Goal: Communication & Community: Answer question/provide support

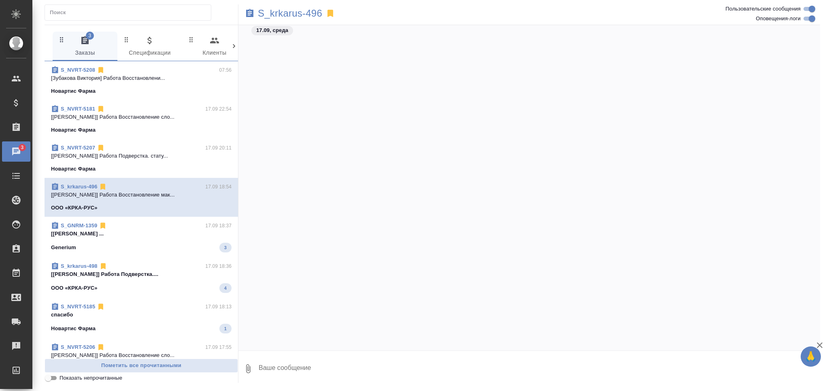
scroll to position [35412, 0]
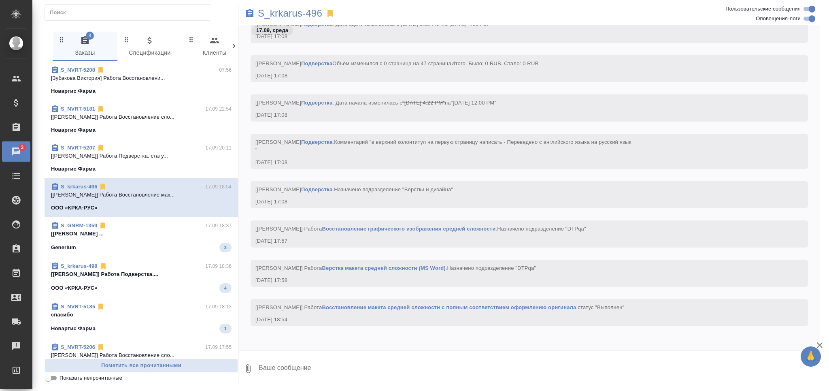
click at [51, 380] on input "Показать непрочитанные" at bounding box center [48, 378] width 29 height 10
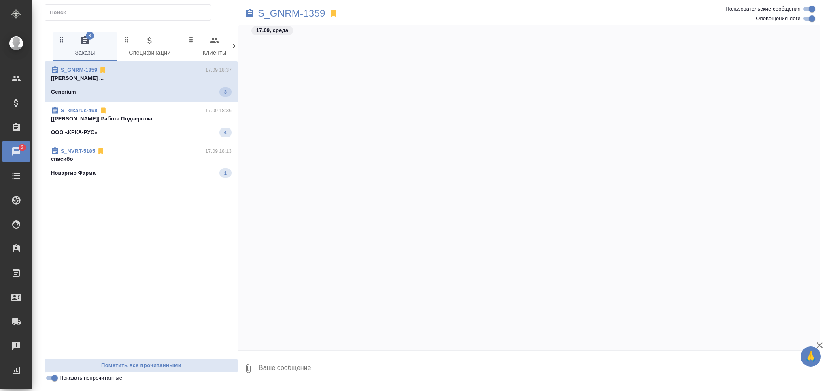
scroll to position [200182, 0]
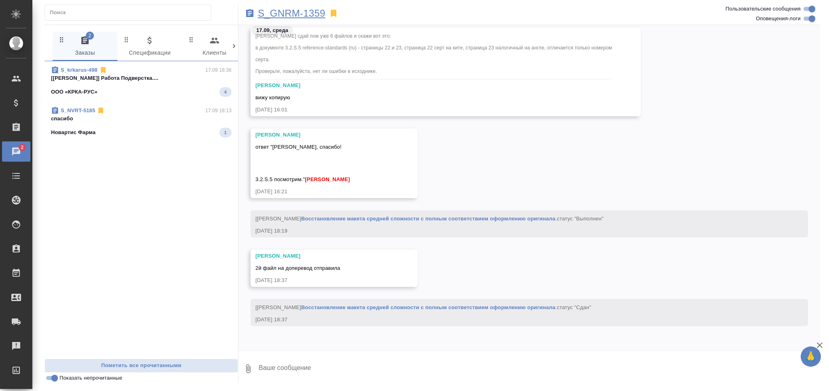
click at [285, 9] on p "S_GNRM-1359" at bounding box center [292, 13] width 68 height 8
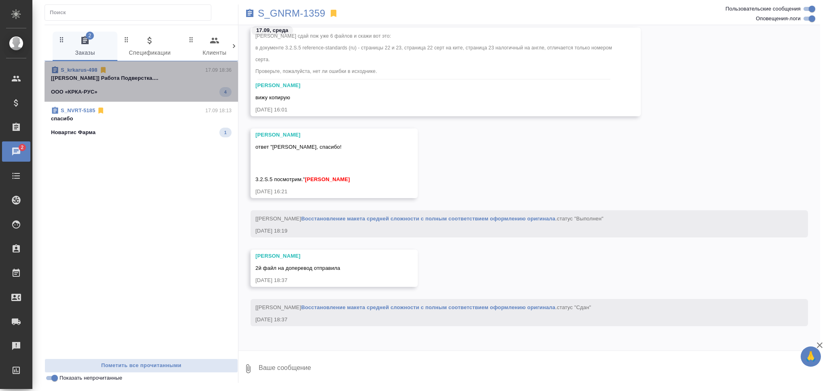
click at [106, 80] on p "[Заборова Александра] Работа Подверстка...." at bounding box center [141, 78] width 181 height 8
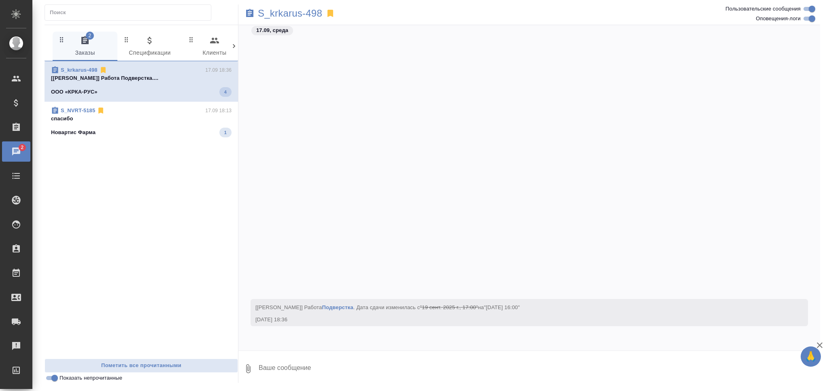
scroll to position [22360, 0]
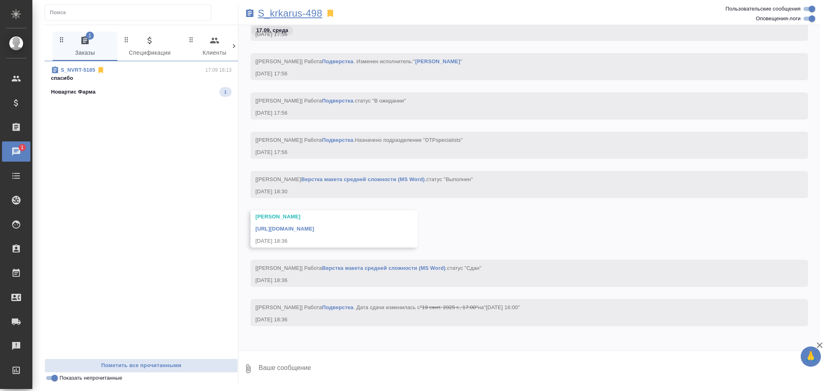
click at [283, 17] on p "S_krkarus-498" at bounding box center [290, 13] width 64 height 8
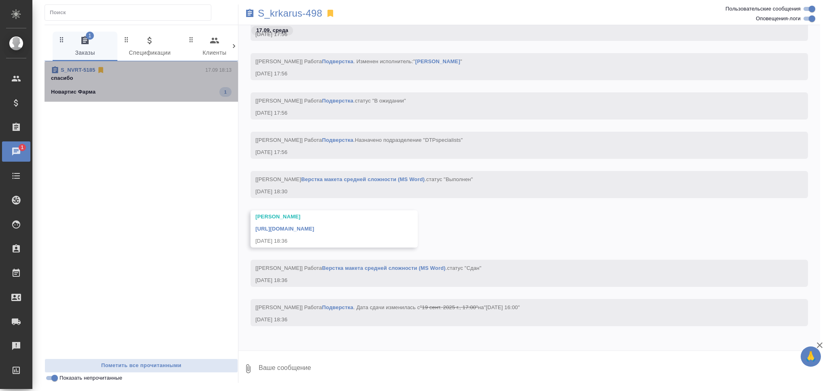
click at [119, 87] on div "Новартис Фарма 1" at bounding box center [141, 92] width 181 height 10
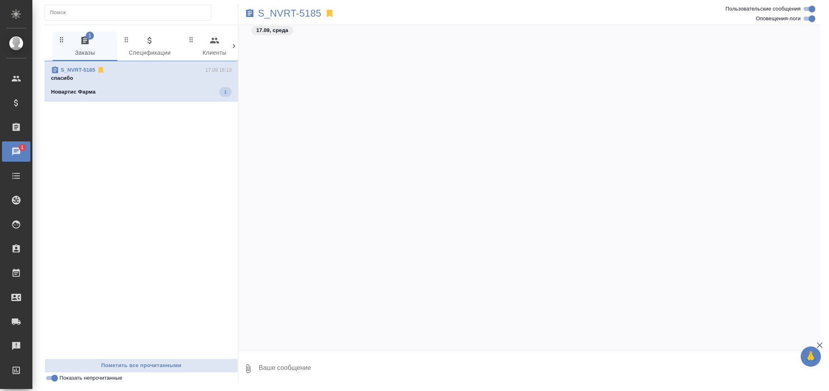
scroll to position [54219, 0]
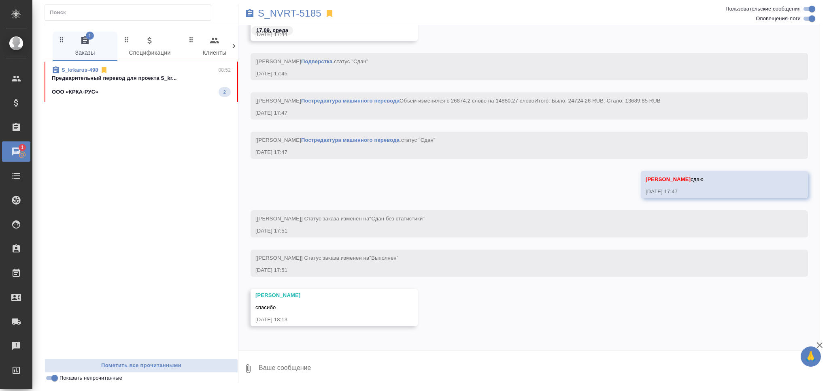
drag, startPoint x: 110, startPoint y: 81, endPoint x: 88, endPoint y: 2, distance: 82.0
click at [110, 81] on p "Предварительный перевод для проекта S_kr..." at bounding box center [141, 78] width 179 height 8
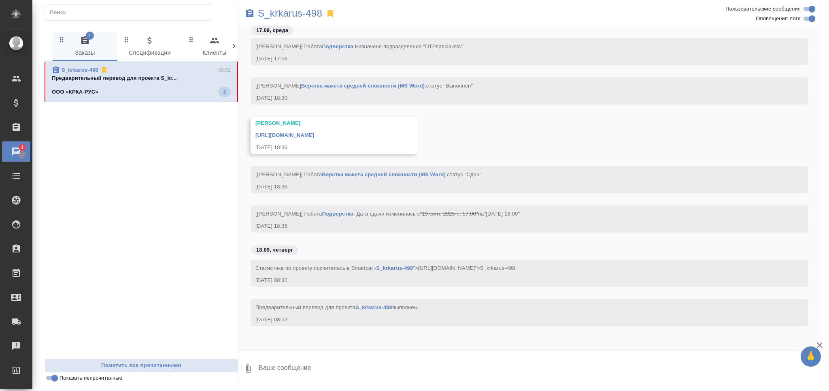
scroll to position [22445, 0]
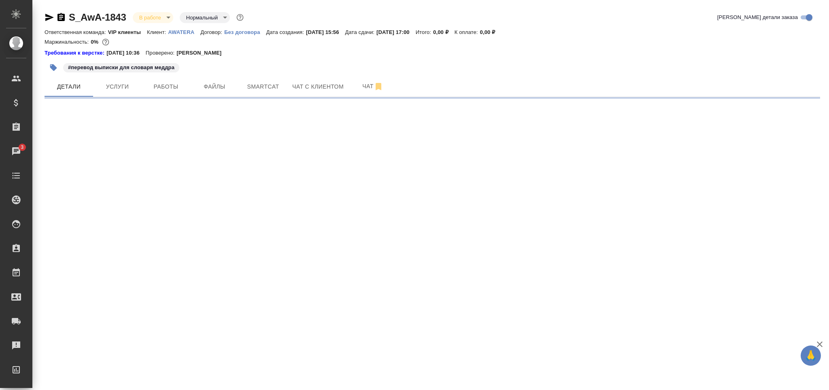
select select "RU"
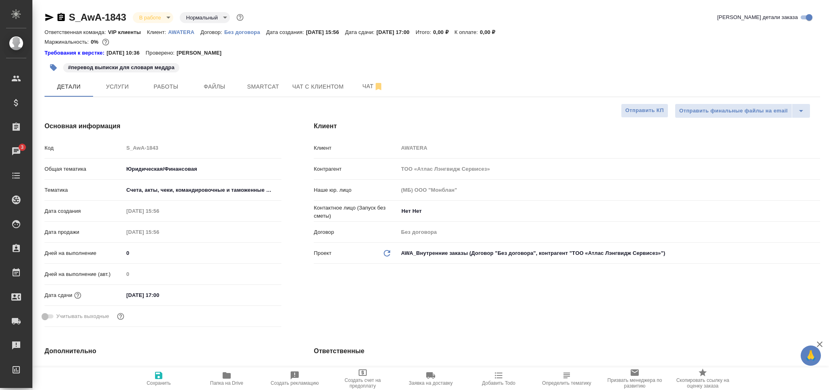
type textarea "x"
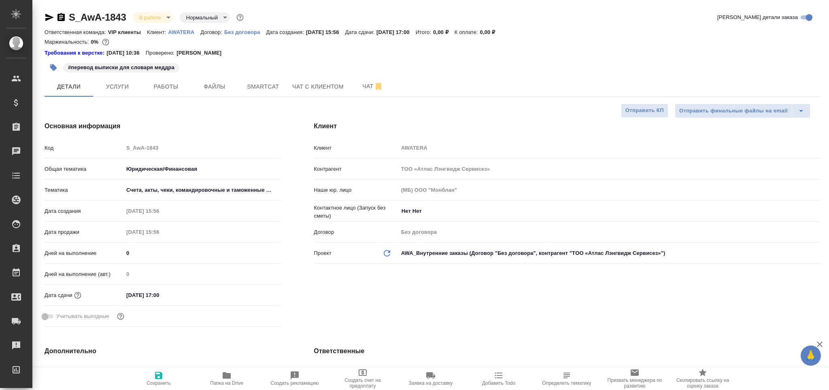
type textarea "x"
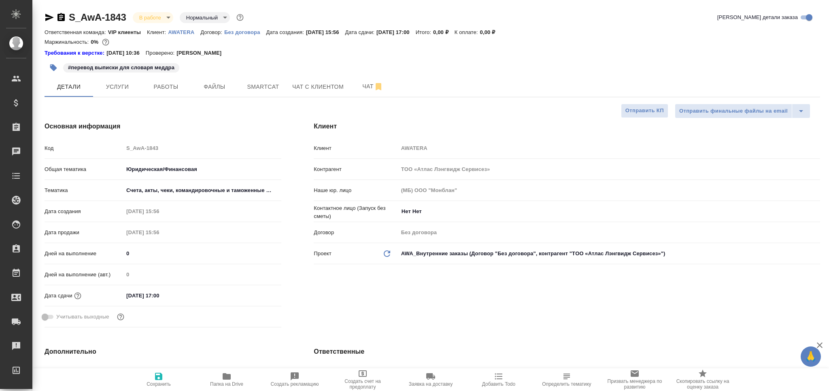
type textarea "x"
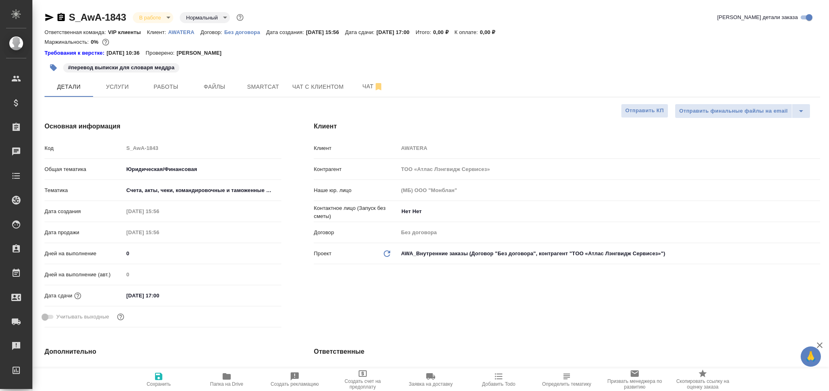
type textarea "x"
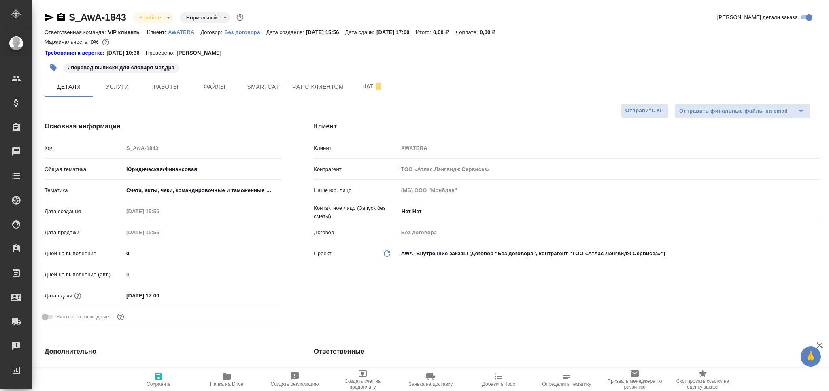
type textarea "x"
click at [172, 87] on span "Работы" at bounding box center [166, 87] width 39 height 10
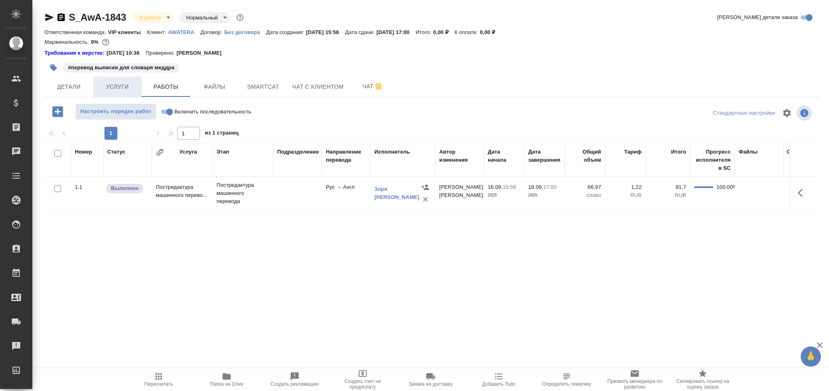
click at [121, 89] on span "Услуги" at bounding box center [117, 87] width 39 height 10
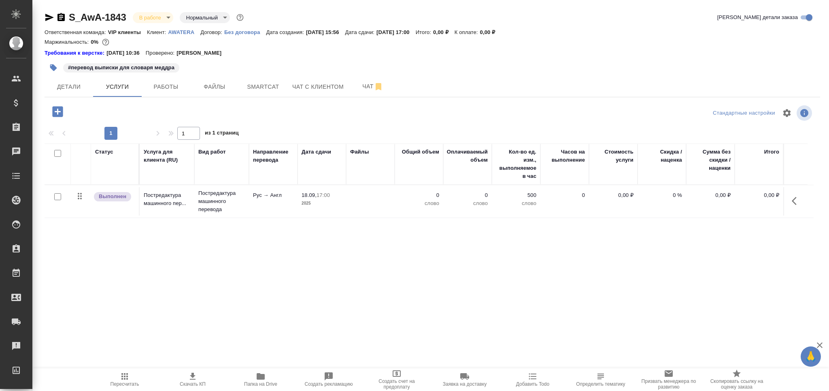
click at [60, 117] on icon "button" at bounding box center [58, 111] width 14 height 14
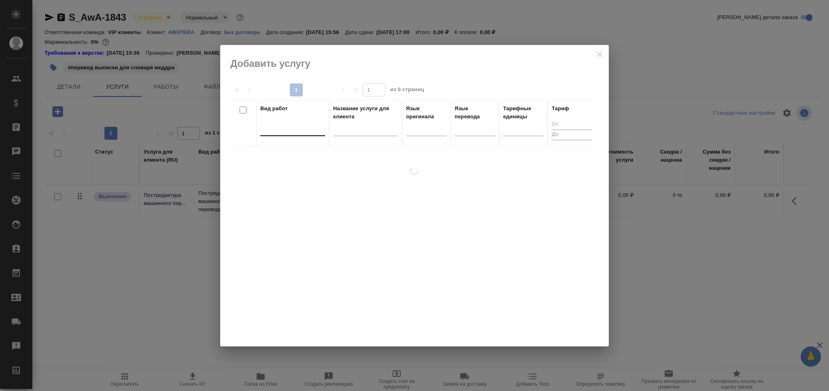
click at [286, 132] on div at bounding box center [292, 128] width 65 height 12
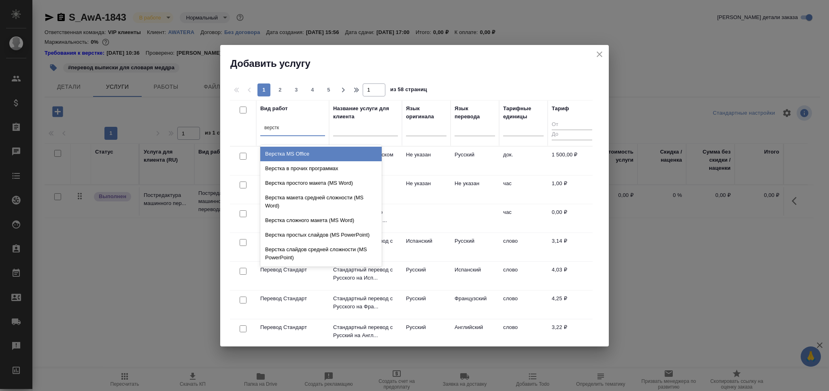
type input "верстка"
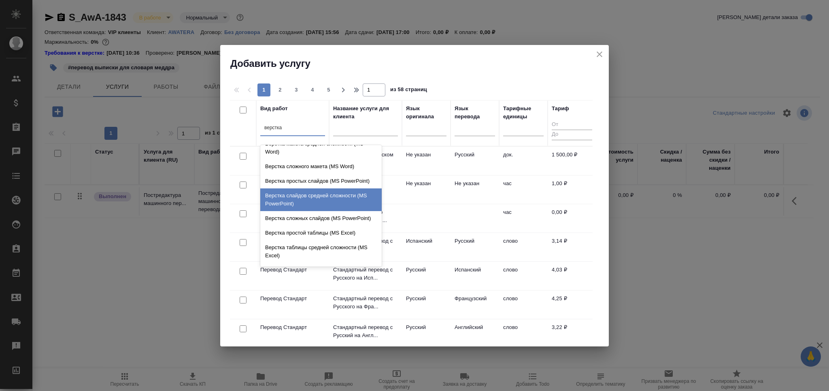
scroll to position [108, 0]
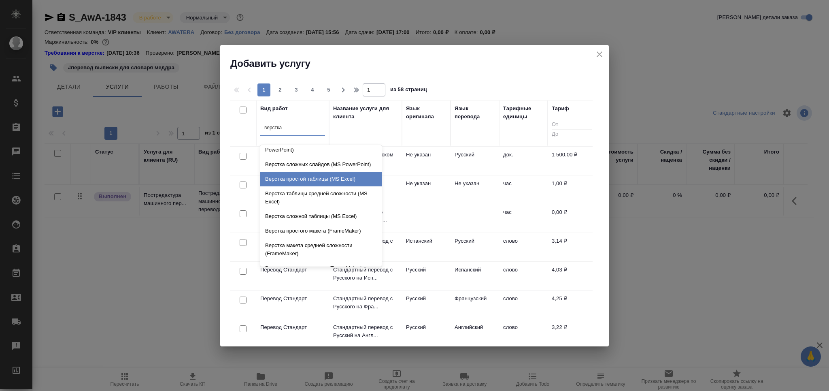
click at [306, 186] on div "Верстка простой таблицы (MS Excel)" at bounding box center [320, 179] width 121 height 15
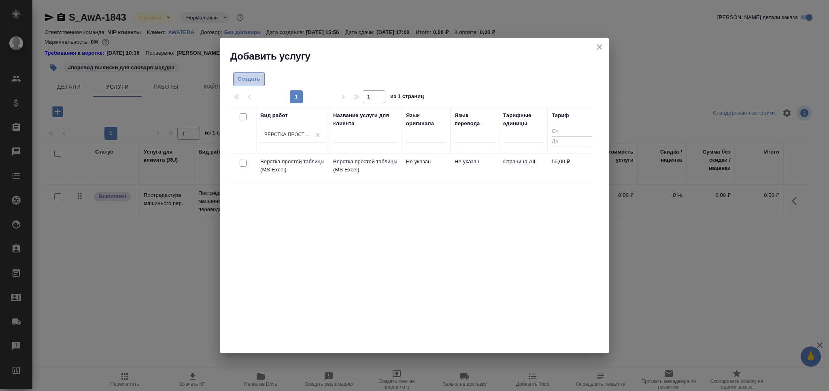
click at [243, 81] on span "Создать" at bounding box center [249, 79] width 23 height 9
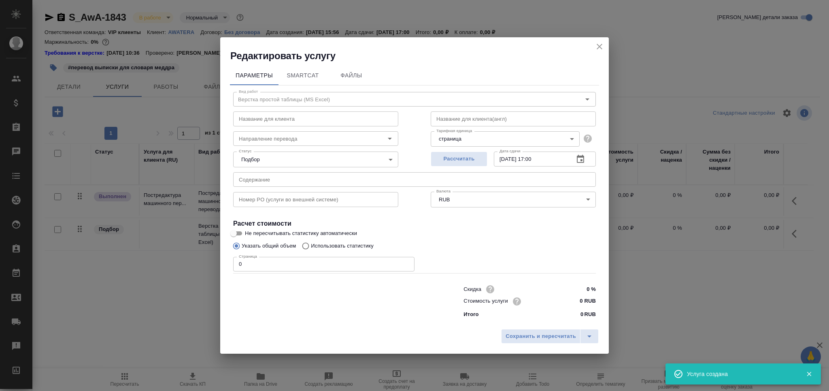
click at [599, 47] on icon "close" at bounding box center [600, 47] width 10 height 10
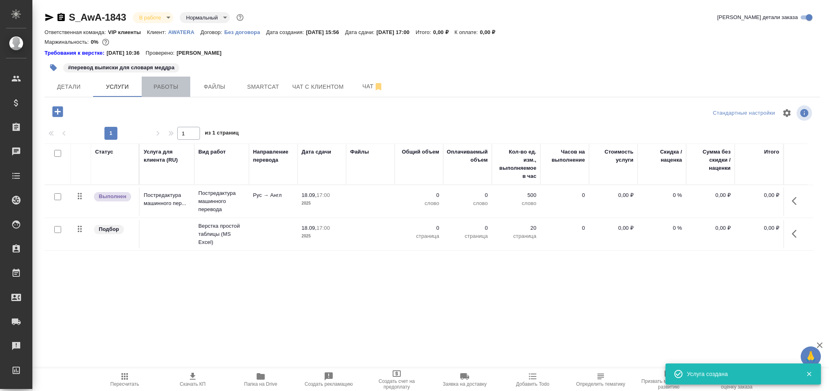
click at [176, 85] on span "Работы" at bounding box center [166, 87] width 39 height 10
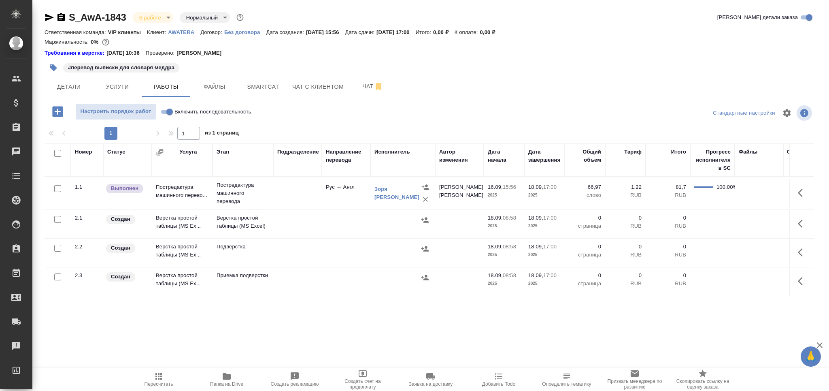
click at [316, 227] on td at bounding box center [297, 224] width 49 height 28
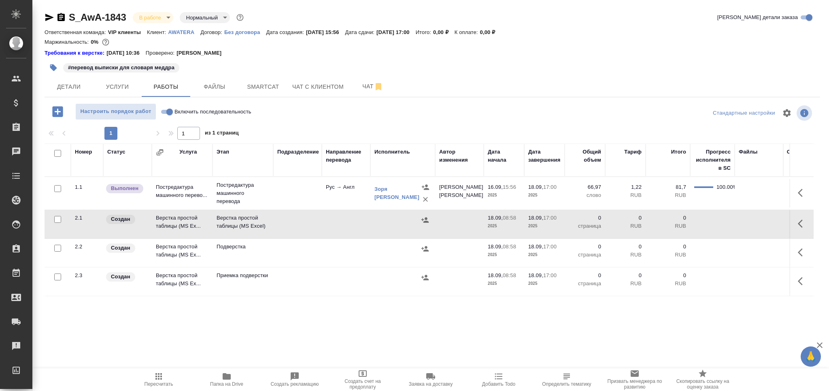
click at [316, 227] on td at bounding box center [297, 224] width 49 height 28
click at [76, 81] on button "Детали" at bounding box center [69, 87] width 49 height 20
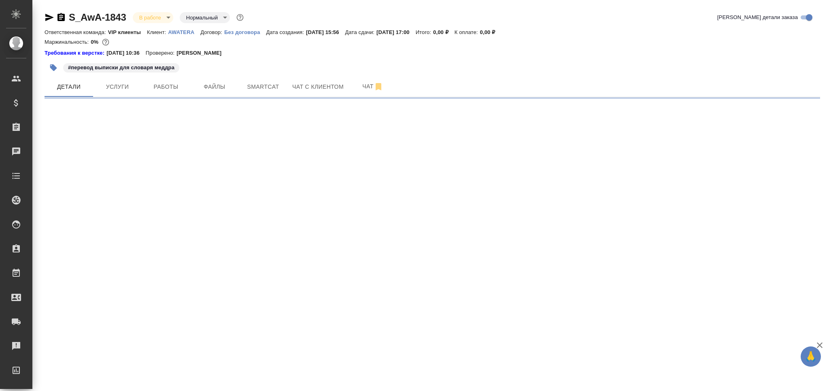
select select "RU"
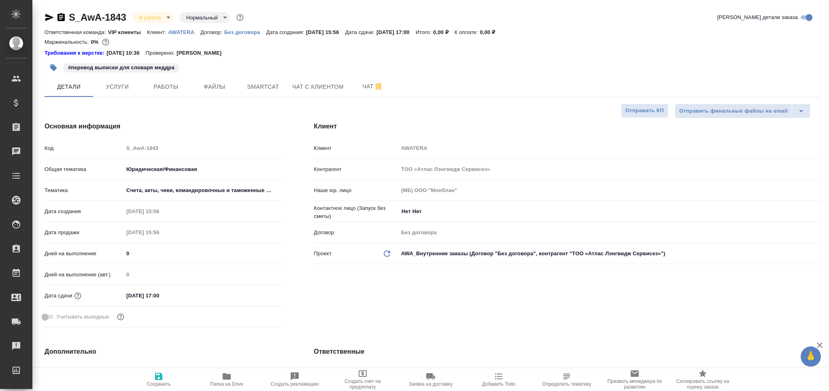
type textarea "x"
click at [176, 86] on span "Работы" at bounding box center [166, 87] width 39 height 10
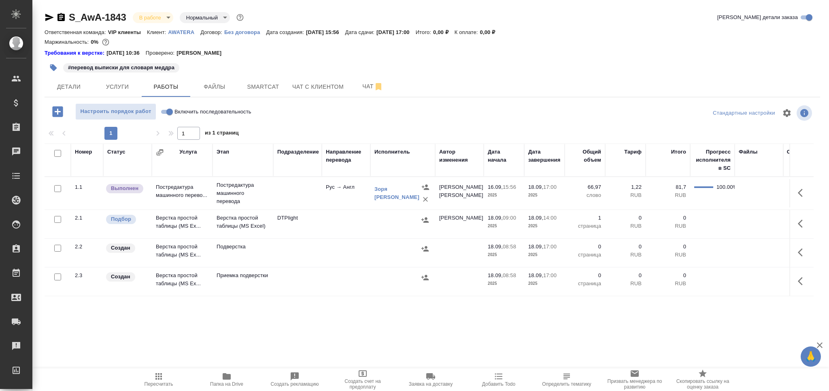
click at [57, 249] on input "checkbox" at bounding box center [57, 248] width 7 height 7
checkbox input "true"
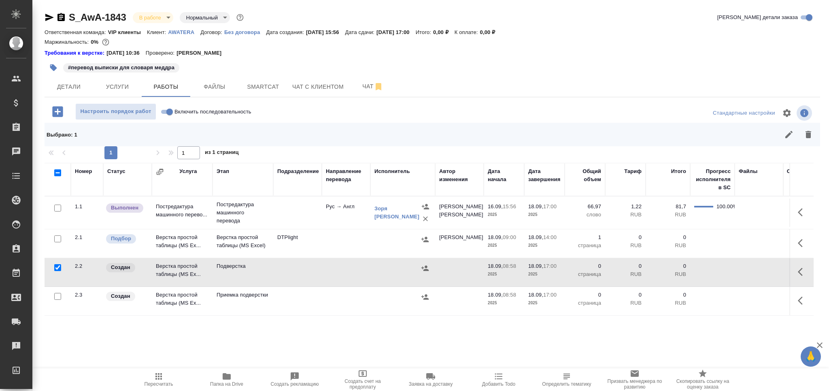
click at [58, 298] on input "checkbox" at bounding box center [57, 296] width 7 height 7
checkbox input "true"
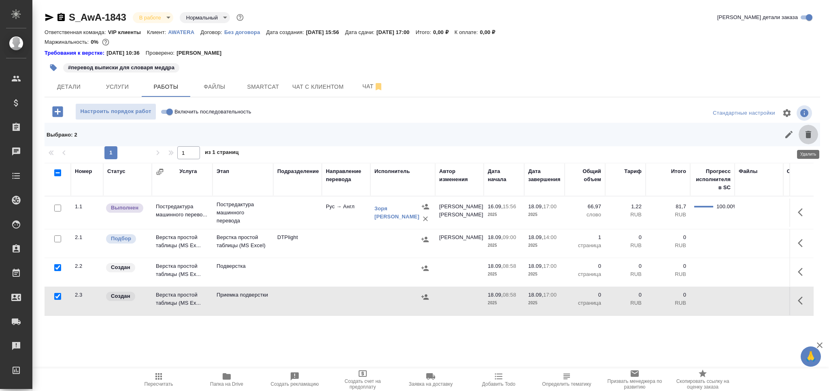
click at [811, 134] on icon "button" at bounding box center [809, 135] width 10 height 10
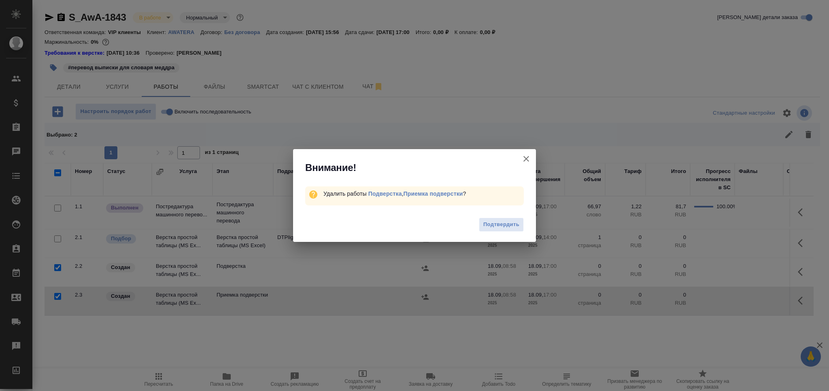
click at [491, 227] on span "Подтвердить" at bounding box center [501, 224] width 36 height 9
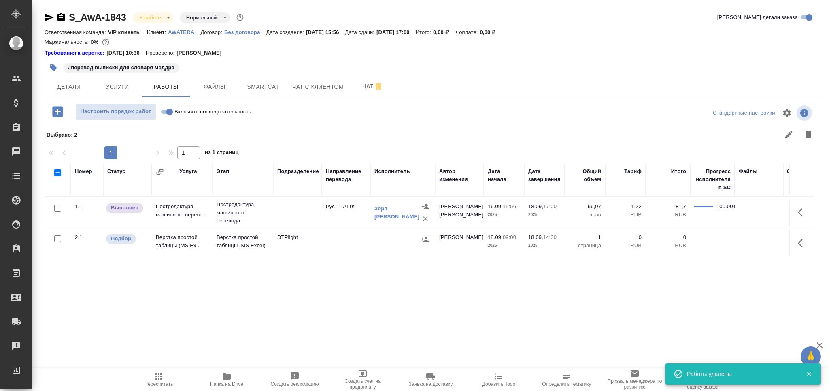
click at [798, 208] on icon "button" at bounding box center [803, 212] width 10 height 10
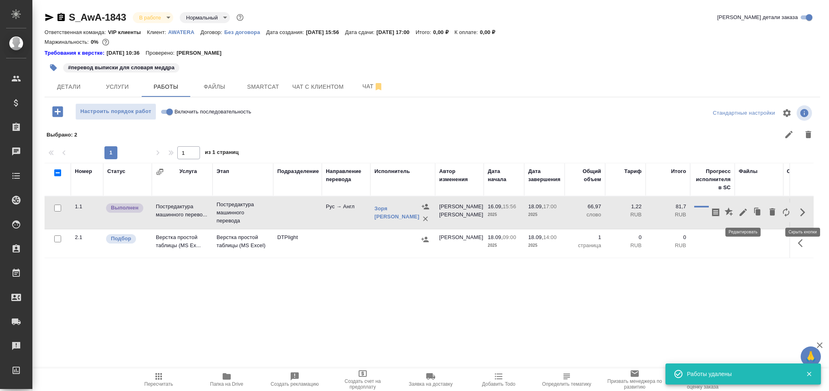
click at [746, 216] on icon "button" at bounding box center [744, 212] width 10 height 10
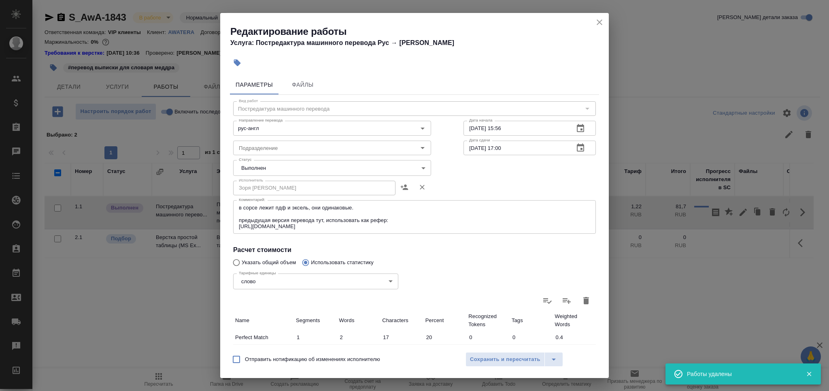
click at [256, 166] on body "🙏 .cls-1 fill:#fff; AWATERA Grabko Mariya Клиенты Спецификации Заказы 0 Чаты To…" at bounding box center [414, 195] width 829 height 391
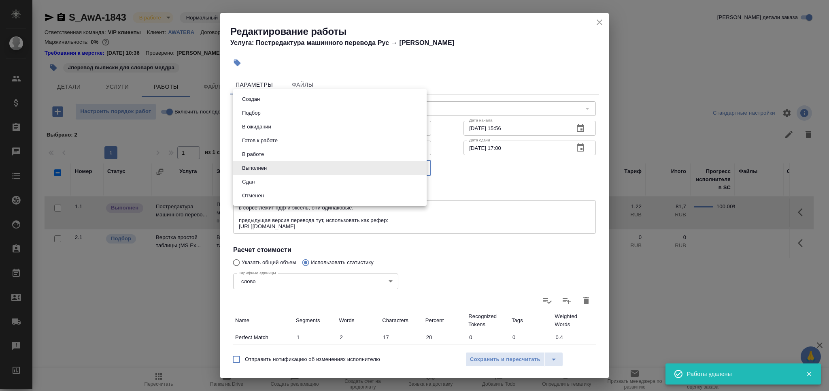
click at [257, 176] on li "Сдан" at bounding box center [330, 182] width 194 height 14
type input "closed"
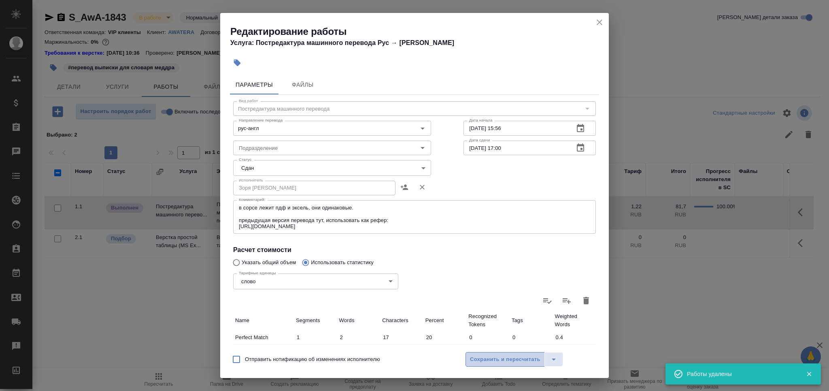
click at [480, 355] on span "Сохранить и пересчитать" at bounding box center [505, 359] width 70 height 9
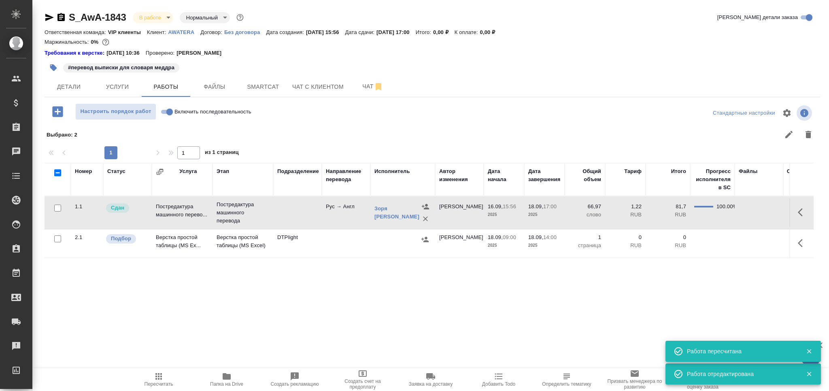
click at [160, 381] on span "Пересчитать" at bounding box center [159, 384] width 29 height 6
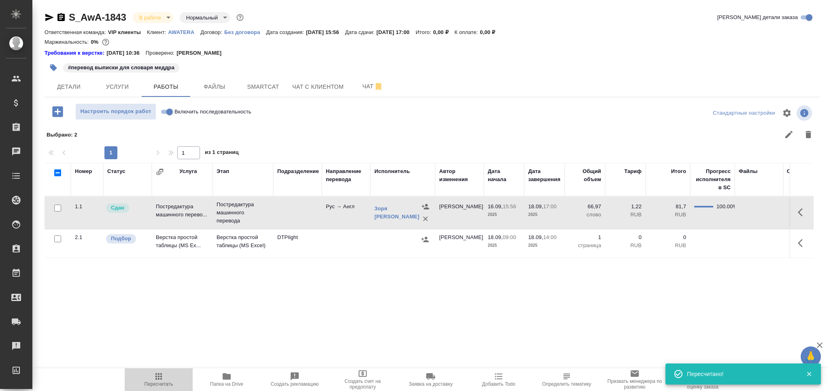
click at [170, 377] on span "Пересчитать" at bounding box center [159, 378] width 58 height 15
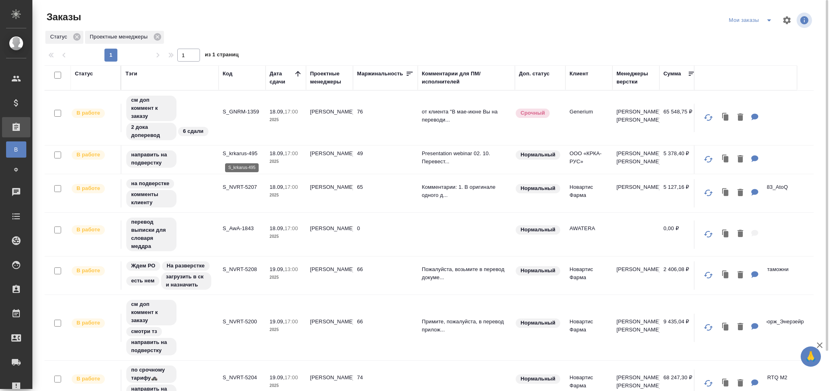
click at [228, 156] on p "S_krkarus-495" at bounding box center [242, 153] width 39 height 8
click at [241, 269] on p "S_NVRT-5208" at bounding box center [242, 269] width 39 height 8
click at [236, 336] on td "S_NVRT-5200" at bounding box center [242, 327] width 47 height 28
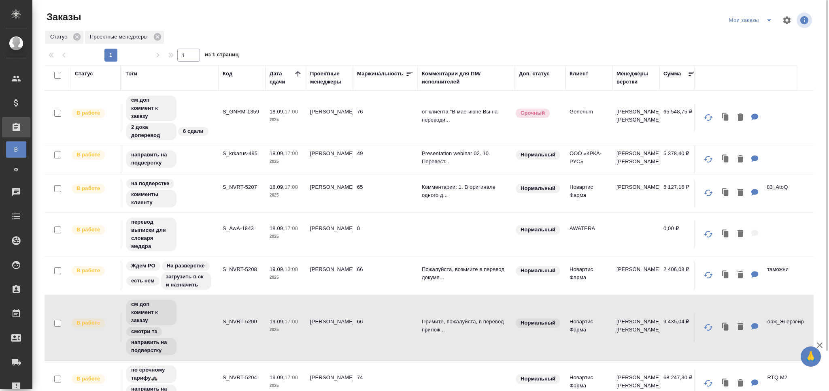
scroll to position [43, 0]
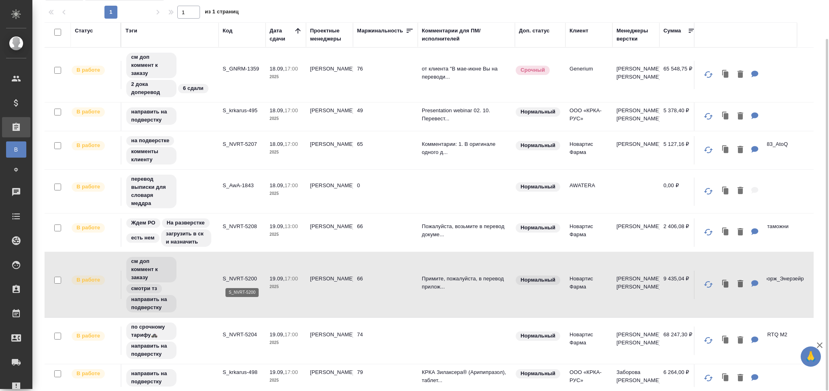
click at [245, 275] on p "S_NVRT-5200" at bounding box center [242, 279] width 39 height 8
click at [240, 350] on td "S_NVRT-5204" at bounding box center [242, 340] width 47 height 28
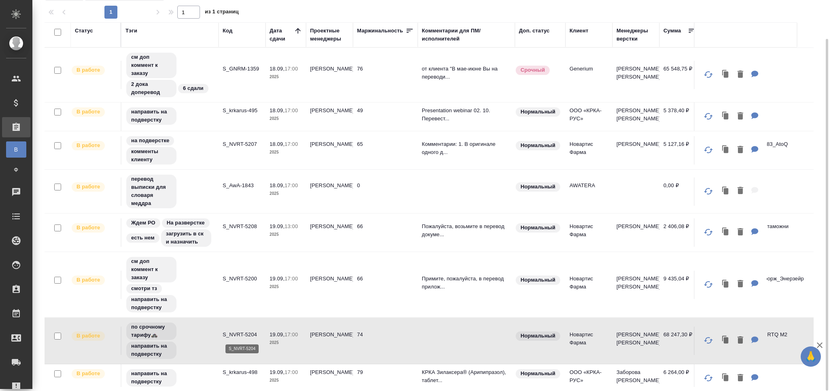
click at [235, 332] on p "S_NVRT-5204" at bounding box center [242, 334] width 39 height 8
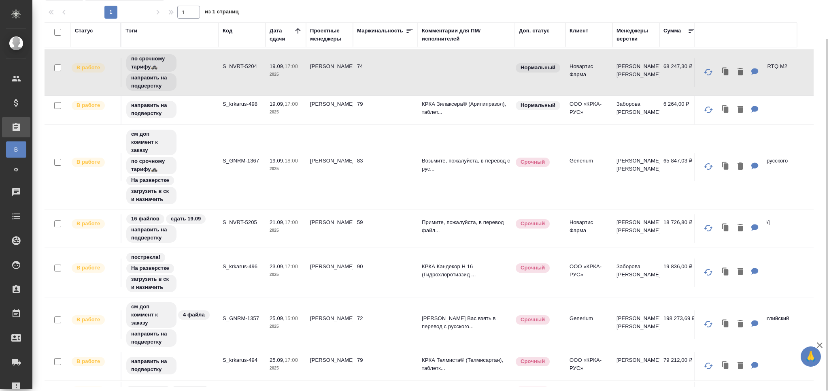
scroll to position [322, 0]
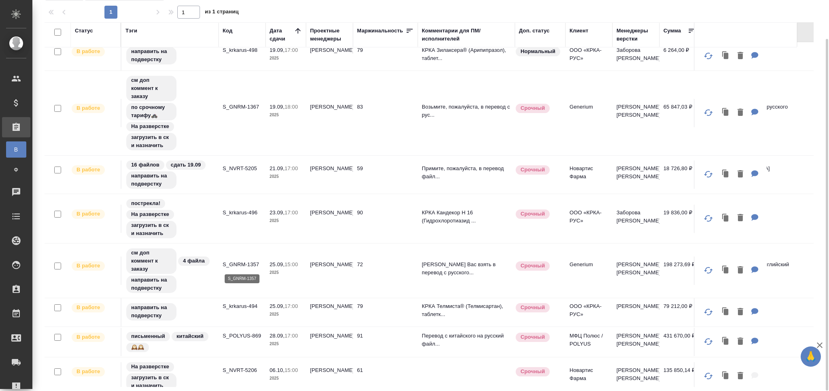
click at [253, 262] on p "S_GNRM-1357" at bounding box center [242, 264] width 39 height 8
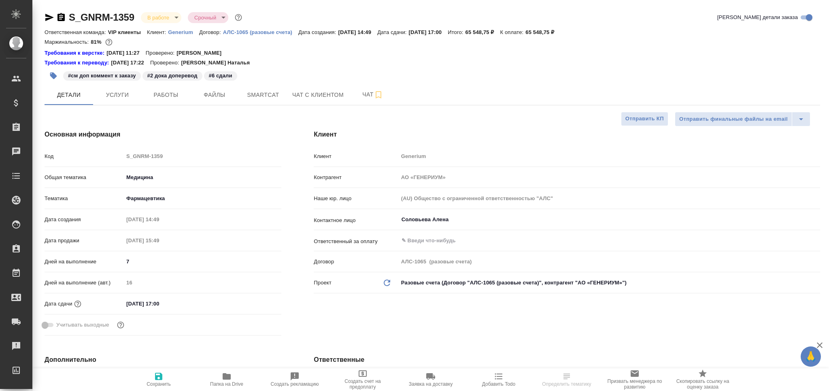
select select "RU"
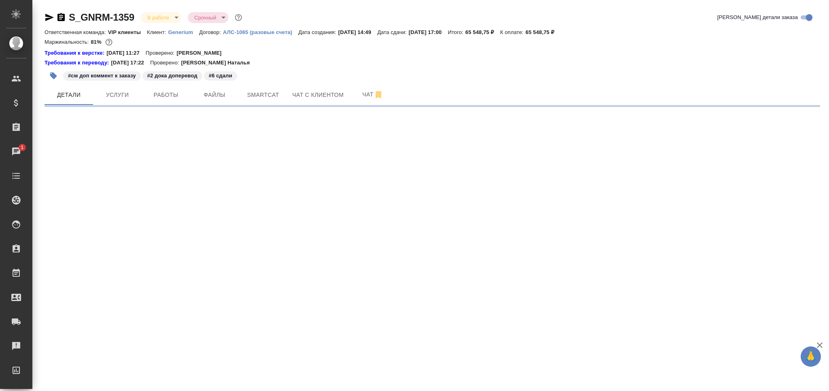
select select "RU"
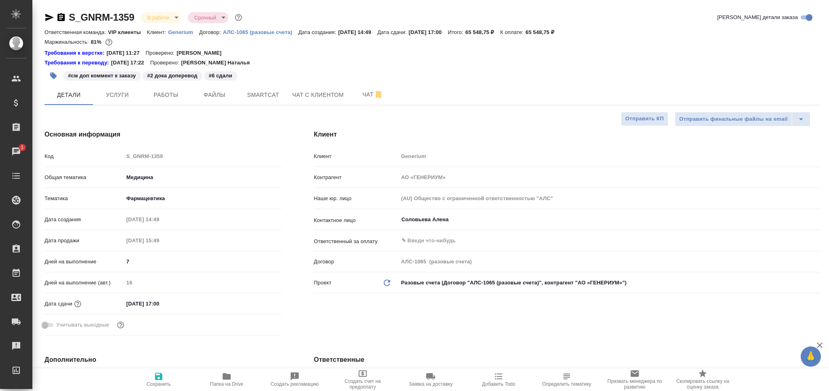
type textarea "x"
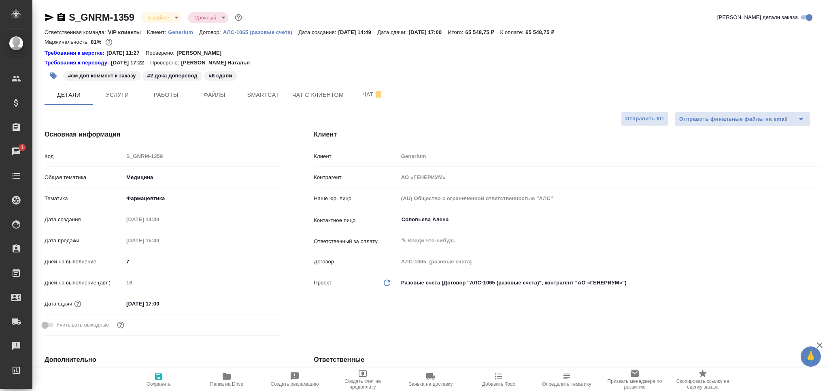
type textarea "x"
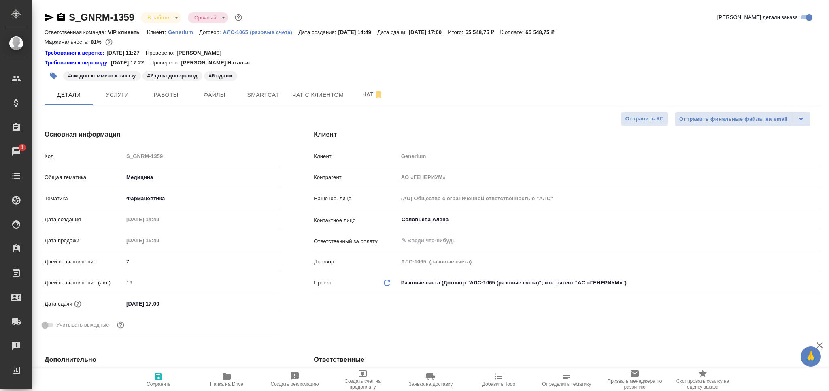
type textarea "x"
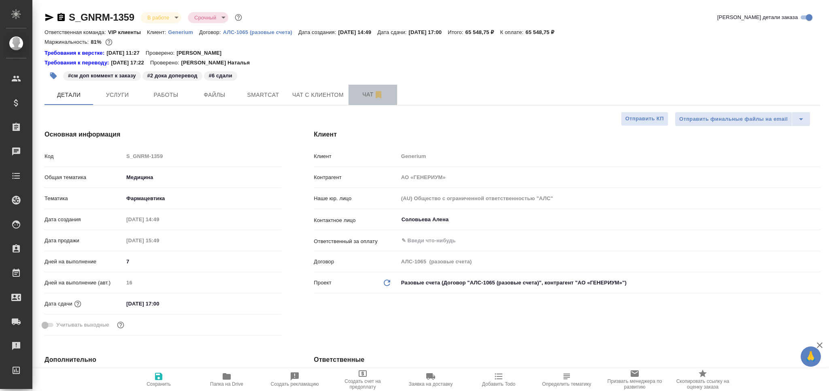
click at [357, 90] on span "Чат" at bounding box center [372, 94] width 39 height 10
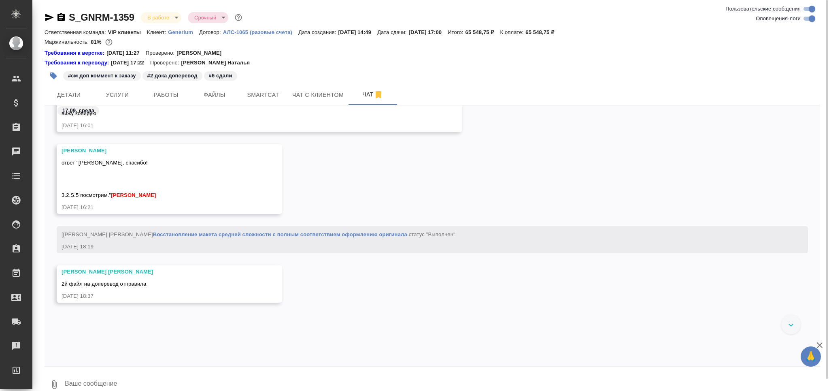
scroll to position [112776, 0]
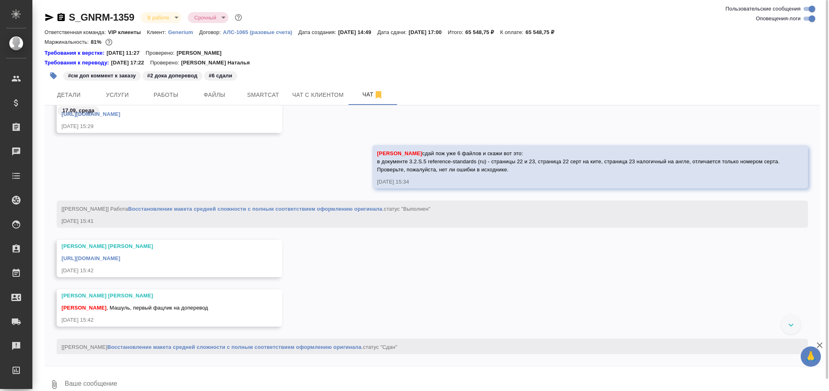
click at [177, 262] on div "https://drive.awatera.com/apps/files/files/10389642?dir=/Shares/Generium/Orders…" at bounding box center [158, 257] width 192 height 10
click at [120, 258] on link "https://drive.awatera.com/apps/files/files/10389642?dir=/Shares/Generium/Orders…" at bounding box center [91, 258] width 59 height 6
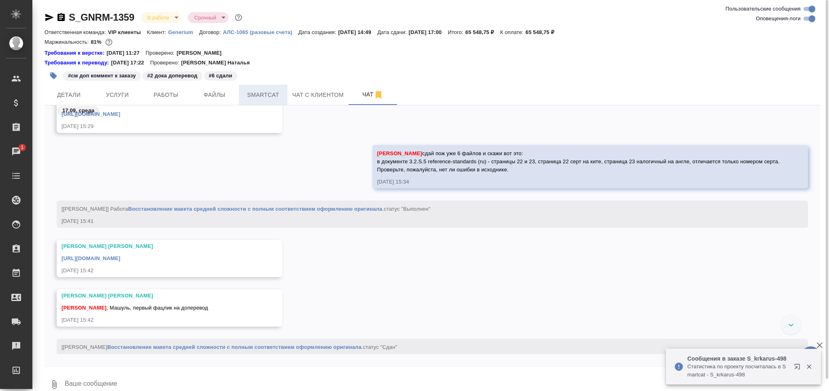
click at [263, 104] on button "Smartcat" at bounding box center [263, 95] width 49 height 20
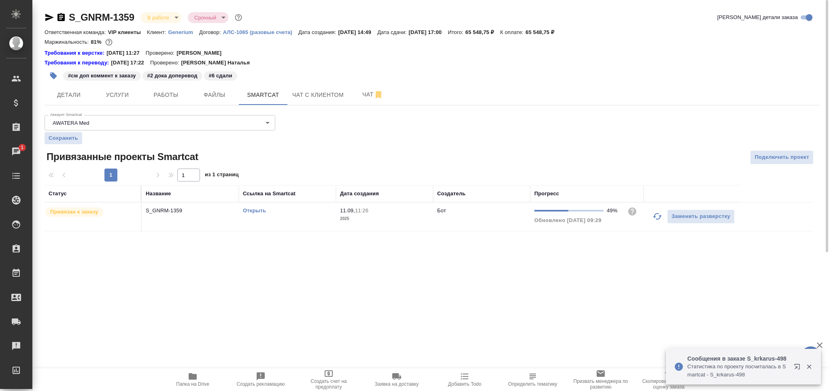
click at [249, 211] on link "Открыть" at bounding box center [254, 210] width 23 height 6
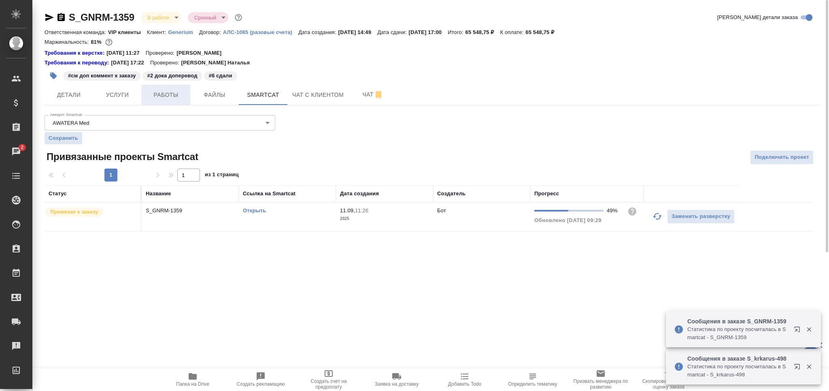
click at [156, 96] on span "Работы" at bounding box center [166, 95] width 39 height 10
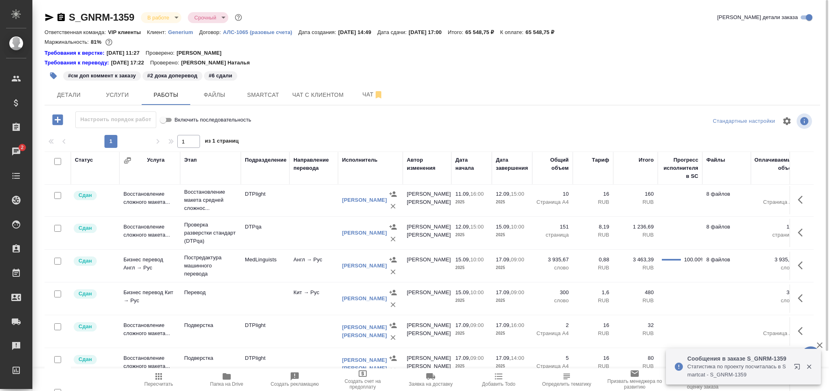
scroll to position [294, 0]
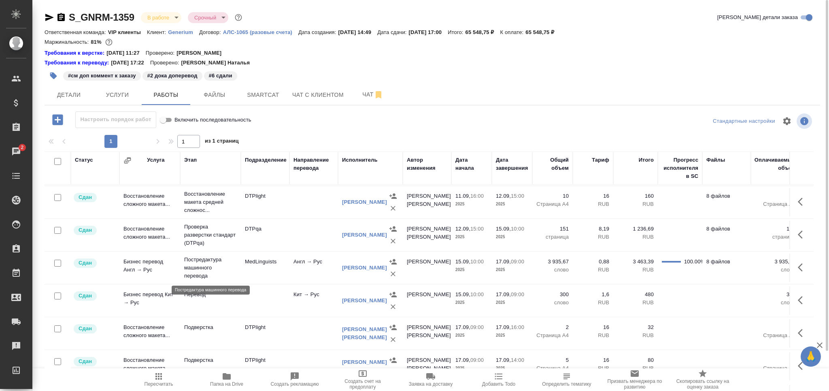
click at [198, 261] on p "Постредактура машинного перевода" at bounding box center [210, 267] width 53 height 24
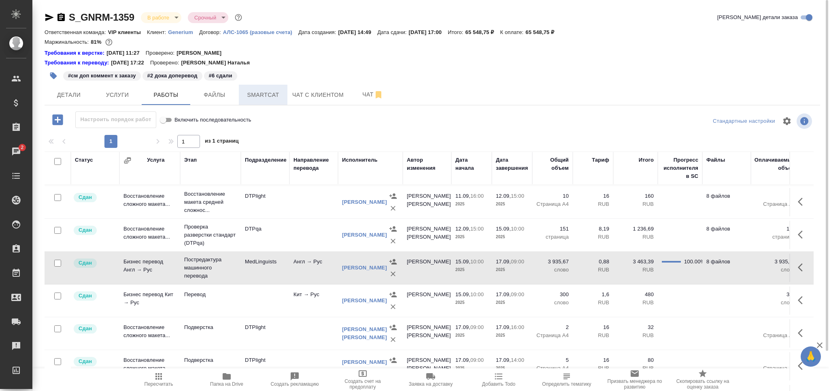
click at [271, 87] on button "Smartcat" at bounding box center [263, 95] width 49 height 20
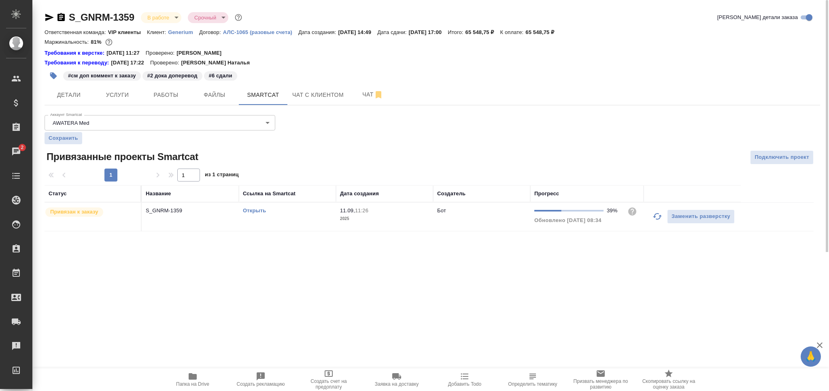
click at [317, 221] on td "Открыть" at bounding box center [287, 216] width 97 height 28
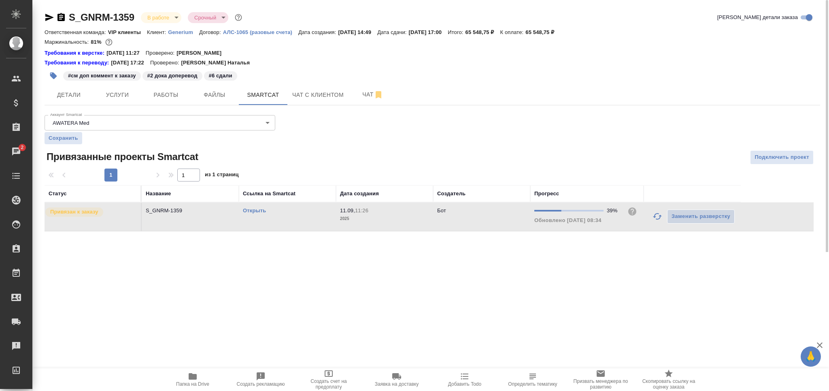
click at [317, 219] on td "Открыть" at bounding box center [287, 216] width 97 height 28
click at [153, 96] on span "Работы" at bounding box center [166, 95] width 39 height 10
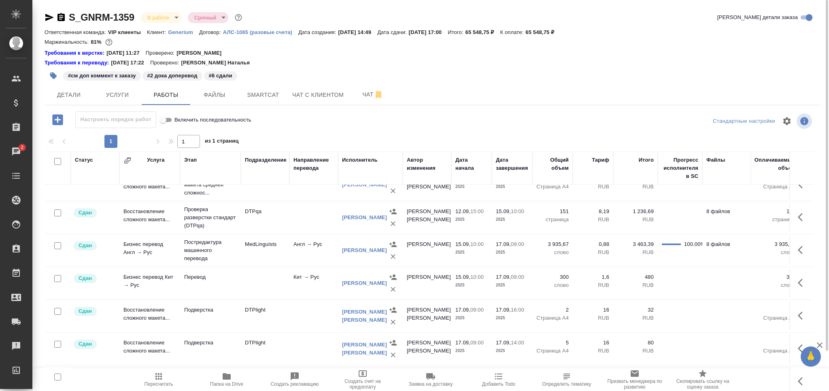
scroll to position [324, 0]
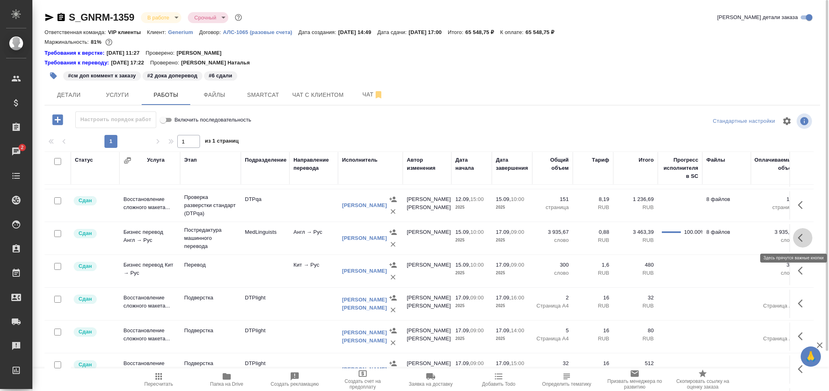
click at [798, 235] on icon "button" at bounding box center [803, 238] width 10 height 10
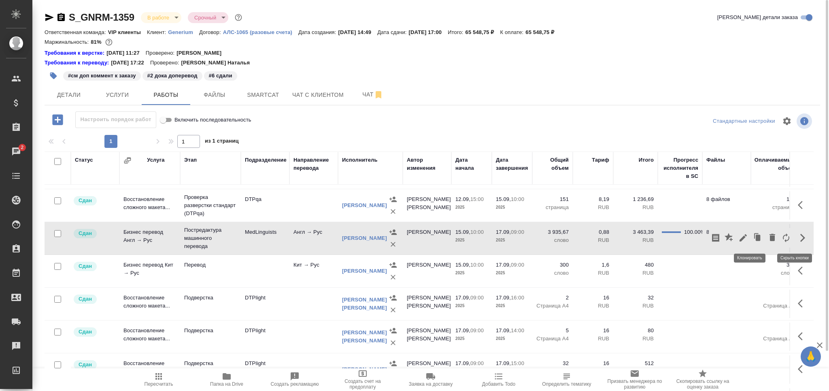
click at [756, 239] on icon "button" at bounding box center [758, 237] width 5 height 6
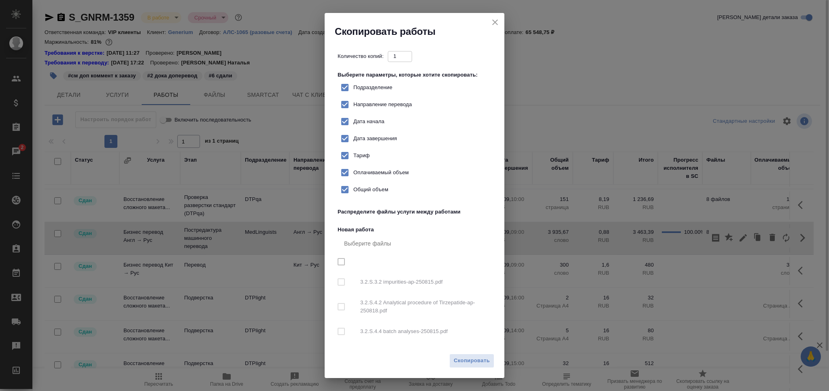
checkbox input "true"
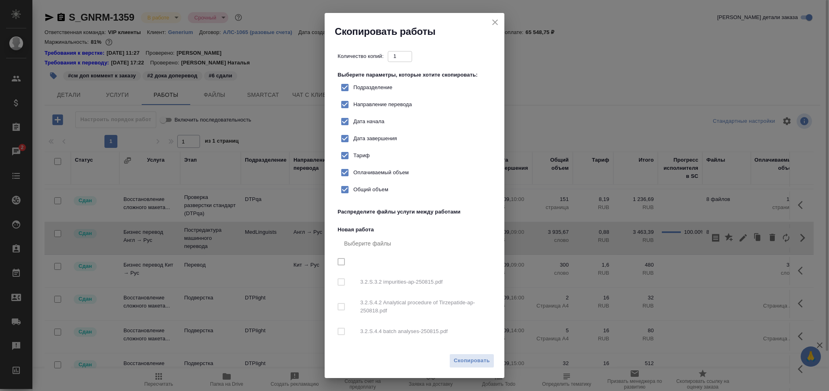
checkbox input "true"
click at [475, 359] on span "Скопировать" at bounding box center [472, 360] width 36 height 9
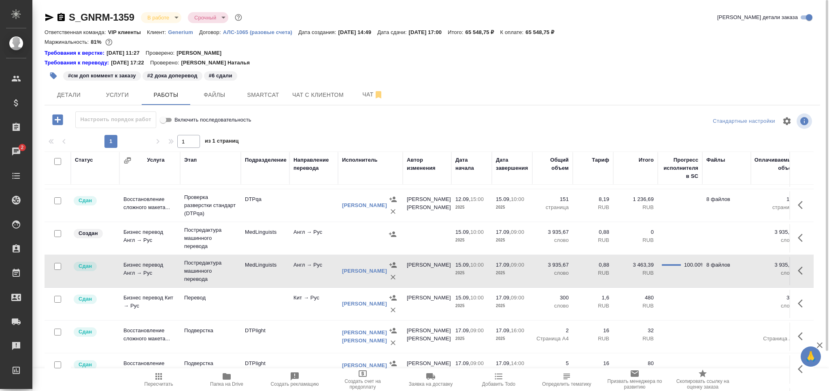
click at [360, 238] on div at bounding box center [370, 234] width 57 height 12
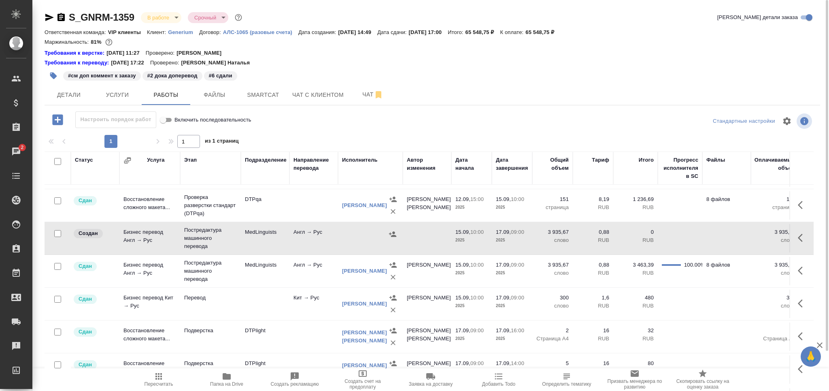
click at [154, 378] on icon "button" at bounding box center [159, 376] width 10 height 10
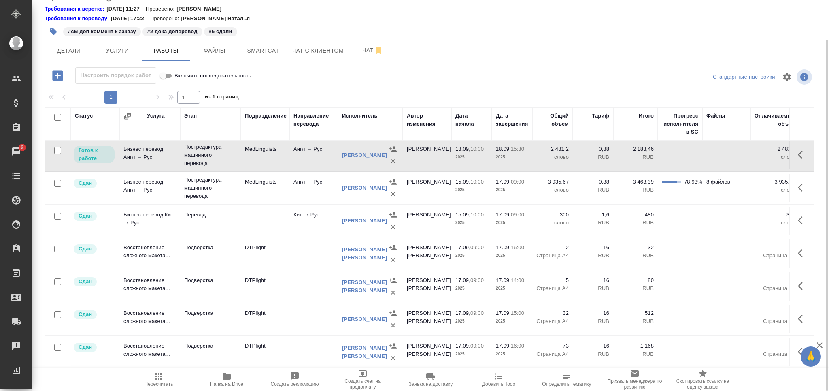
scroll to position [435, 0]
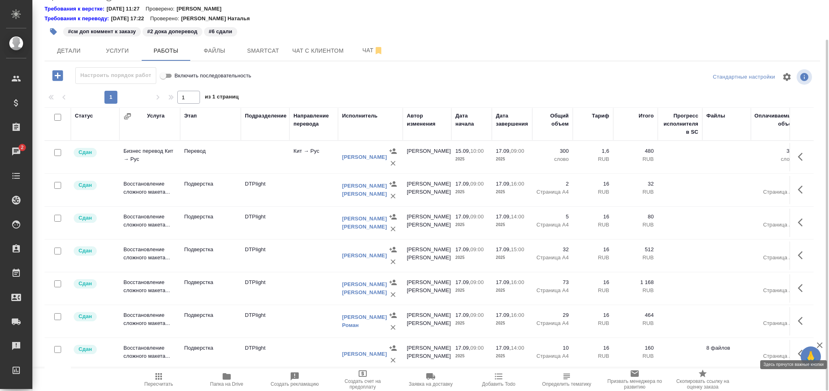
click at [793, 344] on button "button" at bounding box center [802, 353] width 19 height 19
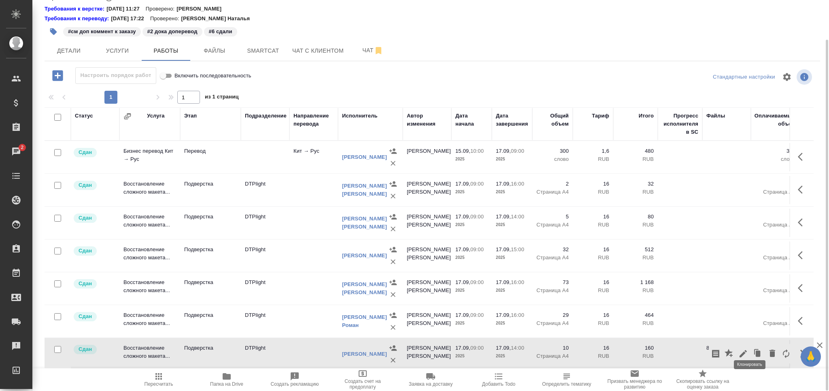
click at [754, 348] on icon "button" at bounding box center [757, 353] width 11 height 11
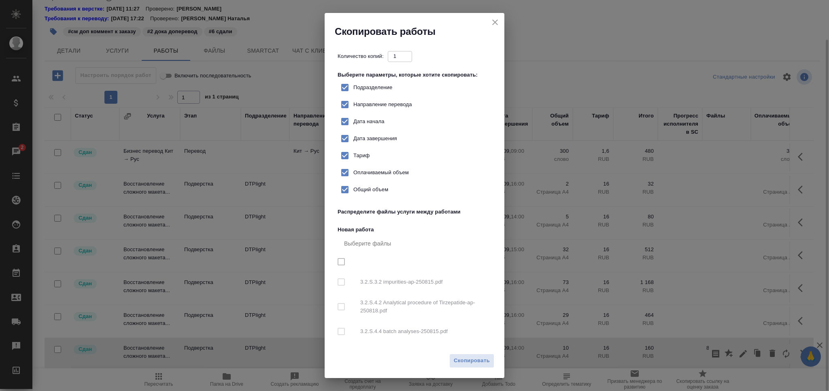
checkbox input "true"
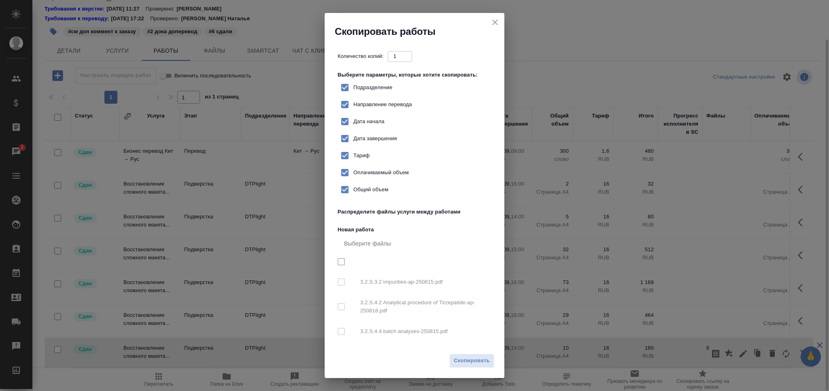
checkbox input "true"
click at [389, 88] on span "Подразделение" at bounding box center [372, 87] width 39 height 8
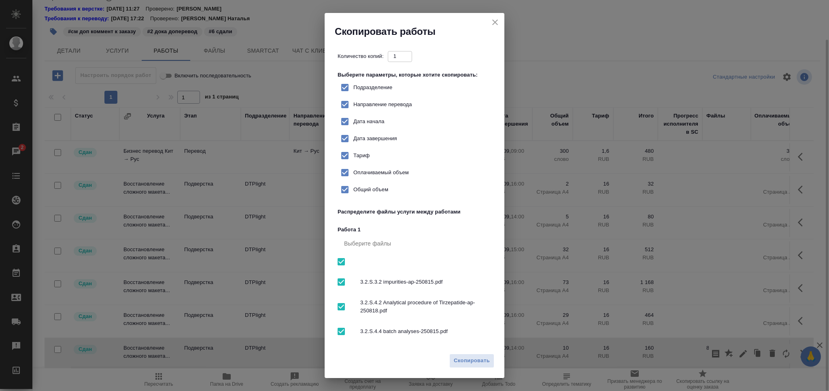
click at [353, 88] on input "Подразделение" at bounding box center [344, 87] width 17 height 17
checkbox input "false"
click at [466, 358] on span "Скопировать" at bounding box center [472, 360] width 36 height 9
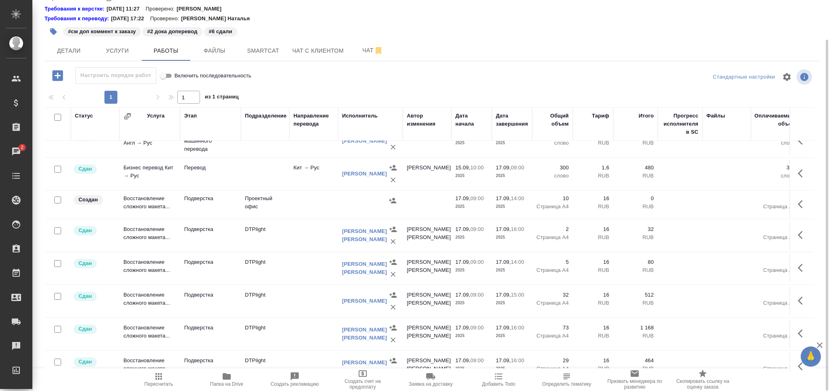
scroll to position [464, 0]
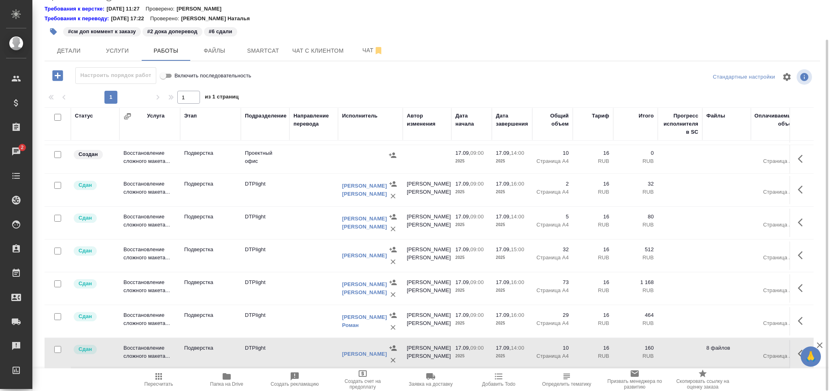
click at [277, 154] on td "Проектный офис" at bounding box center [265, 159] width 49 height 28
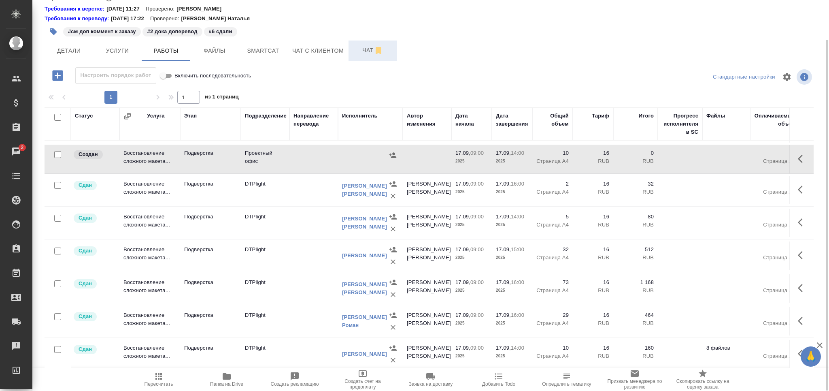
click at [368, 54] on span "Чат" at bounding box center [372, 50] width 39 height 10
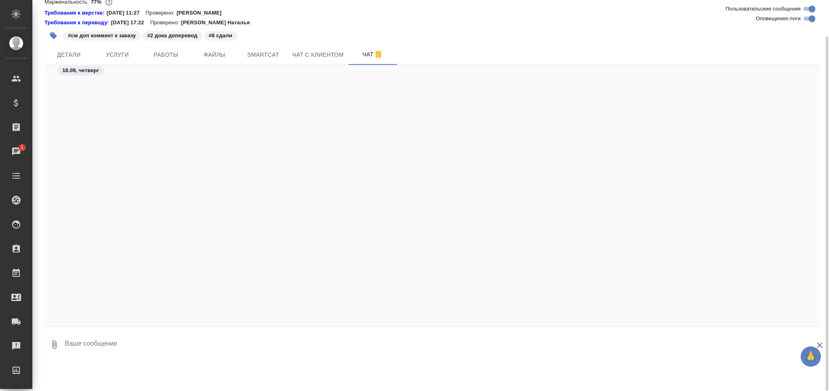
scroll to position [117475, 0]
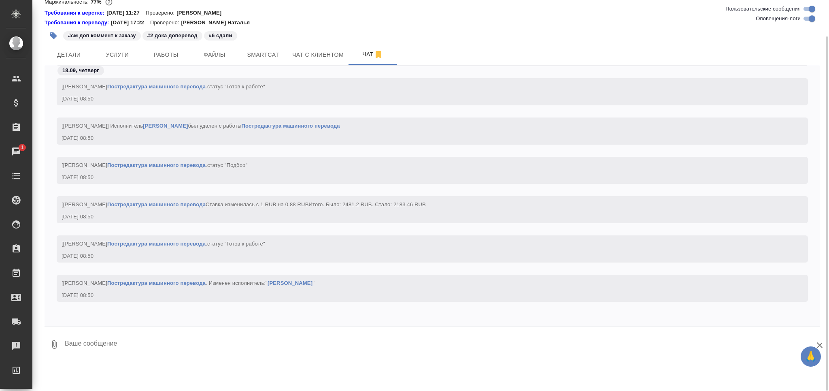
click at [812, 22] on input "Оповещения-логи" at bounding box center [812, 19] width 29 height 10
checkbox input "false"
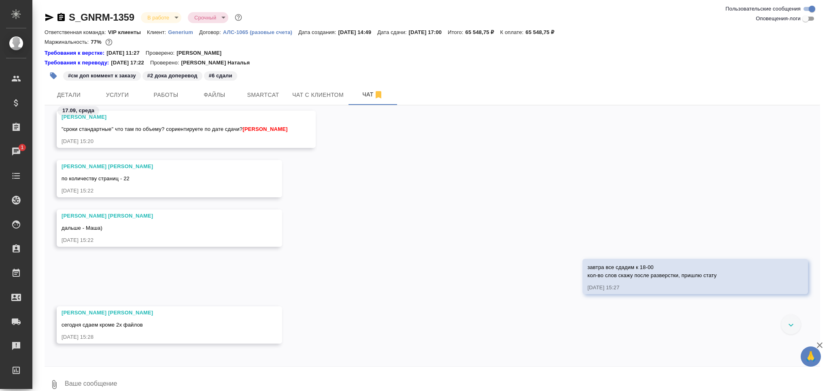
scroll to position [18867, 0]
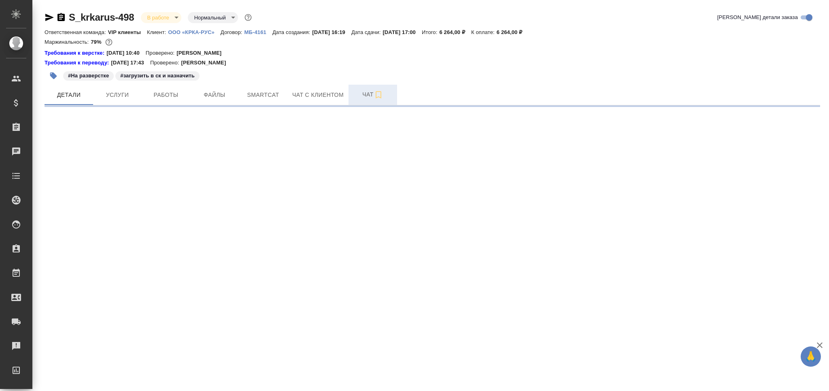
select select "RU"
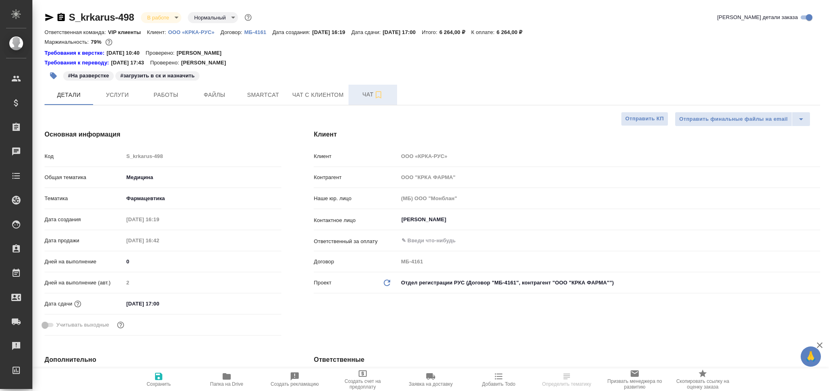
click at [353, 96] on button "Чат" at bounding box center [373, 95] width 49 height 20
type textarea "x"
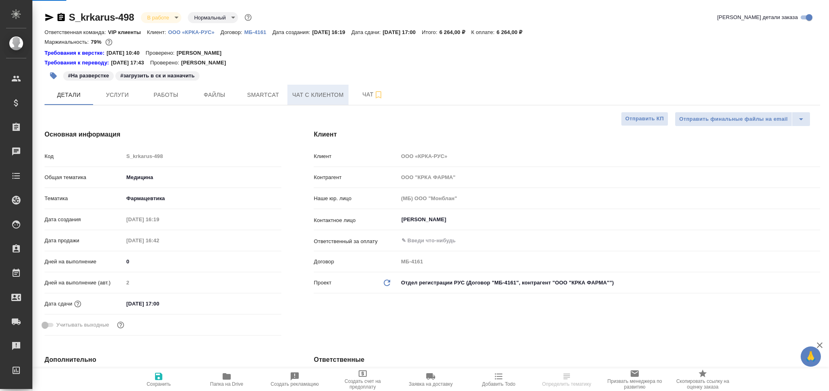
type textarea "x"
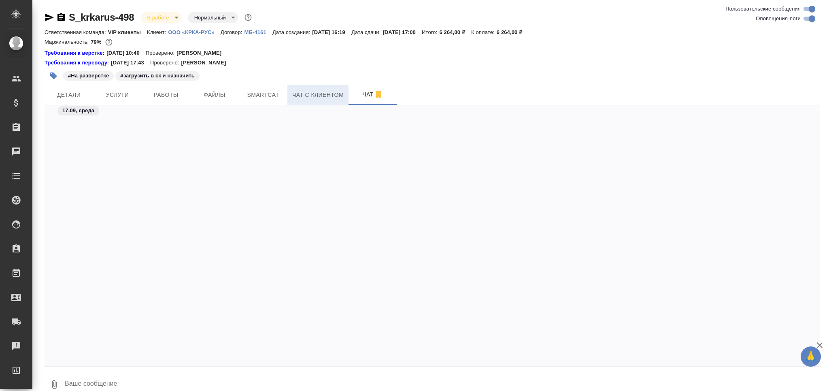
scroll to position [23768, 0]
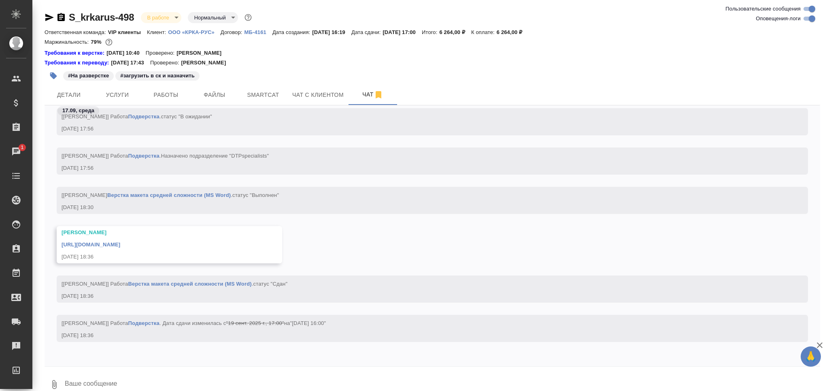
click at [120, 242] on link "https://drive.awatera.com/apps/files/files/10390927?dir=/Shares/%D0%9E%D0%9E%D0…" at bounding box center [91, 244] width 59 height 6
click at [253, 92] on span "Smartcat" at bounding box center [263, 95] width 39 height 10
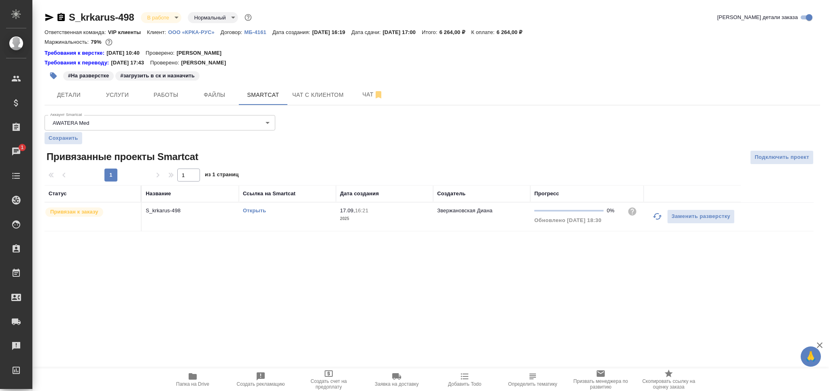
click at [260, 210] on link "Открыть" at bounding box center [254, 210] width 23 height 6
click at [394, 225] on td "17.09, 16:21 2025" at bounding box center [384, 216] width 97 height 28
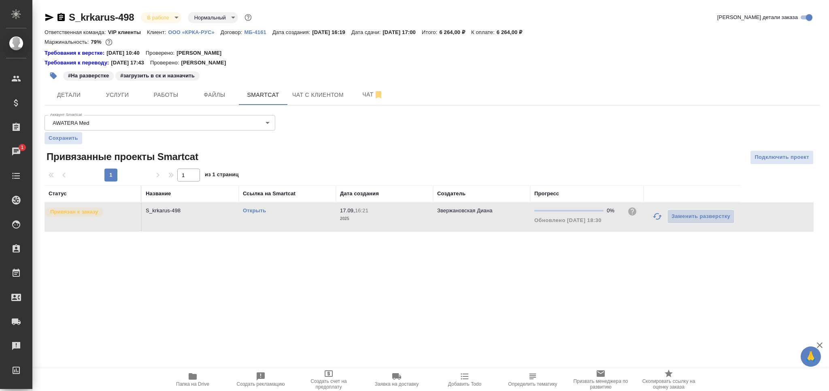
click at [394, 225] on td "17.09, 16:21 2025" at bounding box center [384, 216] width 97 height 28
click at [161, 94] on span "Работы" at bounding box center [166, 95] width 39 height 10
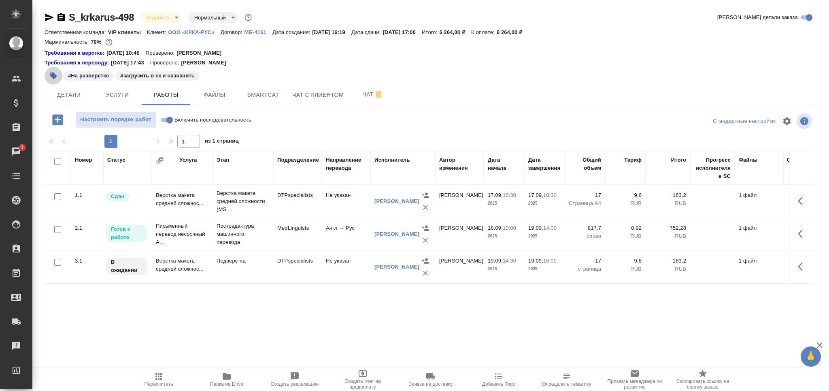
click at [57, 73] on button "button" at bounding box center [54, 76] width 18 height 18
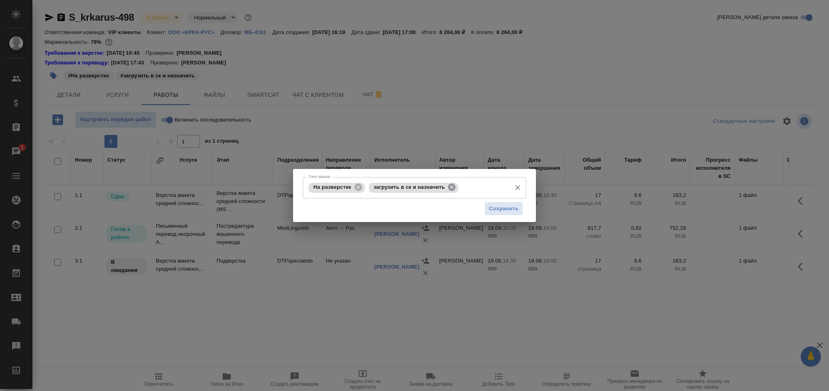
click at [452, 185] on icon at bounding box center [451, 186] width 7 height 7
click at [362, 187] on icon at bounding box center [358, 187] width 9 height 9
click at [362, 187] on input "Тэги заказа" at bounding box center [407, 188] width 201 height 14
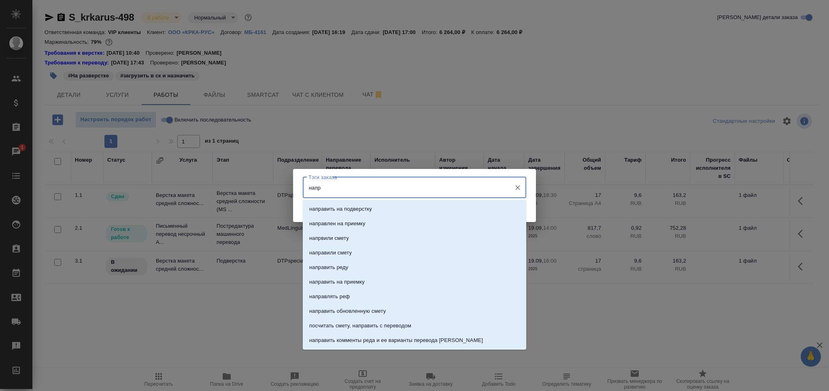
type input "напра"
click at [372, 209] on p "направить на подверстку" at bounding box center [340, 209] width 63 height 8
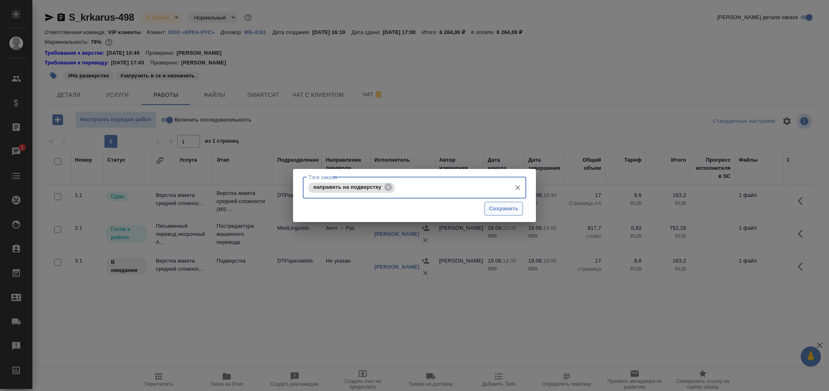
click at [496, 211] on span "Сохранить" at bounding box center [504, 208] width 30 height 9
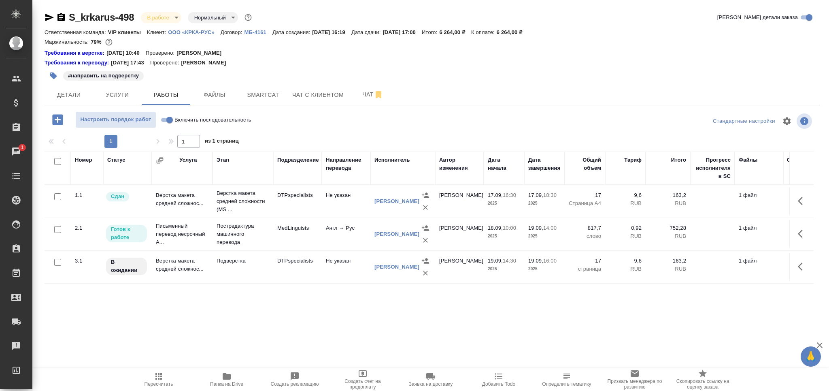
click at [320, 257] on td "DTPspecialists" at bounding box center [297, 267] width 49 height 28
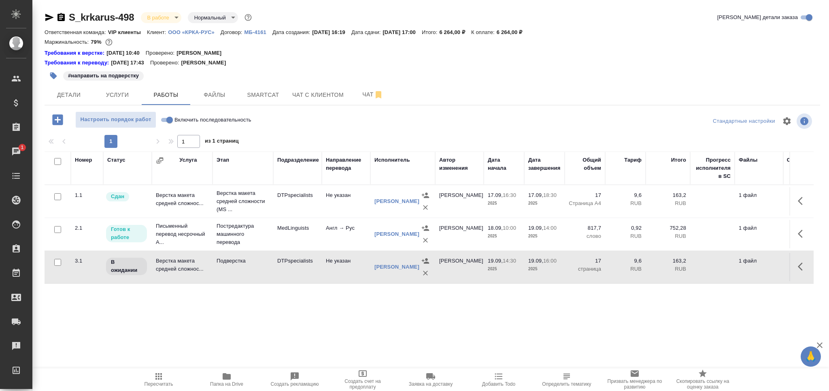
click at [320, 257] on td "DTPspecialists" at bounding box center [297, 267] width 49 height 28
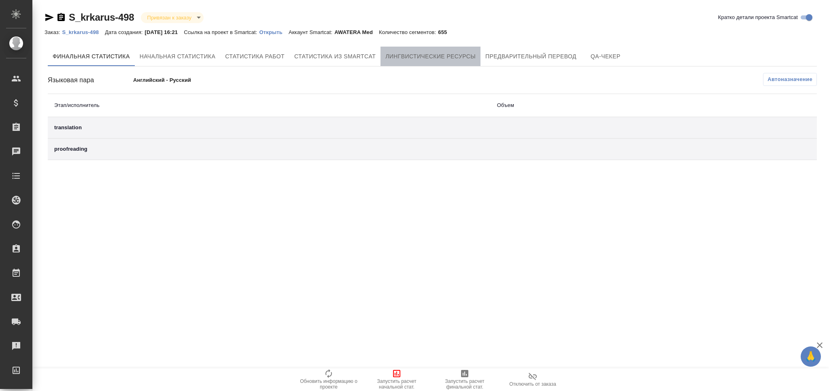
click at [432, 59] on span "Лингвистические ресурсы" at bounding box center [430, 56] width 90 height 10
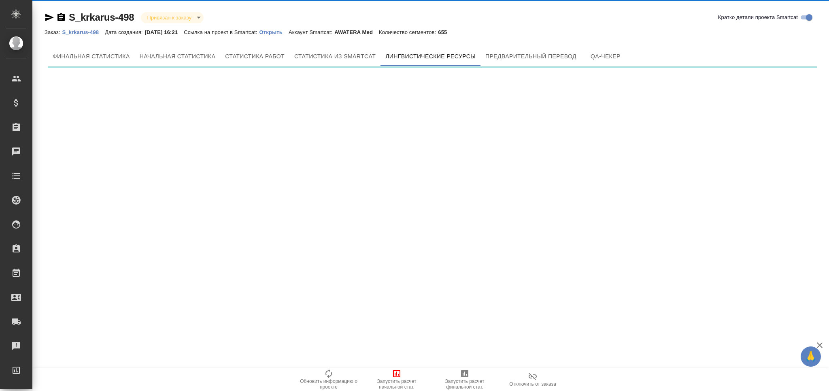
click at [395, 383] on span "Запустить расчет начальной стат." at bounding box center [397, 383] width 58 height 11
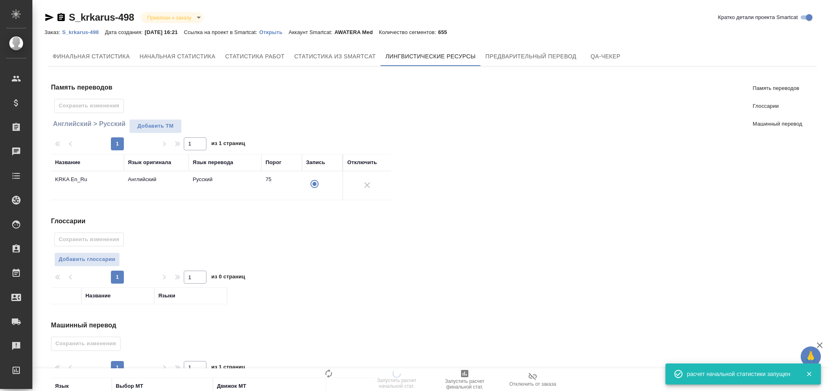
click at [105, 260] on span "Добавить глоссарии" at bounding box center [87, 259] width 57 height 9
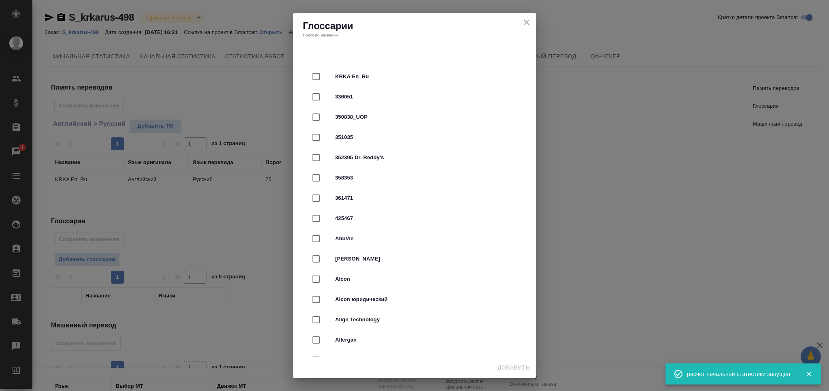
click at [377, 79] on span "KRKA En_Ru" at bounding box center [425, 76] width 181 height 8
checkbox input "true"
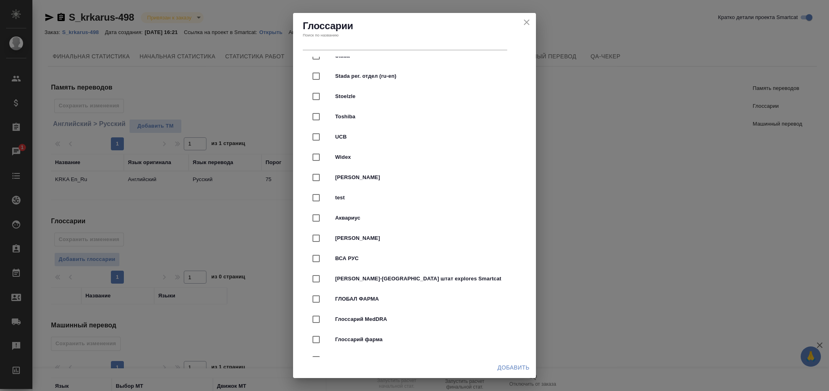
scroll to position [1889, 0]
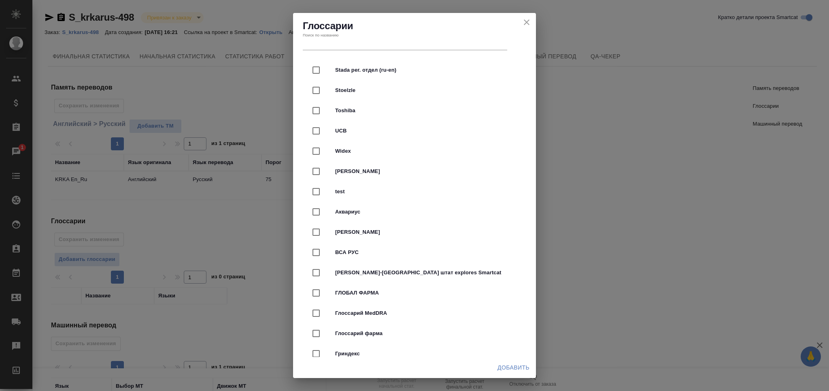
click at [402, 330] on span "Глоссарий фарма" at bounding box center [425, 333] width 181 height 8
checkbox input "true"
click at [516, 367] on span "Добавить" at bounding box center [514, 367] width 32 height 10
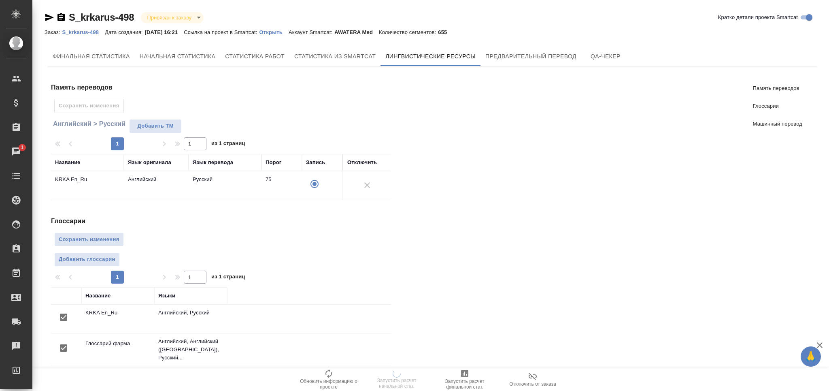
scroll to position [0, 0]
click at [92, 241] on span "Сохранить изменения" at bounding box center [89, 239] width 61 height 9
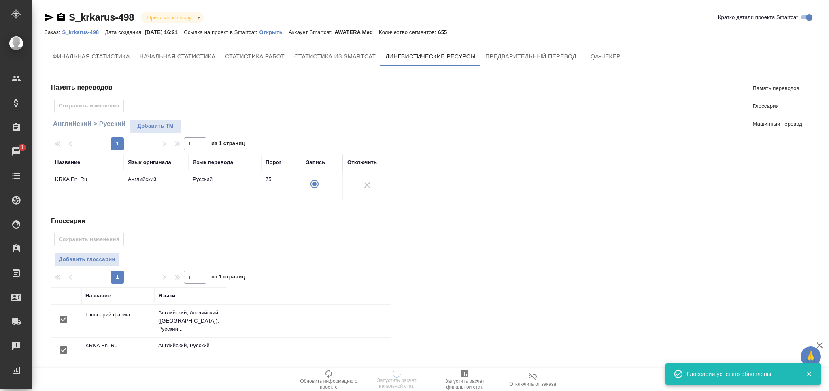
scroll to position [125, 0]
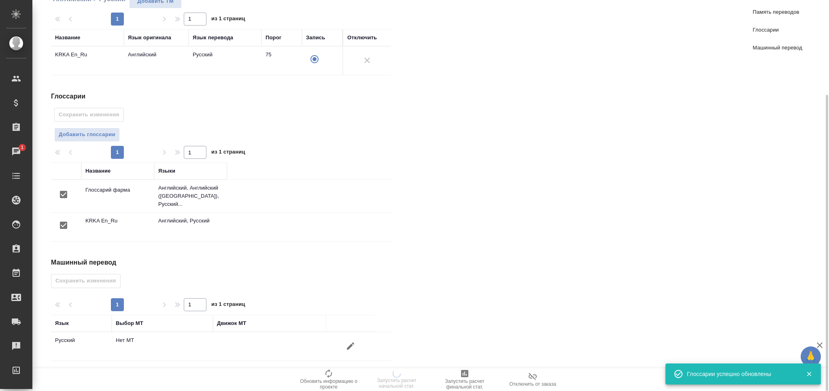
click at [347, 341] on icon "button" at bounding box center [351, 346] width 10 height 10
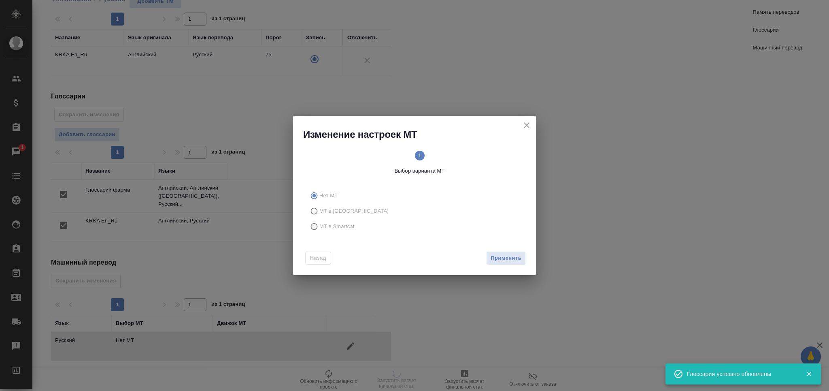
click at [350, 228] on span "МТ в Smartcat" at bounding box center [336, 226] width 35 height 8
click at [319, 228] on input "МТ в Smartcat" at bounding box center [313, 226] width 13 height 15
radio input "true"
click at [496, 247] on div "Назад Вперед" at bounding box center [414, 256] width 243 height 38
click at [507, 259] on span "Вперед" at bounding box center [511, 257] width 20 height 9
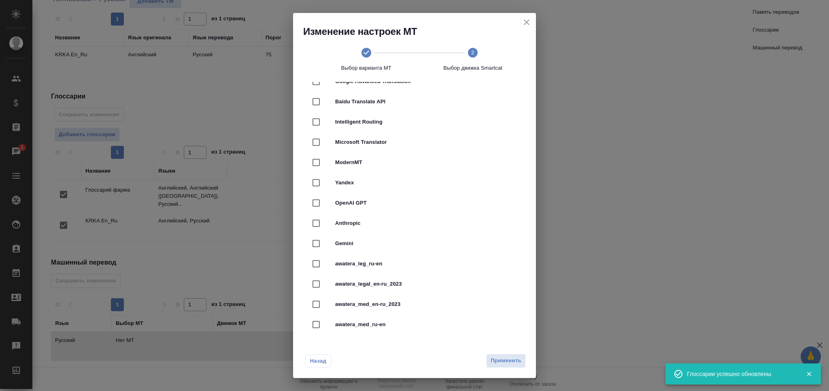
scroll to position [108, 0]
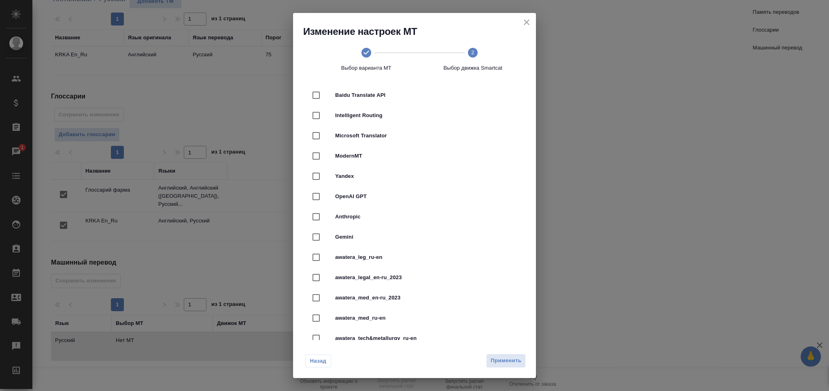
click at [378, 298] on span "awatera_med_en-ru_2023" at bounding box center [425, 298] width 181 height 8
checkbox input "true"
click at [505, 357] on span "Применить" at bounding box center [506, 360] width 31 height 9
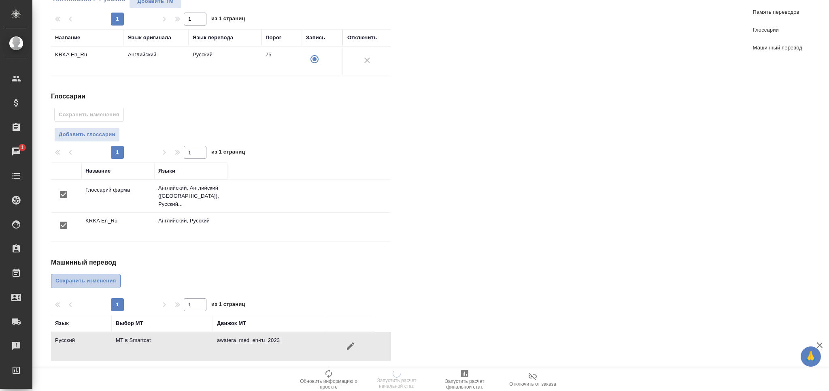
click at [85, 276] on span "Сохранить изменения" at bounding box center [85, 280] width 61 height 9
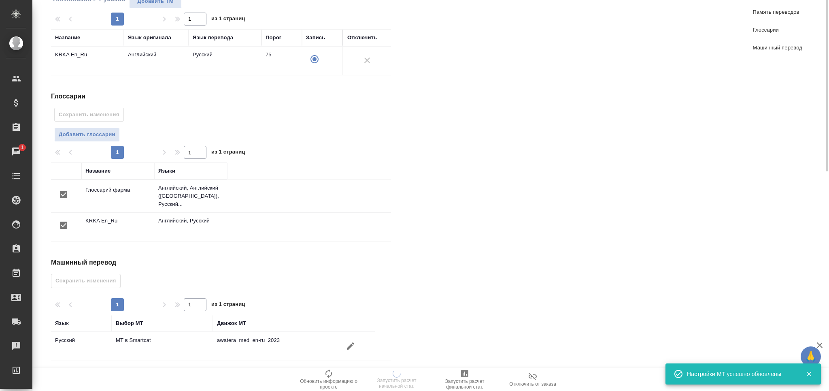
scroll to position [0, 0]
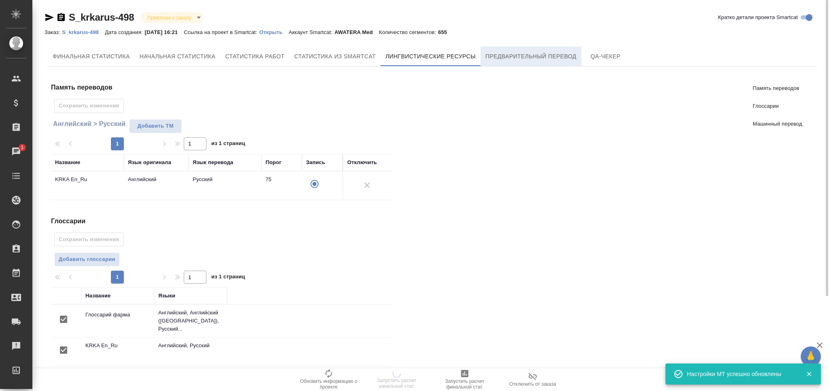
click at [524, 60] on span "Предварительный перевод" at bounding box center [530, 56] width 91 height 10
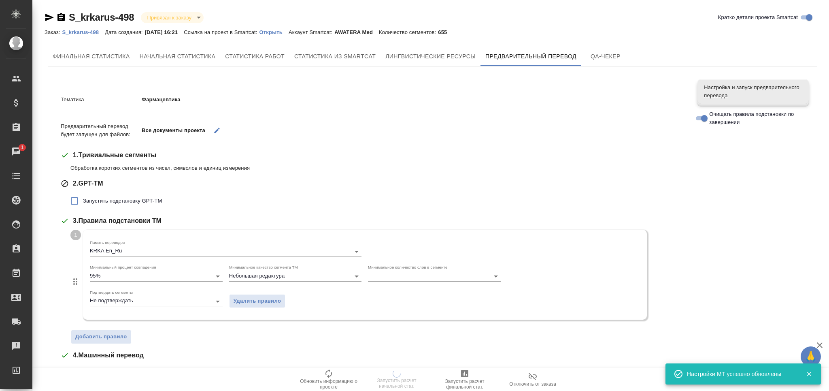
scroll to position [160, 0]
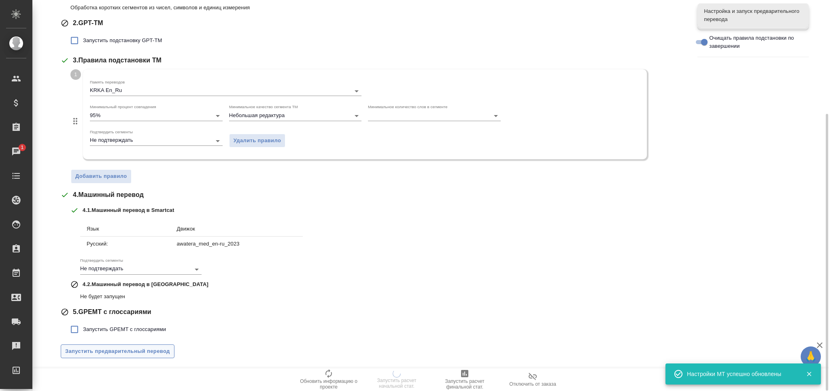
click at [102, 347] on span "Запустить предварительный перевод" at bounding box center [117, 351] width 105 height 9
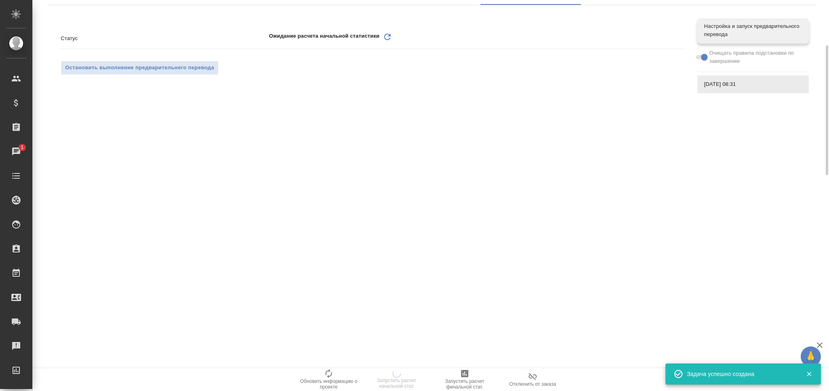
scroll to position [61, 0]
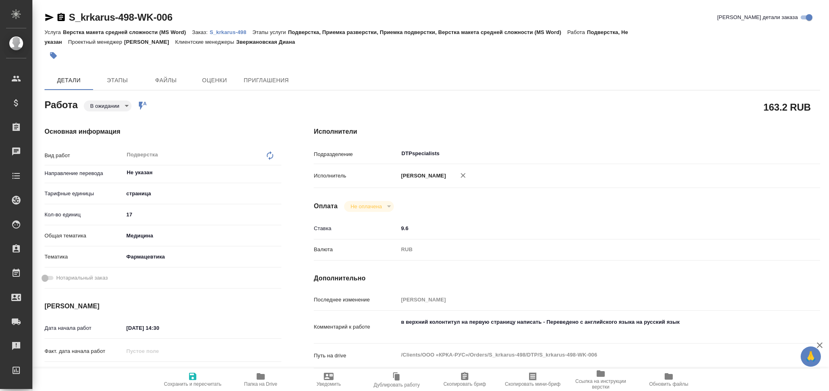
type textarea "x"
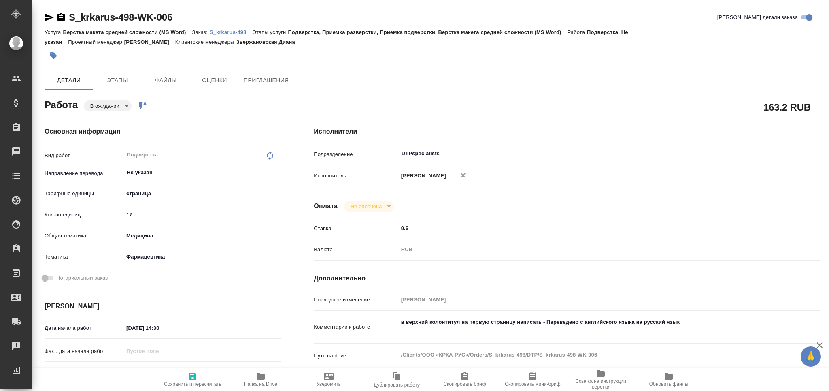
type textarea "x"
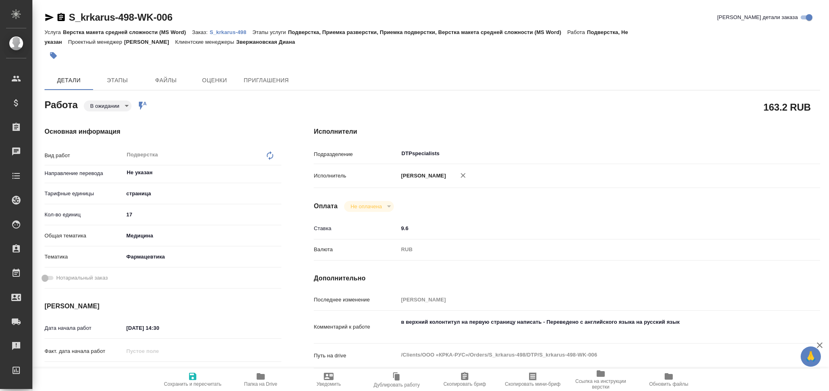
type textarea "x"
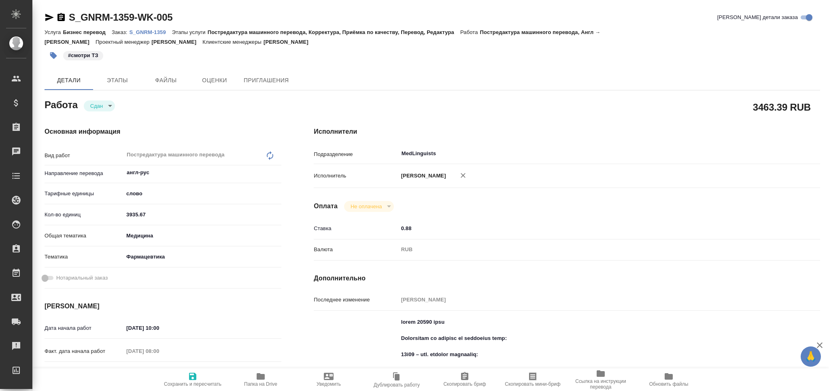
type textarea "x"
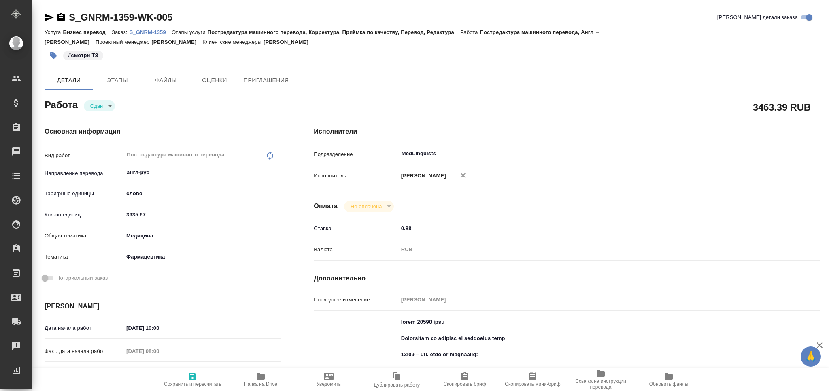
type textarea "x"
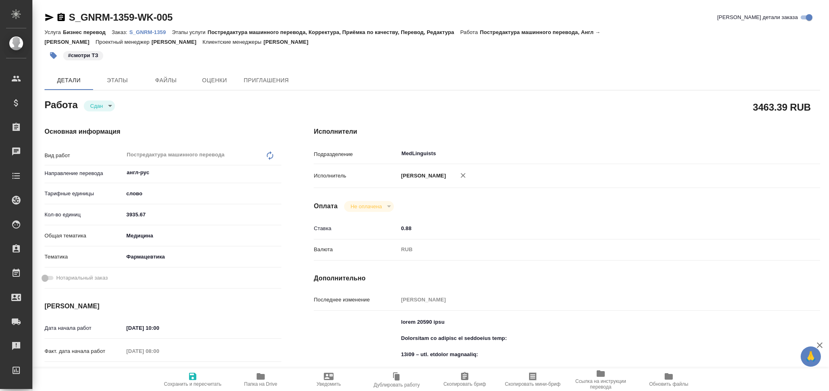
type textarea "x"
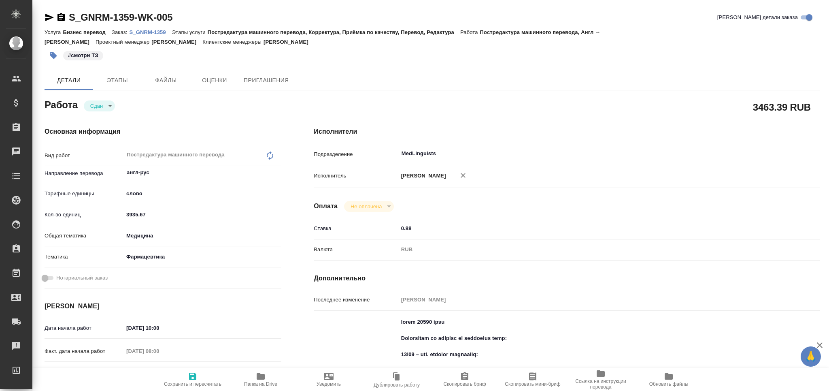
type textarea "x"
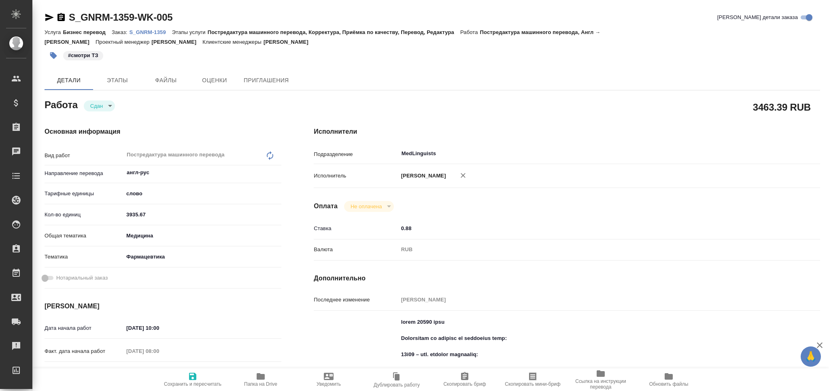
click at [49, 19] on icon "button" at bounding box center [49, 17] width 9 height 7
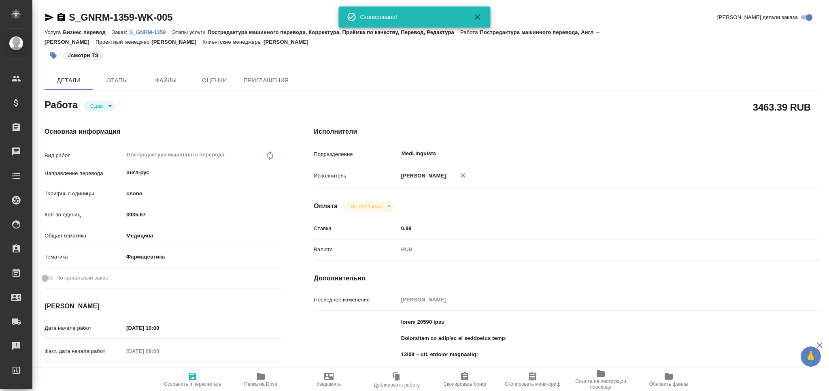
type textarea "x"
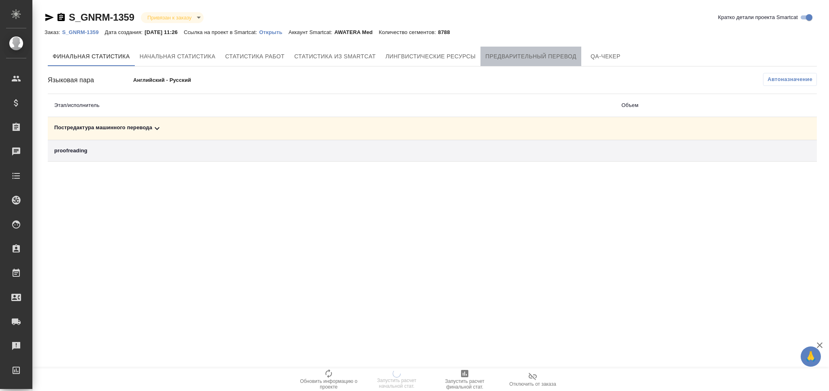
click at [503, 55] on span "Предварительный перевод" at bounding box center [530, 56] width 91 height 10
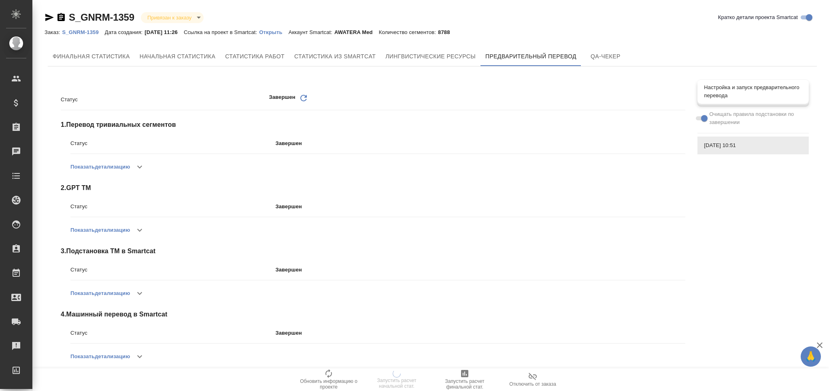
click at [734, 92] on span "Настройка и запуск предварительного перевода" at bounding box center [753, 91] width 98 height 16
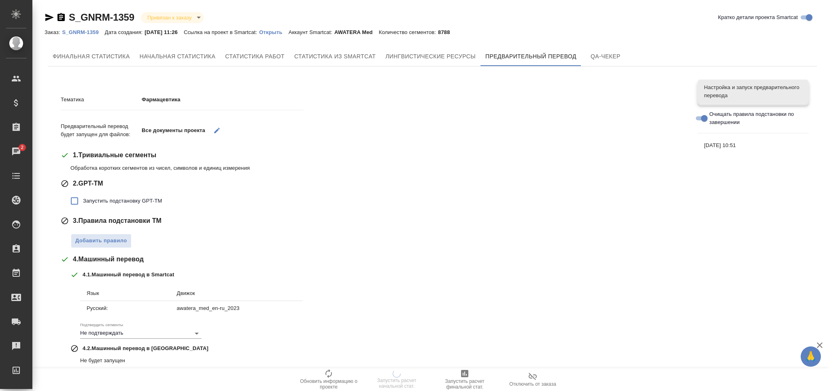
click at [218, 131] on icon "button" at bounding box center [216, 130] width 7 height 7
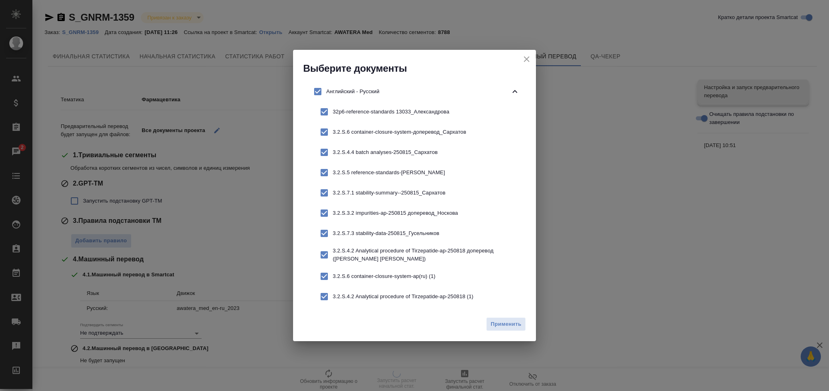
drag, startPoint x: 316, startPoint y: 85, endPoint x: 318, endPoint y: 98, distance: 12.3
click at [316, 86] on input "checkbox" at bounding box center [317, 91] width 17 height 17
checkbox input "false"
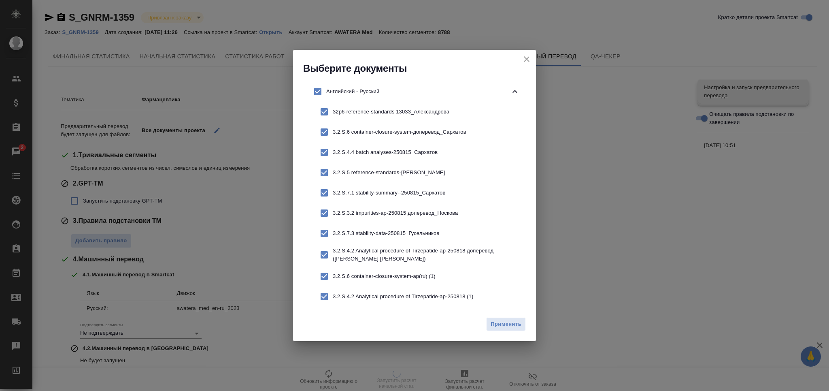
checkbox input "false"
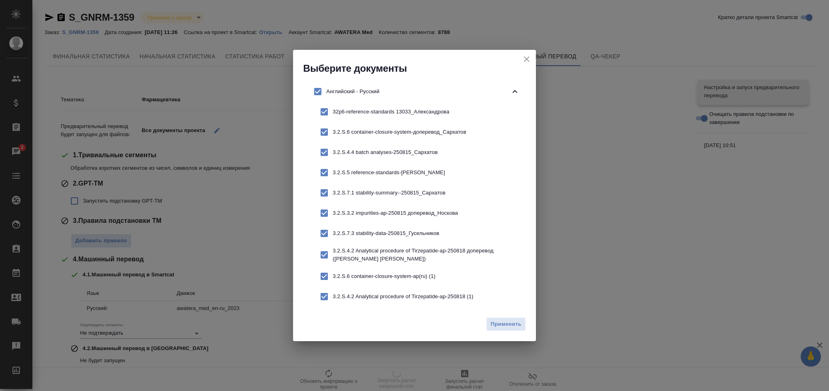
checkbox input "false"
click at [323, 279] on input "checkbox" at bounding box center [324, 276] width 17 height 17
checkbox input "true"
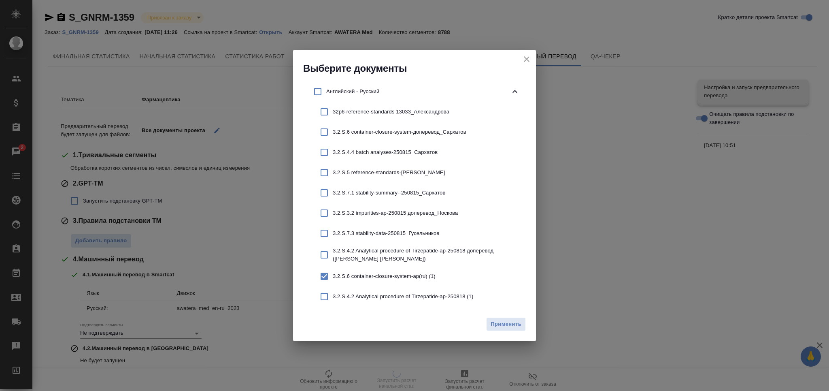
click at [323, 296] on input "checkbox" at bounding box center [324, 296] width 17 height 17
checkbox input "true"
click at [507, 321] on span "Применить" at bounding box center [506, 323] width 31 height 9
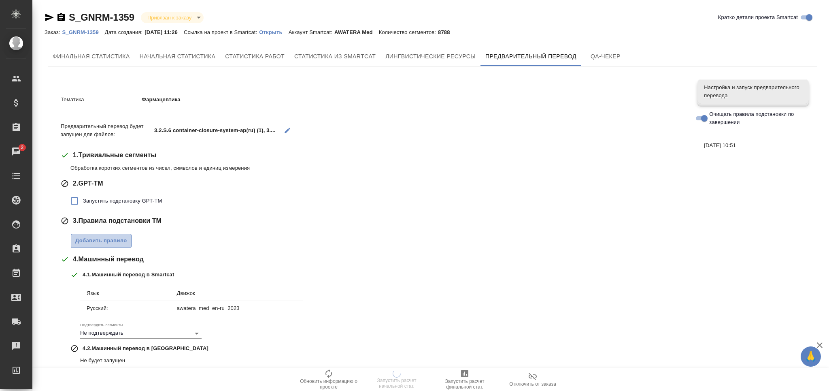
click at [79, 245] on button "Добавить правило" at bounding box center [101, 241] width 61 height 14
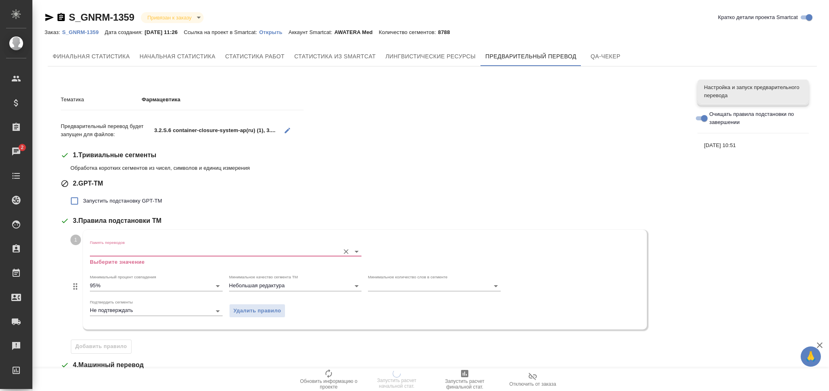
click at [116, 256] on div "Память переводов Выберите значение" at bounding box center [226, 253] width 272 height 26
click at [118, 251] on input "Память переводов" at bounding box center [213, 251] width 246 height 10
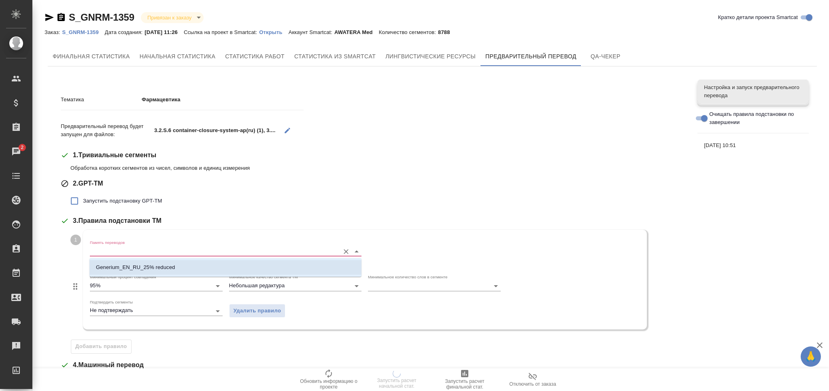
click at [116, 261] on li "Generium_EN_RU_25% reduced" at bounding box center [225, 267] width 272 height 15
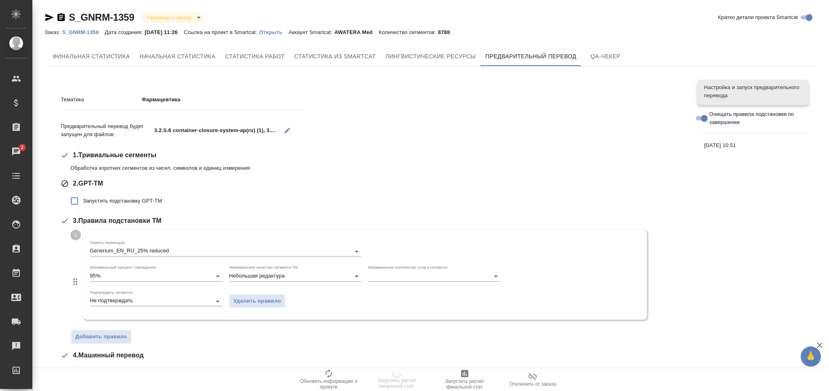
click at [112, 200] on span "Запустить подстановку GPT-TM" at bounding box center [122, 201] width 79 height 8
click at [83, 200] on input "Запустить подстановку GPT-TM" at bounding box center [74, 200] width 17 height 17
checkbox input "true"
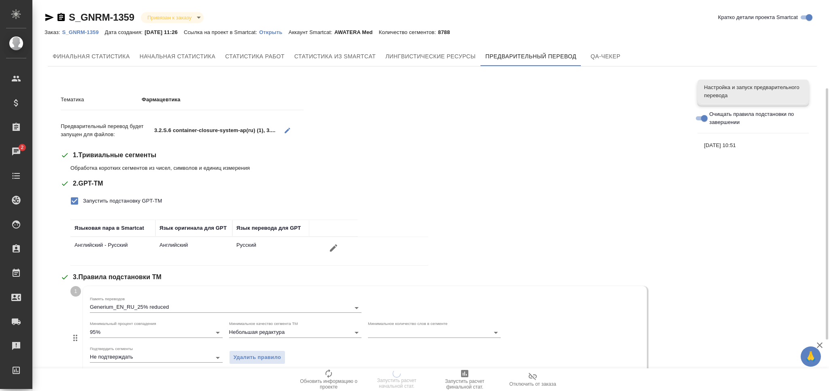
scroll to position [217, 0]
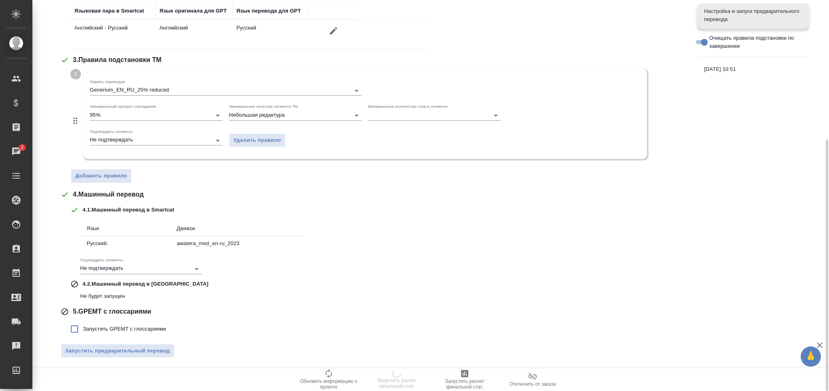
click at [119, 325] on span "Запустить GPEMT с глоссариями" at bounding box center [124, 329] width 83 height 8
click at [83, 325] on input "Запустить GPEMT с глоссариями" at bounding box center [74, 328] width 17 height 17
checkbox input "true"
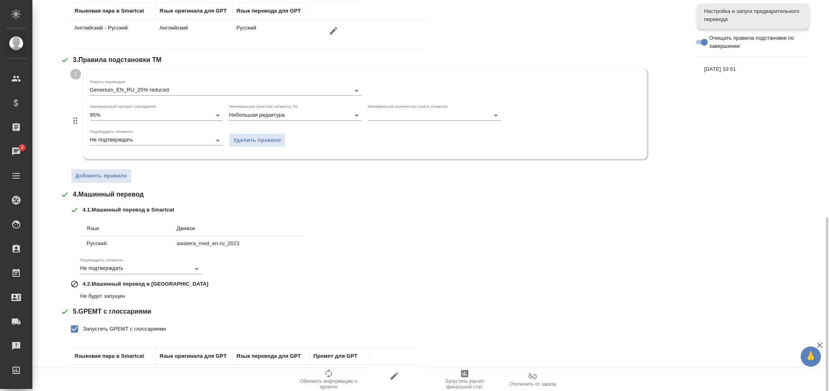
scroll to position [273, 0]
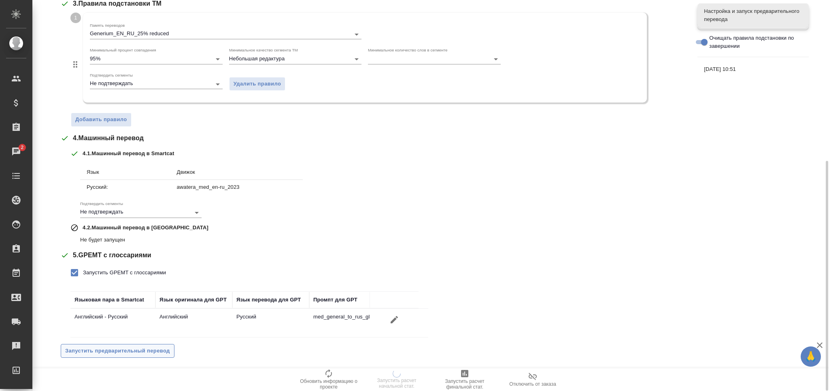
click at [156, 347] on span "Запустить предварительный перевод" at bounding box center [117, 350] width 105 height 9
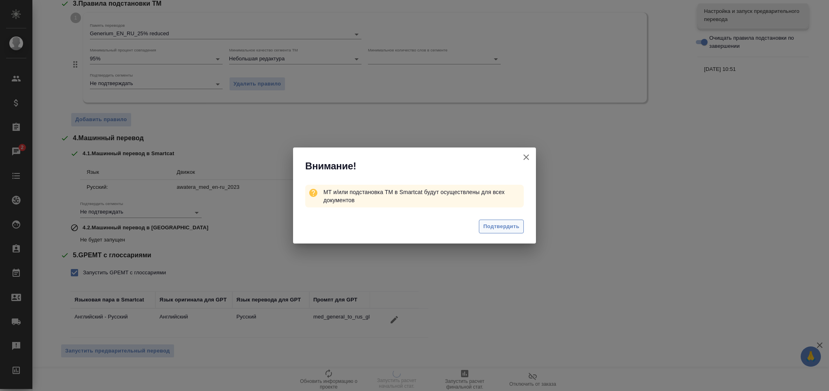
click at [497, 228] on span "Подтвердить" at bounding box center [501, 226] width 36 height 9
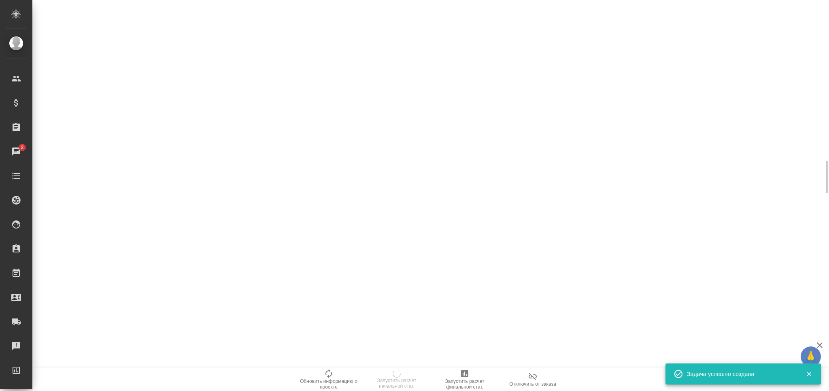
scroll to position [0, 0]
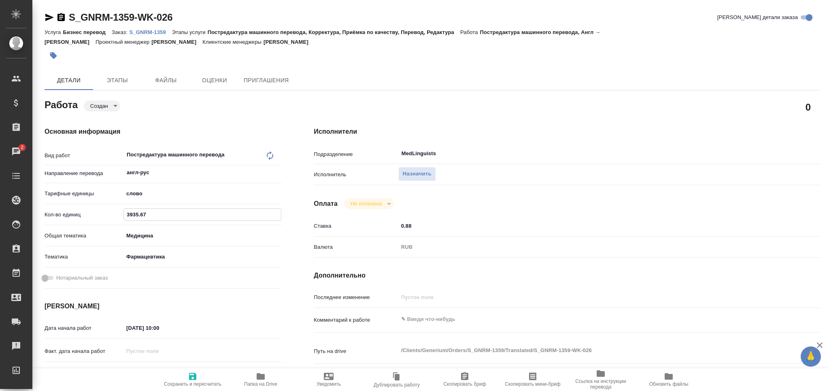
drag, startPoint x: 135, startPoint y: 213, endPoint x: 90, endPoint y: 213, distance: 45.4
click at [90, 213] on div "Кол-во единиц 3935.67" at bounding box center [163, 214] width 237 height 14
paste input "2481.2"
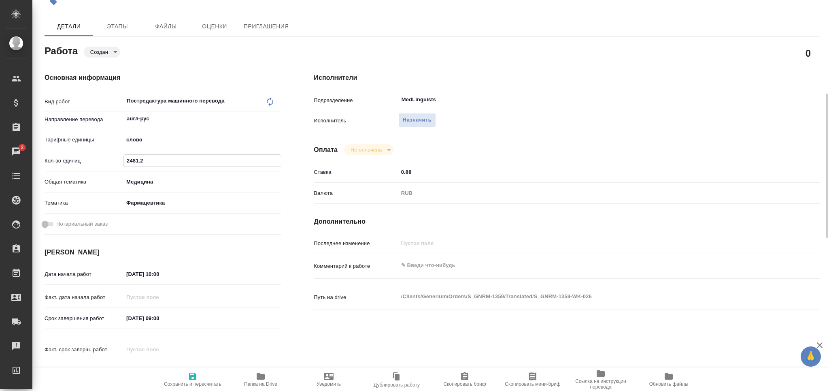
scroll to position [108, 0]
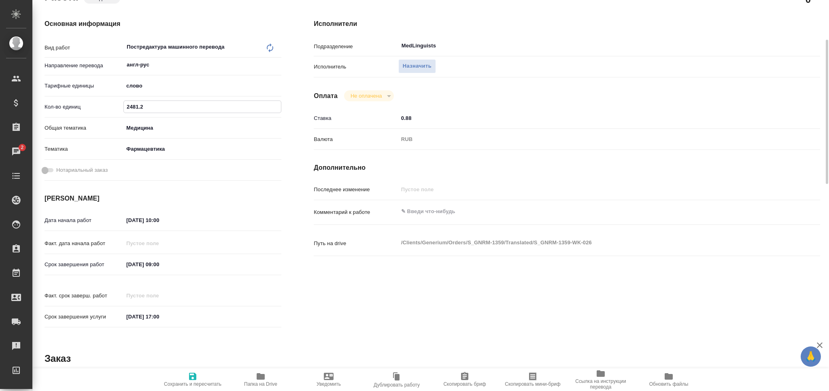
type input "2481.2"
click at [130, 221] on input "15.09.2025 10:00" at bounding box center [159, 220] width 71 height 12
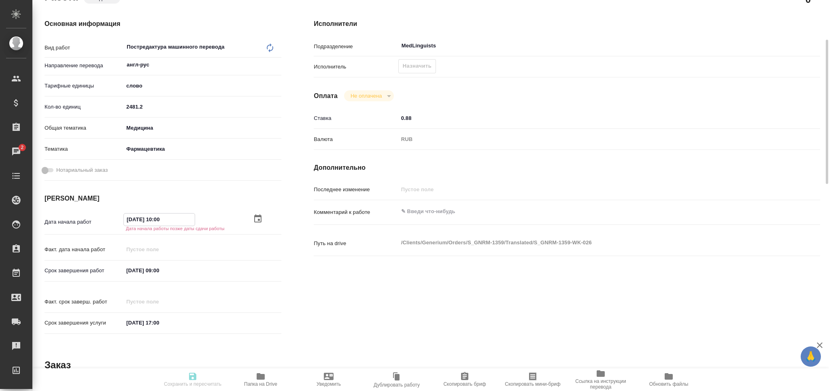
type input "[DATE] 10:00"
click at [132, 272] on input "17.09.2025 09:00" at bounding box center [159, 270] width 71 height 12
drag, startPoint x: 155, startPoint y: 268, endPoint x: 215, endPoint y: 262, distance: 59.4
click at [211, 271] on div "18.09.2025 09:00" at bounding box center [202, 269] width 158 height 13
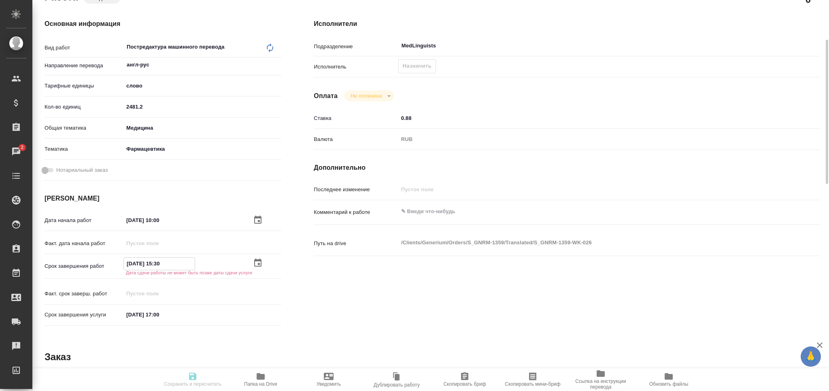
drag, startPoint x: 180, startPoint y: 263, endPoint x: 82, endPoint y: 258, distance: 97.7
click at [82, 258] on div "Срок завершения работ 18.09.2025 15:30 Дата сдачи работы не может быть позже да…" at bounding box center [163, 265] width 237 height 17
type input "18.09.2025 15:30"
drag, startPoint x: 182, startPoint y: 316, endPoint x: 91, endPoint y: 314, distance: 90.7
click at [91, 314] on div "Срок завершения услуги 17.09.2025 17:00" at bounding box center [163, 314] width 237 height 14
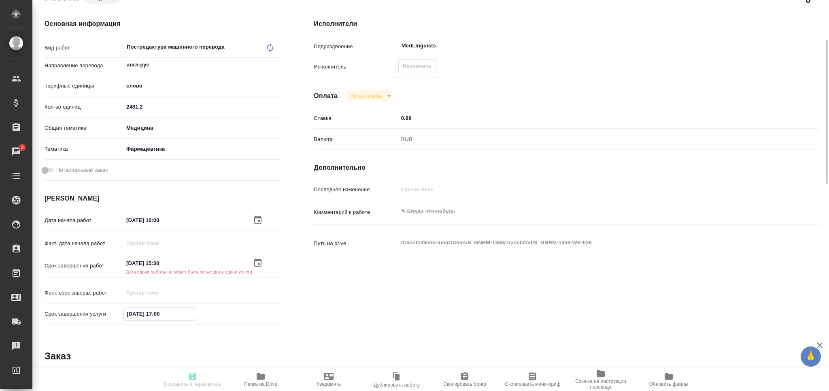
paste input "8.09.2025 15:3"
type input "18.09.2025 15:30"
click at [446, 211] on textarea at bounding box center [588, 212] width 379 height 14
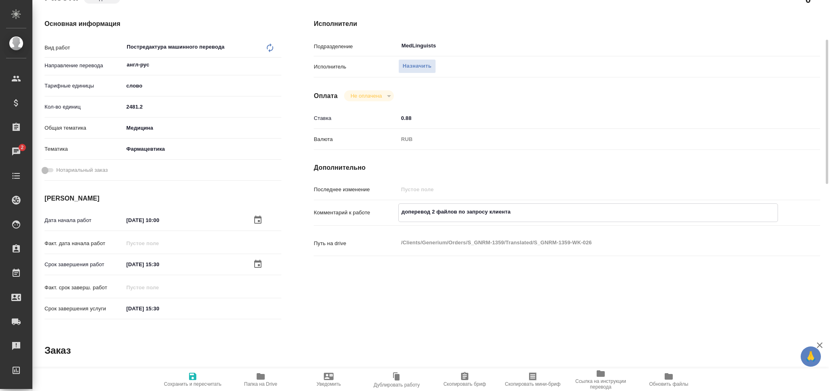
type textarea "доперевод 2 файлов по запросу клиента"
click at [189, 384] on span "Сохранить и пересчитать" at bounding box center [192, 384] width 57 height 6
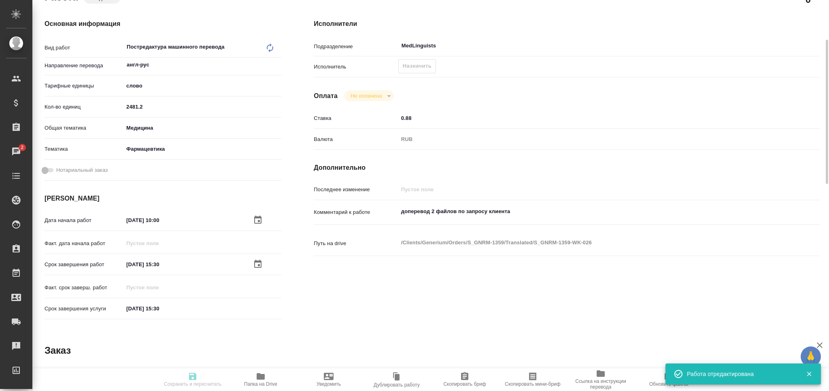
type input "created"
type input "англ-рус"
type input "5a8b1489cc6b4906c91bfd90"
type input "2481.2"
type input "med"
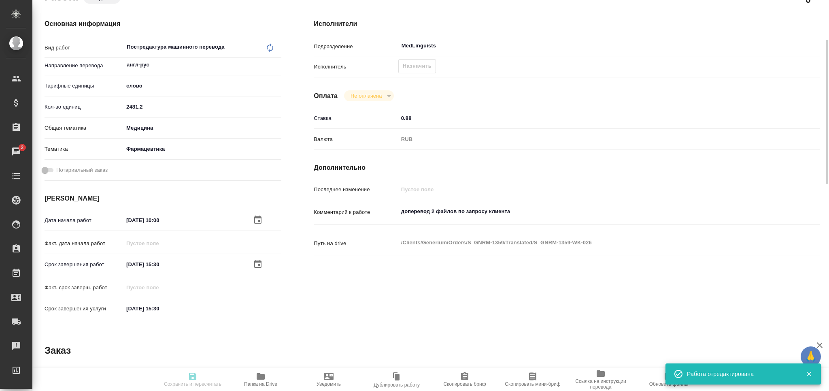
type input "6149832f2b7be24903fd7a82"
type input "18.09.2025 10:00"
type input "18.09.2025 15:30"
type input "MedLinguists"
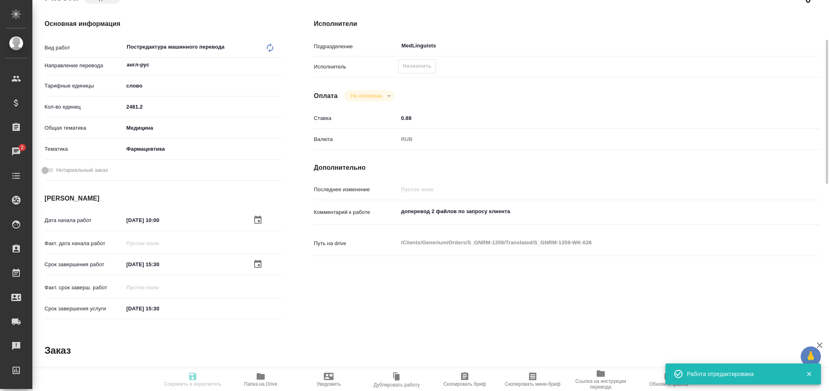
type input "notPayed"
type input "0.88"
type input "RUB"
type input "[PERSON_NAME]"
type input "S_GNRM-1359"
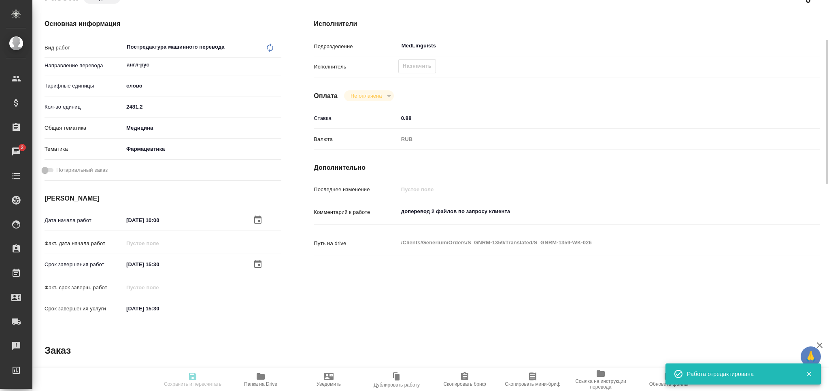
type input "Бизнес перевод"
type input "Постредактура машинного перевода, Корректура, Приёмка по качеству, Перевод, Ред…"
type input "Кабаргина Анна"
type input "[PERSON_NAME]"
type input "/Clients/Generium/Orders/S_GNRM-1359"
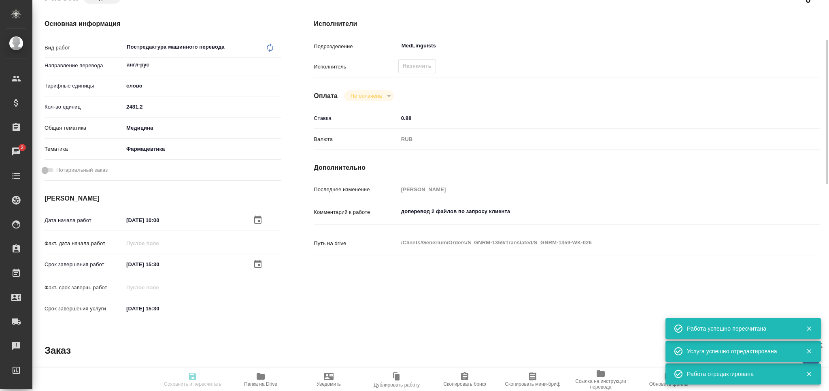
click at [418, 66] on div "Назначить" at bounding box center [417, 66] width 38 height 14
type input "created"
type input "англ-рус"
type input "5a8b1489cc6b4906c91bfd90"
type input "2481.2"
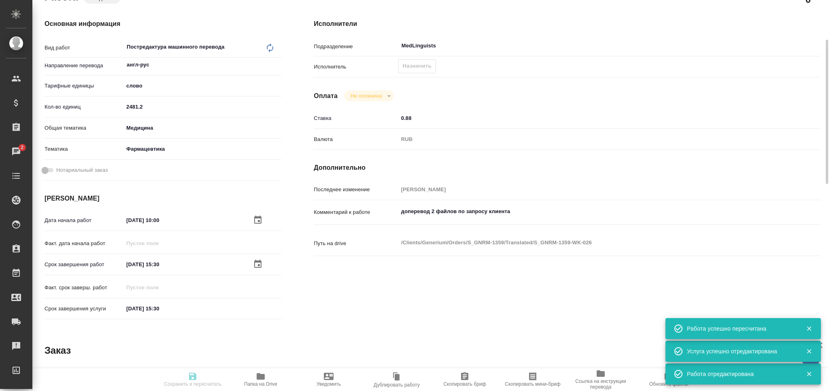
type input "med"
type input "6149832f2b7be24903fd7a82"
type input "18.09.2025 10:00"
type input "18.09.2025 15:30"
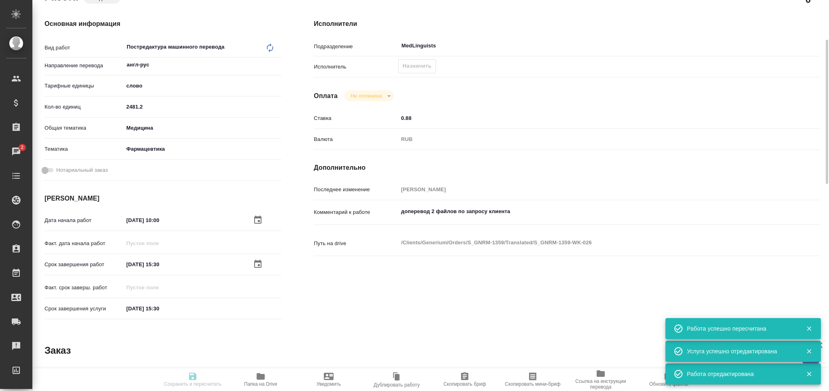
type input "MedLinguists"
type input "notPayed"
type input "0.88"
type input "RUB"
type input "[PERSON_NAME]"
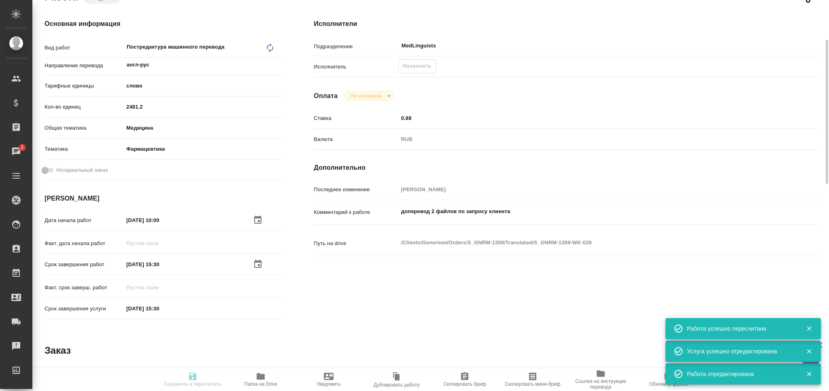
type input "S_GNRM-1359"
type input "Бизнес перевод"
type input "Постредактура машинного перевода, Корректура, Приёмка по качеству, Перевод, Ред…"
type input "[PERSON_NAME]"
type input "Оксютович Ирина"
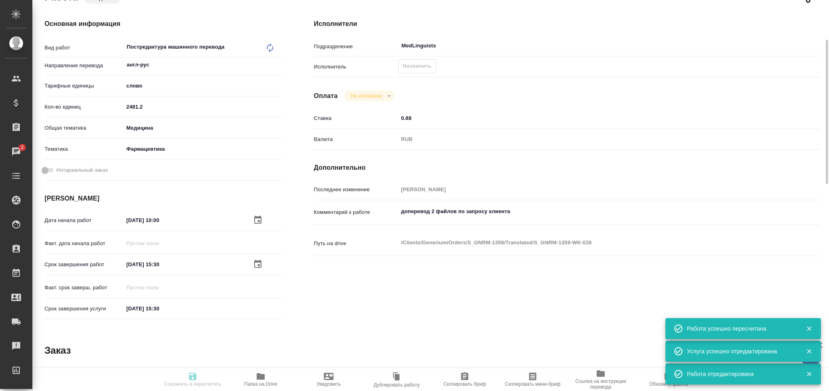
type input "/Clients/Generium/Orders/S_GNRM-1359"
click at [418, 66] on span "Назначить" at bounding box center [417, 66] width 29 height 9
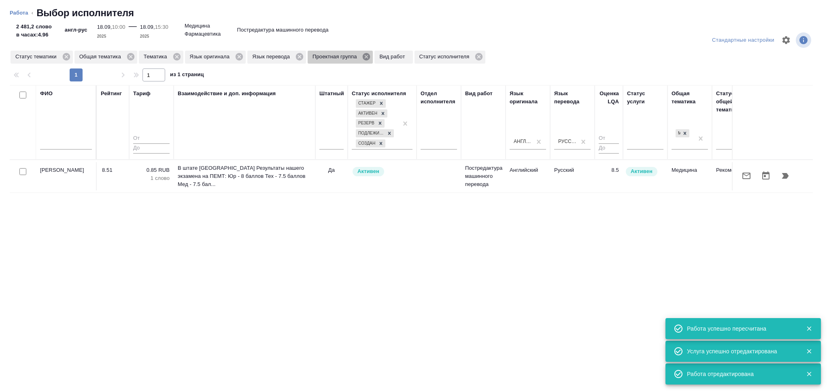
click at [367, 55] on icon at bounding box center [366, 56] width 9 height 9
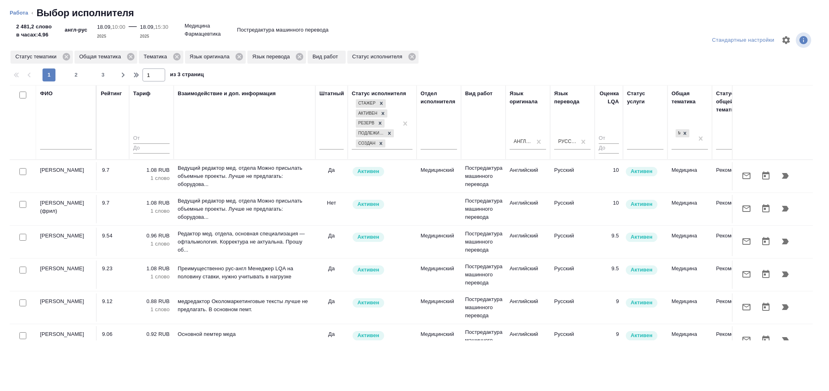
click at [72, 141] on input "text" at bounding box center [66, 144] width 52 height 10
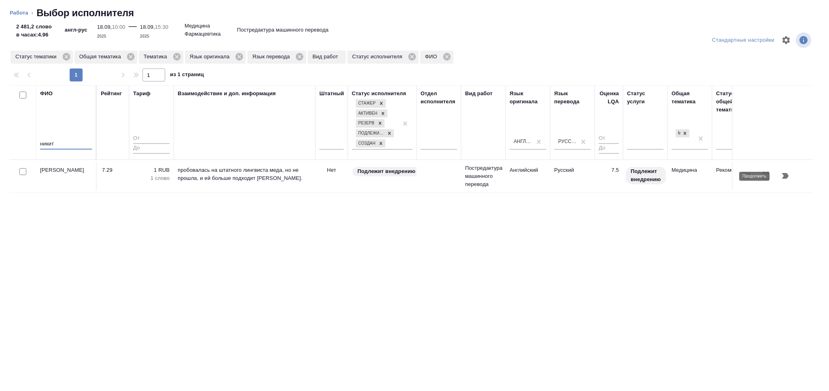
type input "никит"
click at [786, 174] on icon "button" at bounding box center [785, 176] width 7 height 6
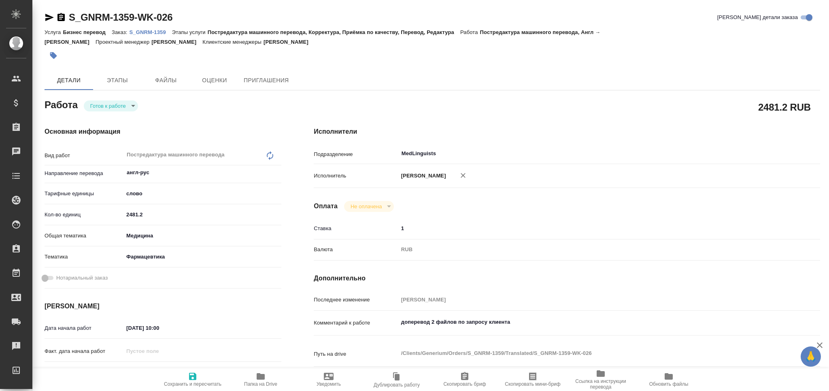
type textarea "x"
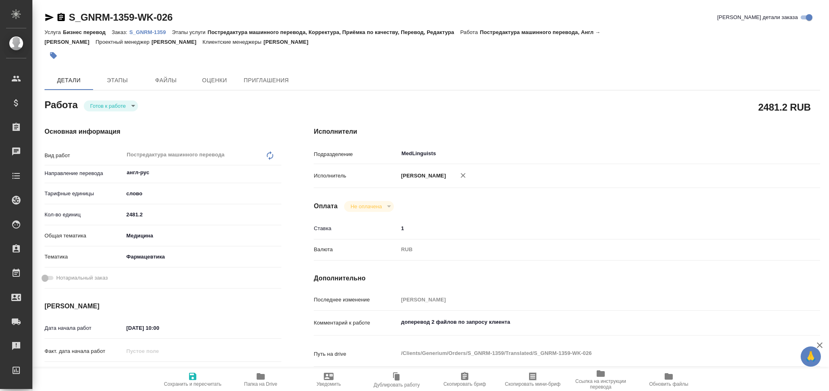
type textarea "x"
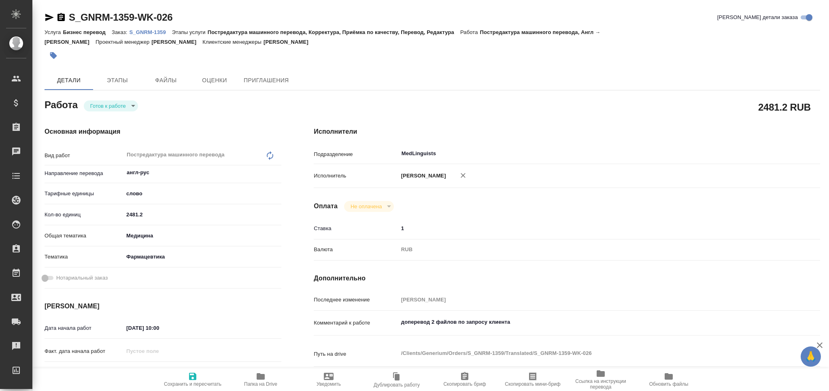
type textarea "x"
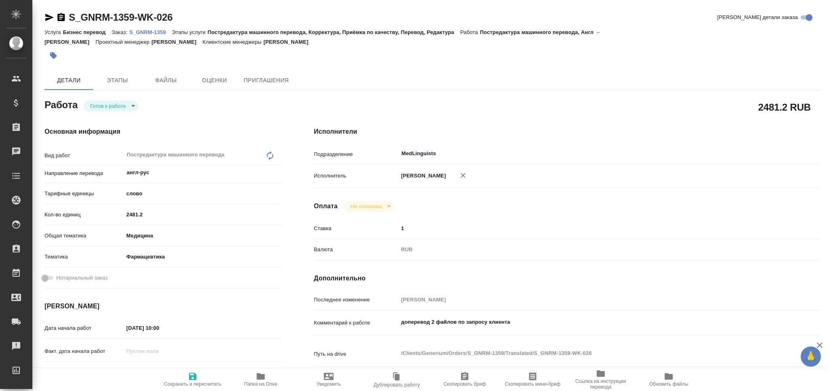
type textarea "x"
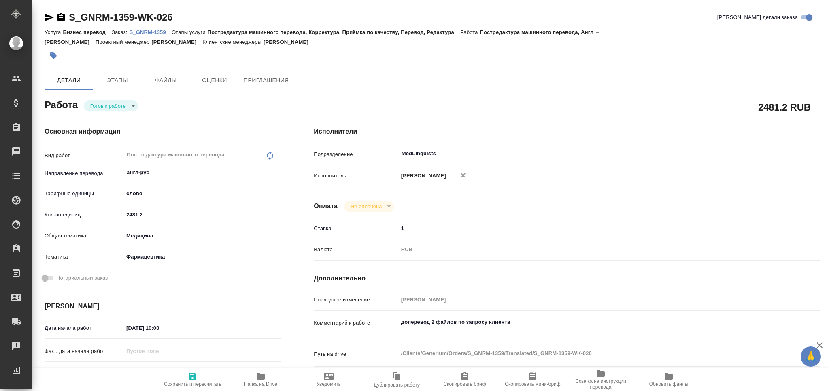
click at [49, 17] on icon "button" at bounding box center [49, 17] width 9 height 7
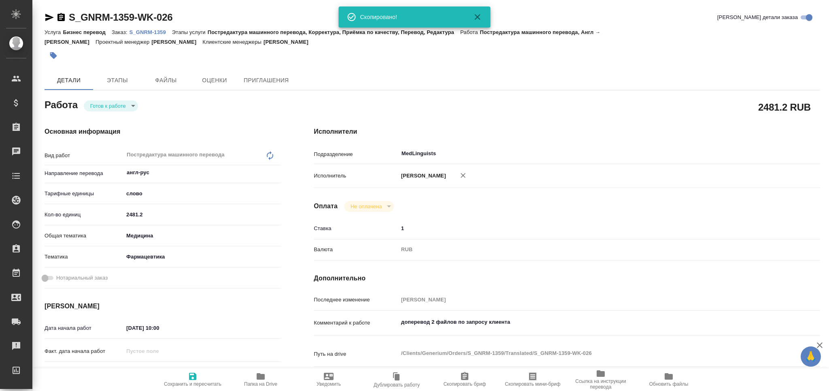
type textarea "x"
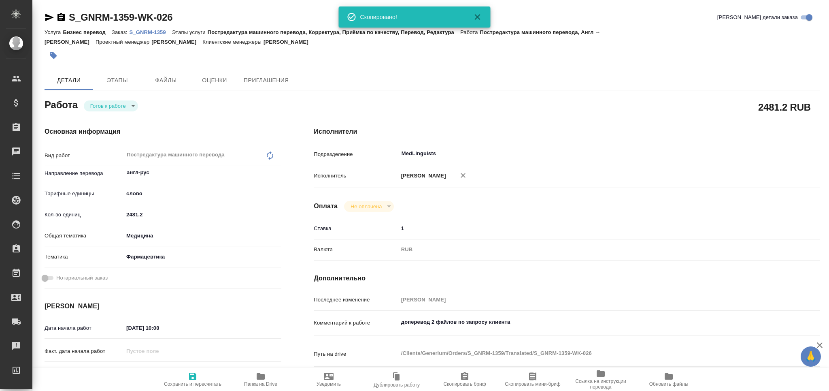
type textarea "x"
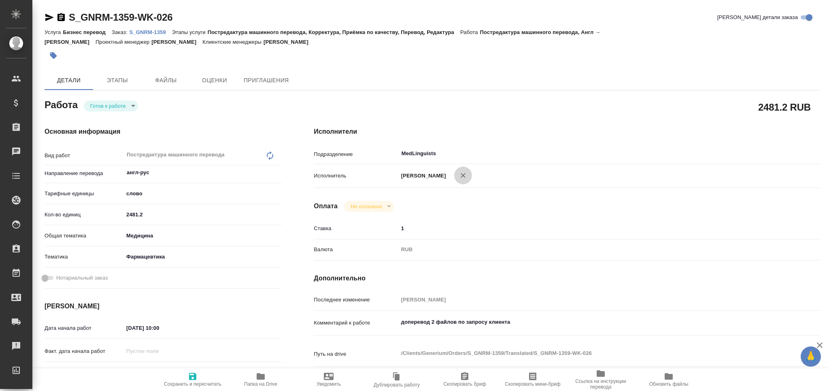
click at [467, 172] on icon "button" at bounding box center [463, 175] width 8 height 8
type textarea "x"
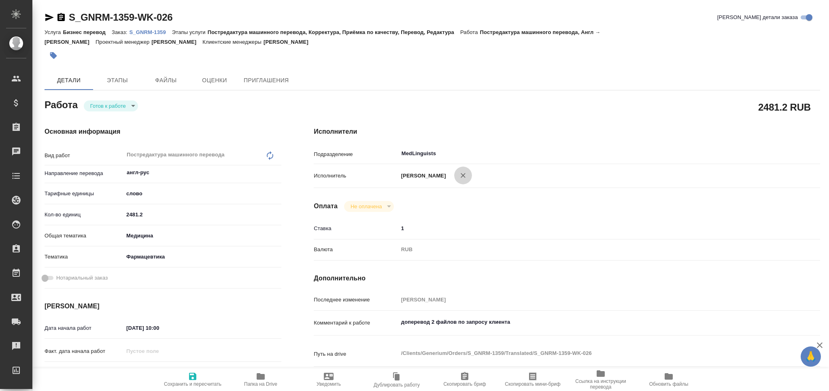
type textarea "x"
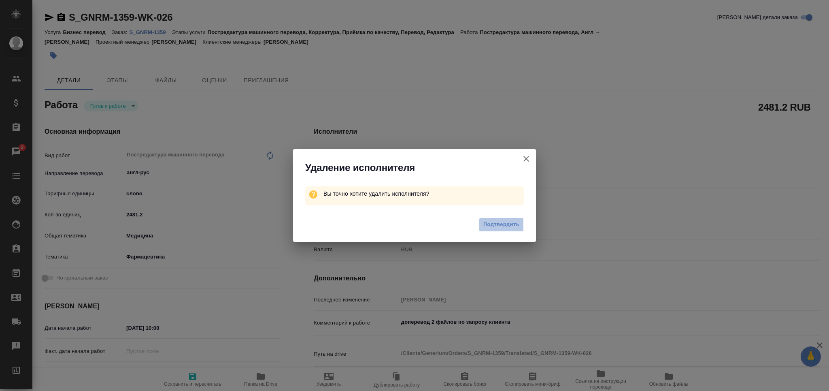
drag, startPoint x: 492, startPoint y: 219, endPoint x: 476, endPoint y: 224, distance: 17.2
click at [492, 219] on button "Подтвердить" at bounding box center [501, 224] width 45 height 14
type textarea "x"
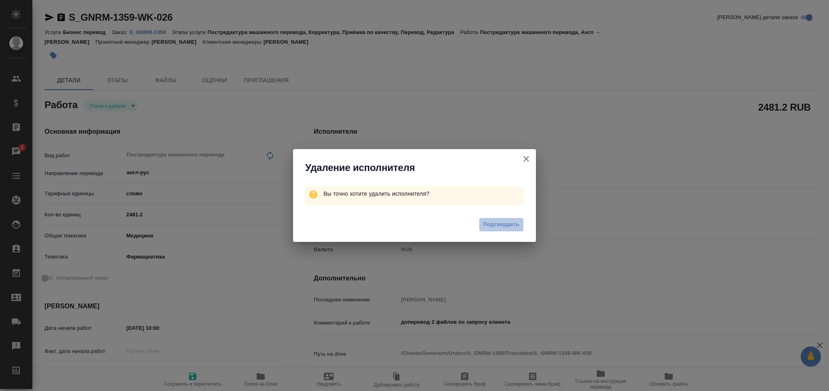
type textarea "x"
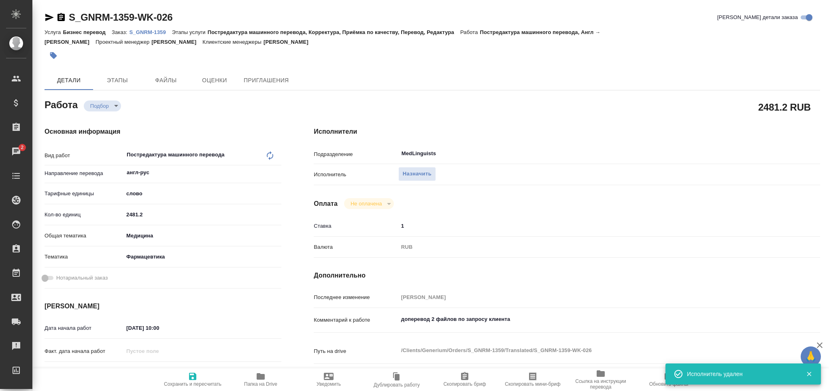
type textarea "x"
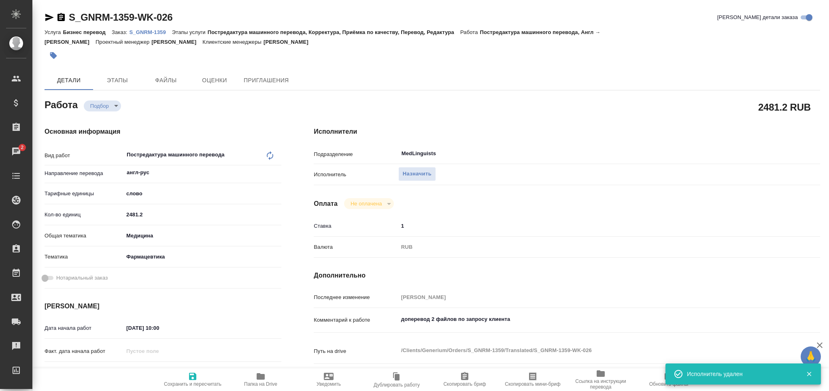
type textarea "x"
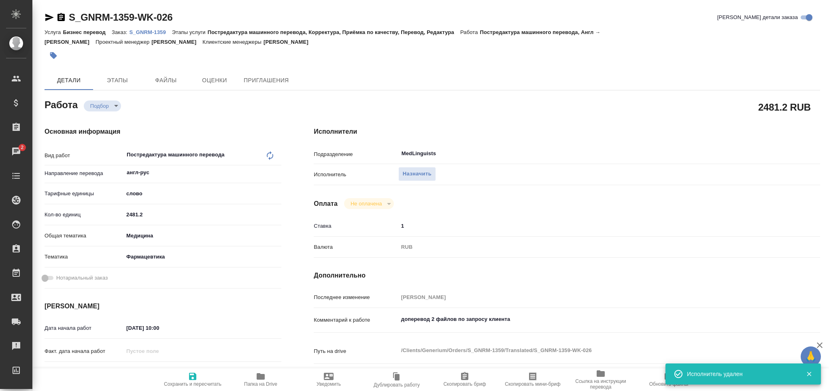
click at [421, 177] on span "Назначить" at bounding box center [417, 173] width 29 height 9
type textarea "x"
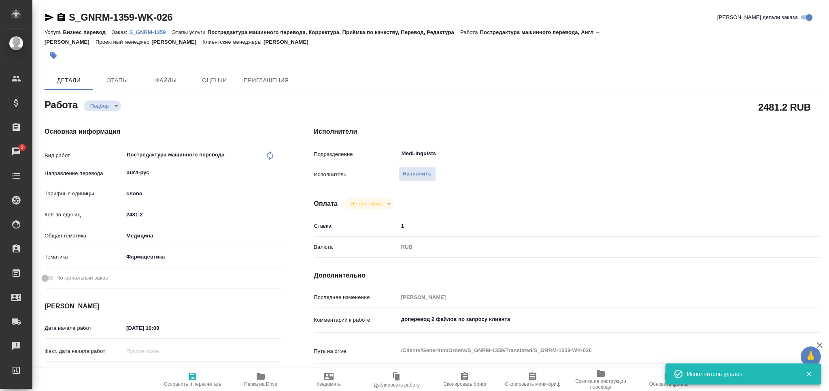
type textarea "x"
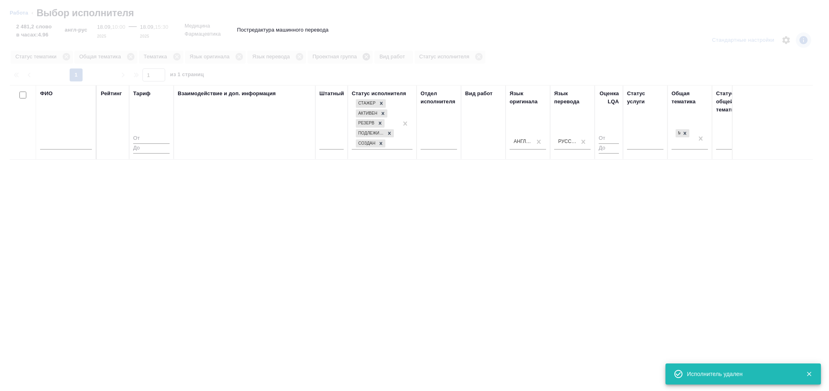
type textarea "x"
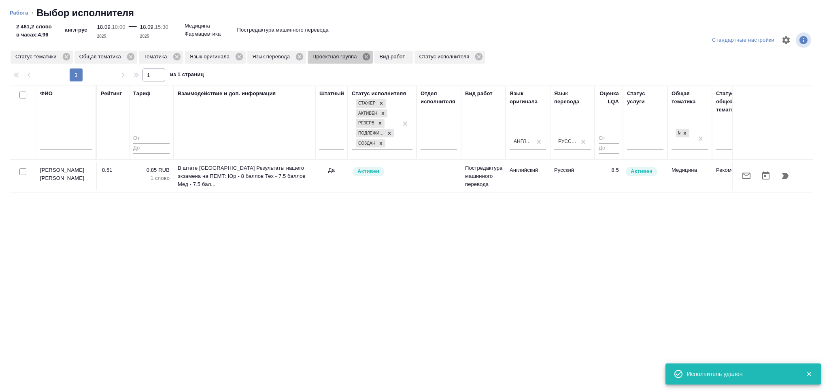
click at [366, 54] on icon at bounding box center [366, 56] width 7 height 7
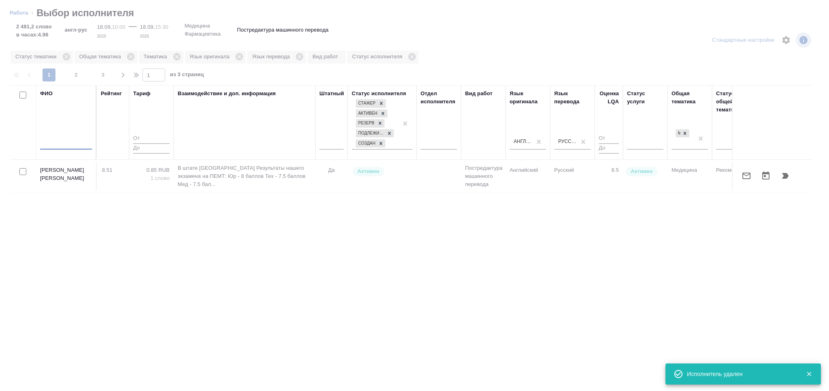
click at [70, 142] on input "text" at bounding box center [66, 144] width 52 height 10
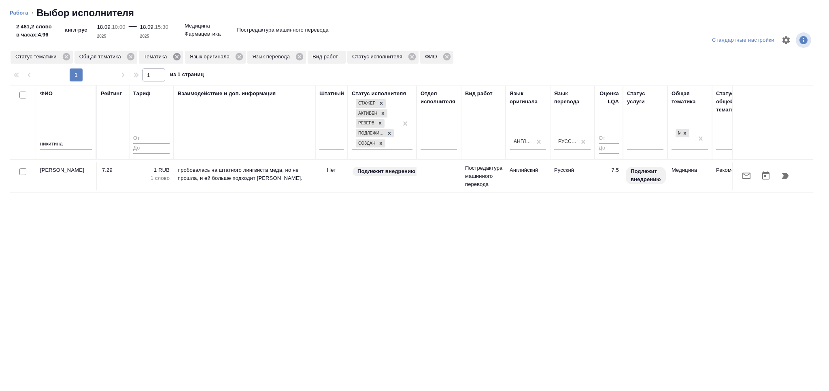
type input "никитина"
click at [174, 55] on icon at bounding box center [176, 56] width 7 height 7
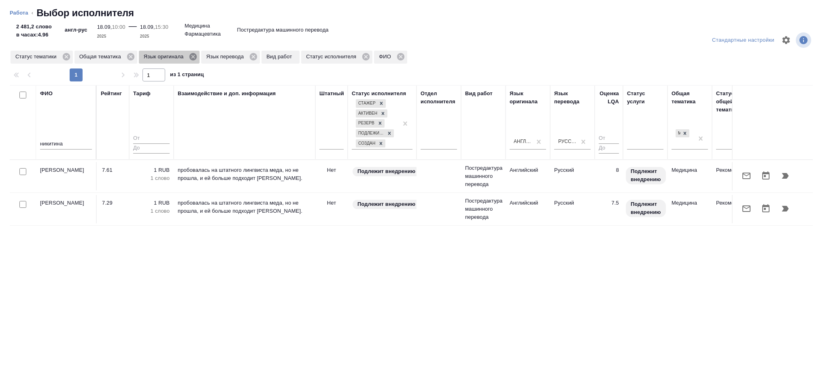
click at [191, 55] on icon at bounding box center [192, 56] width 7 height 7
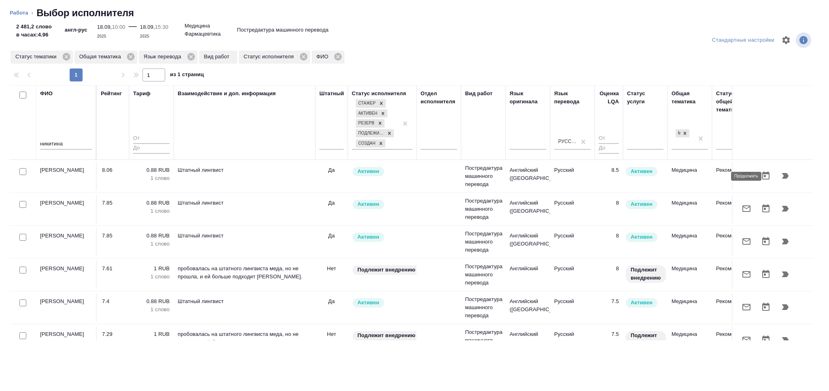
click at [781, 176] on icon "button" at bounding box center [786, 176] width 10 height 10
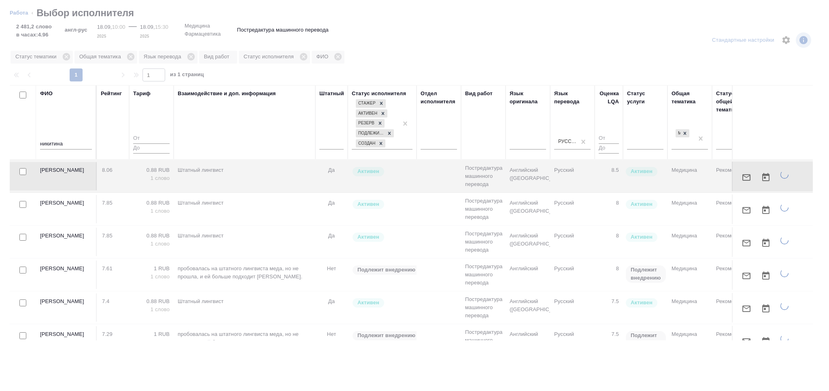
type textarea "x"
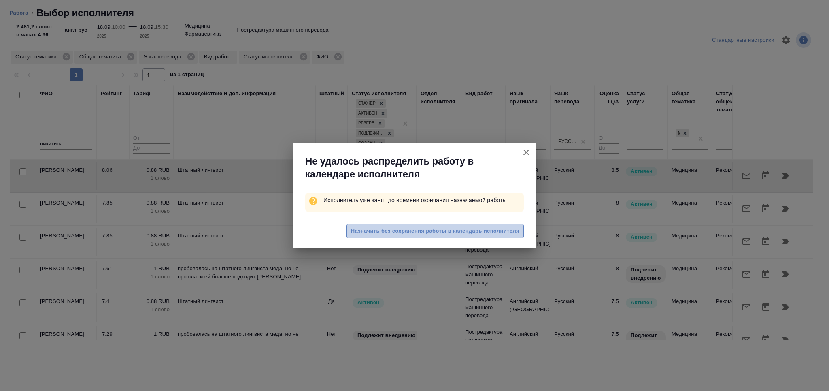
click at [447, 231] on span "Назначить без сохранения работы в календарь исполнителя" at bounding box center [435, 230] width 168 height 9
type textarea "x"
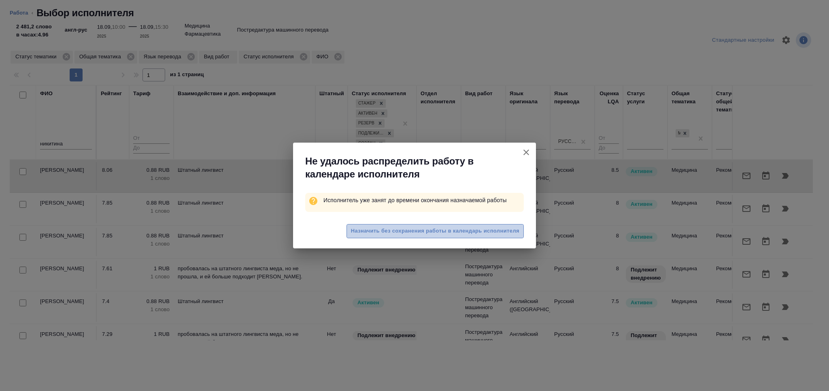
type textarea "x"
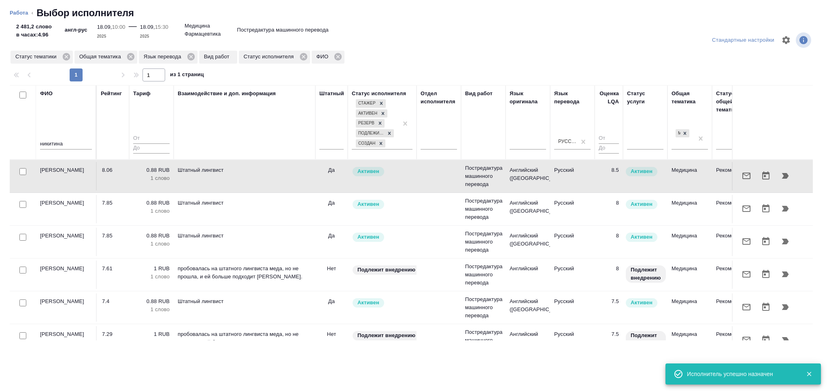
type textarea "x"
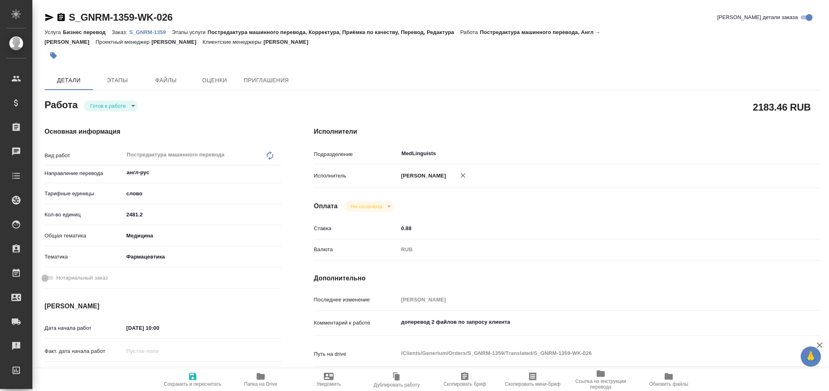
type textarea "x"
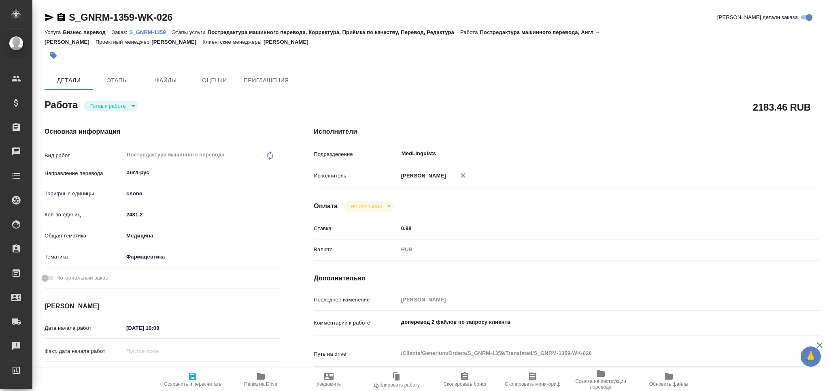
type textarea "x"
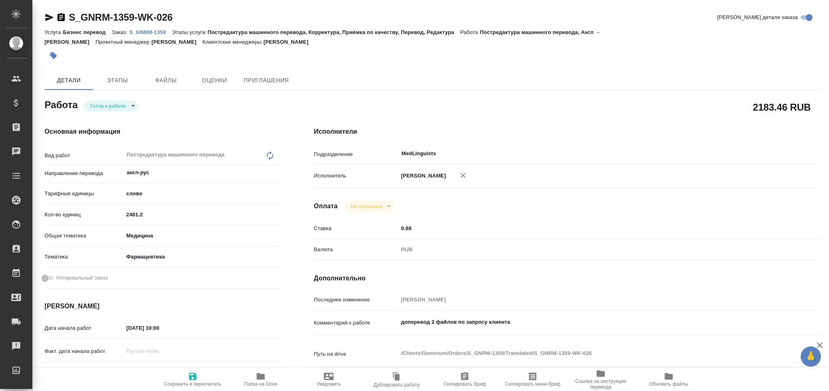
type textarea "x"
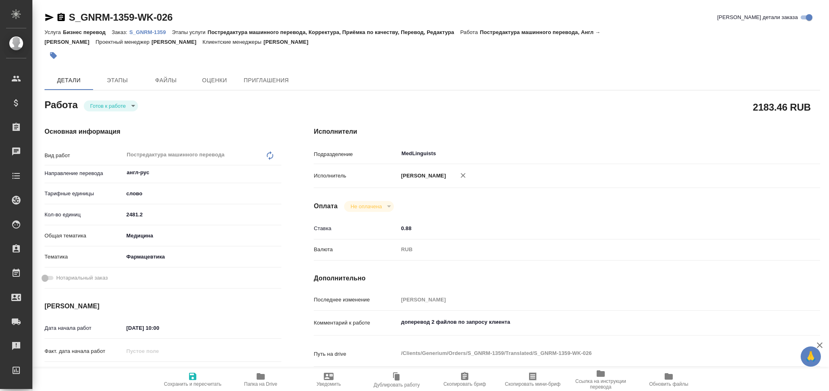
type textarea "x"
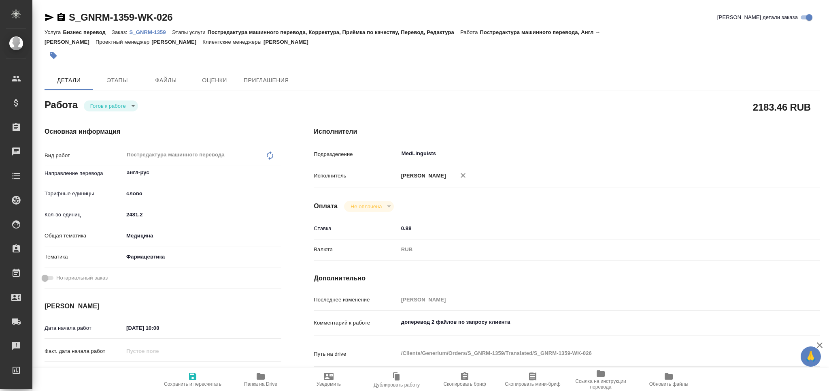
click at [46, 17] on icon "button" at bounding box center [50, 18] width 10 height 10
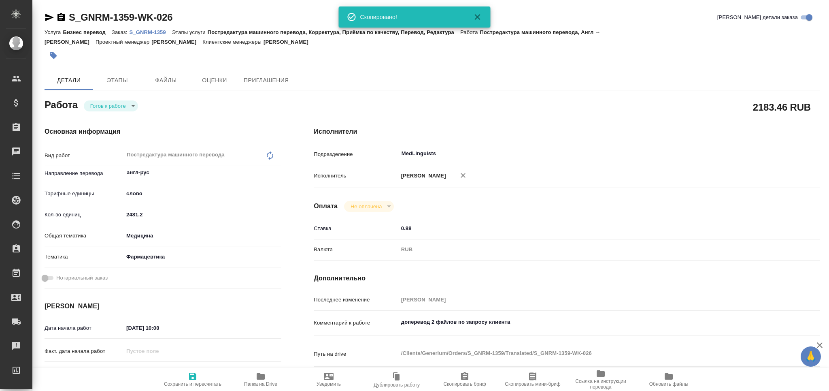
type textarea "x"
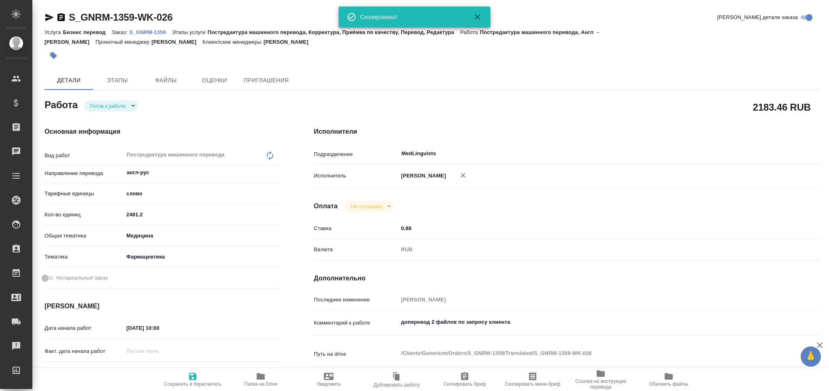
type textarea "x"
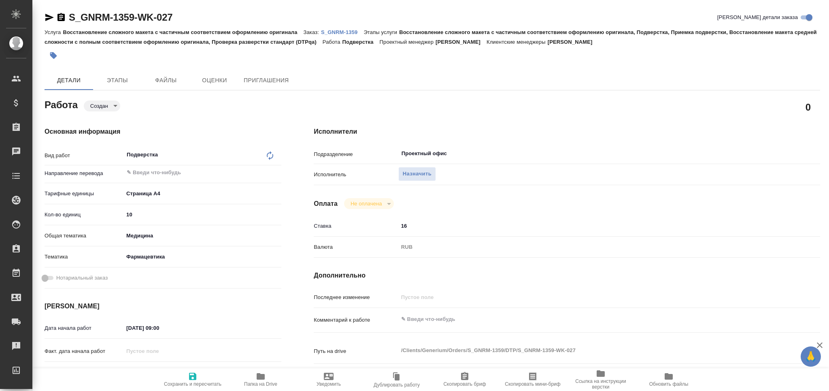
type textarea "x"
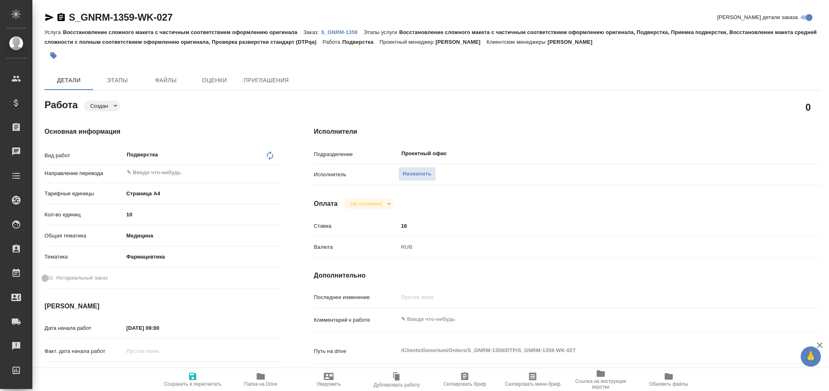
type textarea "x"
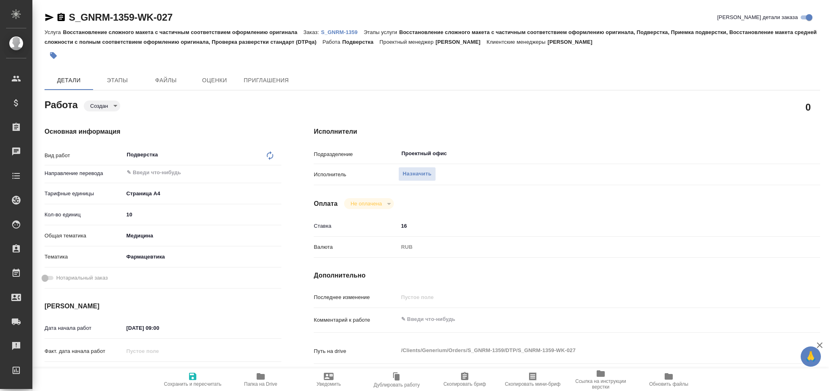
type textarea "x"
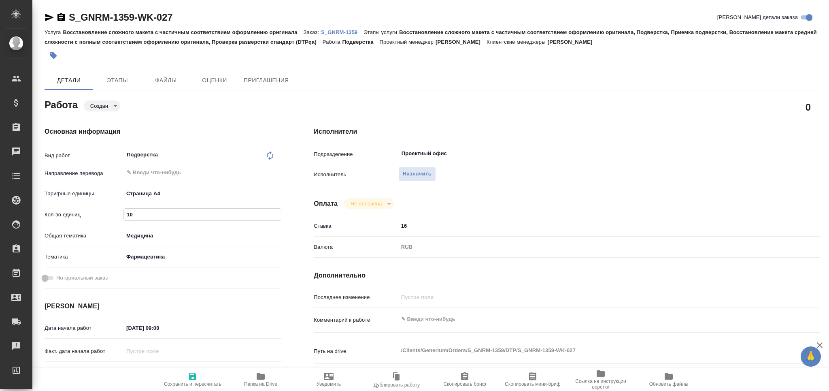
type textarea "x"
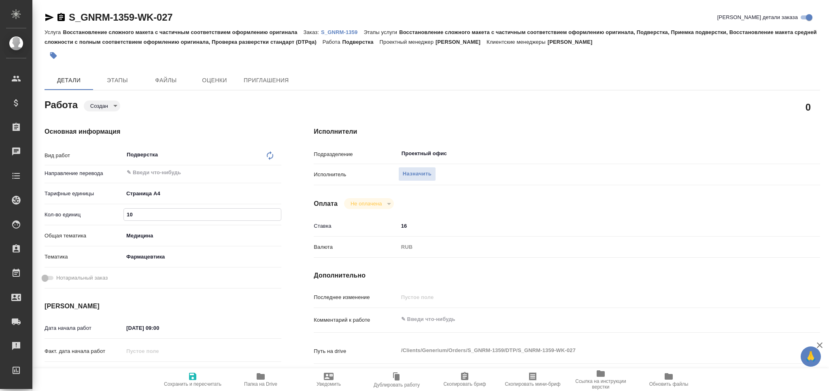
drag, startPoint x: 138, startPoint y: 216, endPoint x: 115, endPoint y: 214, distance: 22.3
click at [115, 214] on div "Кол-во единиц 10" at bounding box center [163, 214] width 237 height 14
type input "2"
type textarea "x"
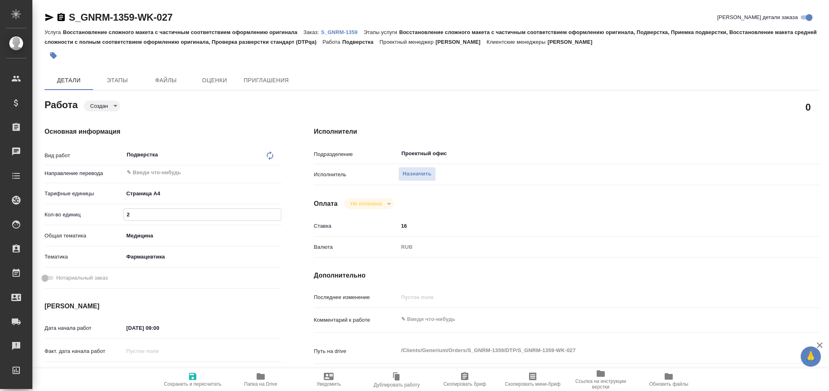
type textarea "x"
type input "22"
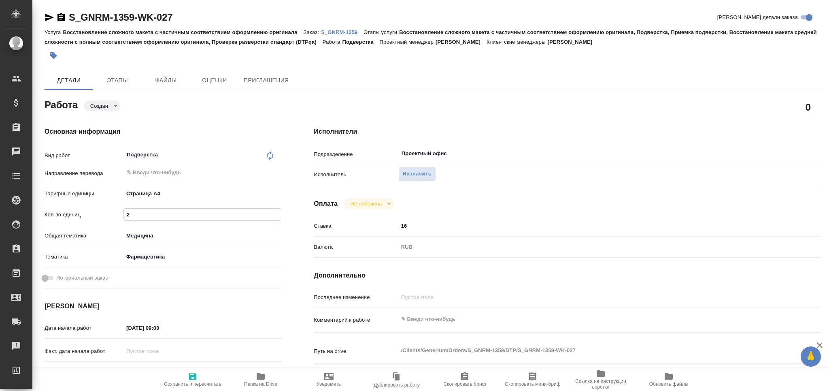
type textarea "x"
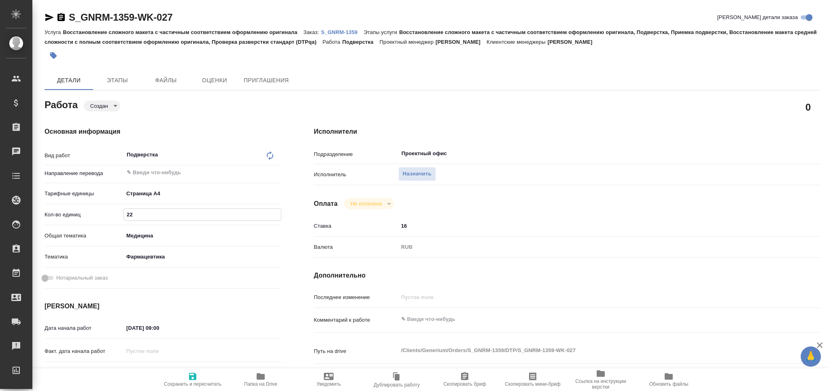
type textarea "x"
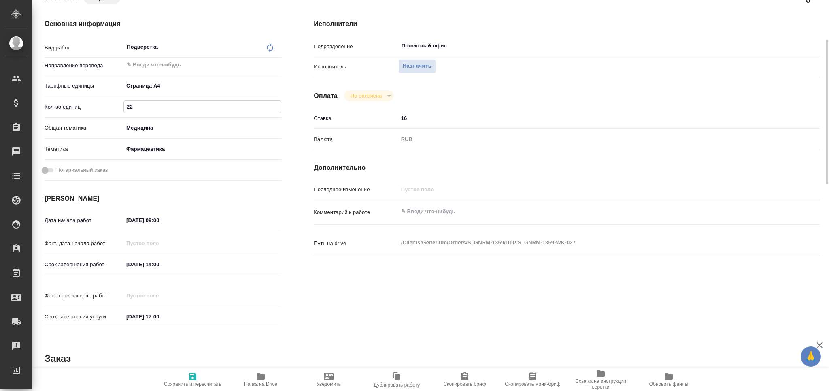
type textarea "x"
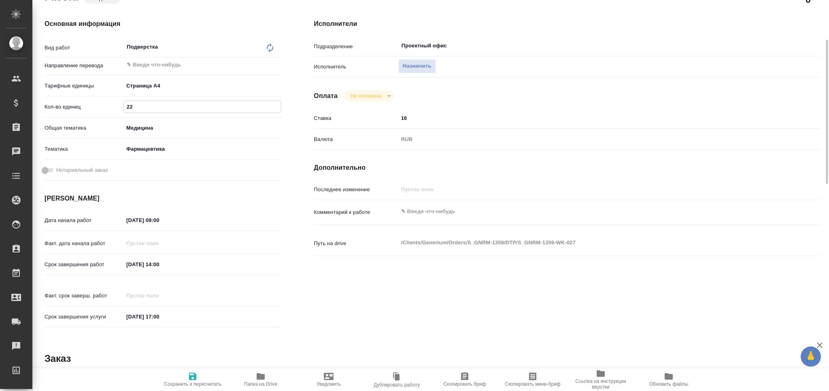
type input "22"
drag, startPoint x: 200, startPoint y: 310, endPoint x: 69, endPoint y: 307, distance: 130.8
click at [68, 309] on div "Срок завершения услуги 18.09.2025 17:00" at bounding box center [163, 316] width 237 height 14
click at [185, 313] on input "[DATE] 17:00" at bounding box center [158, 317] width 71 height 12
click at [185, 313] on input "[DATE] 17:00" at bounding box center [159, 317] width 71 height 12
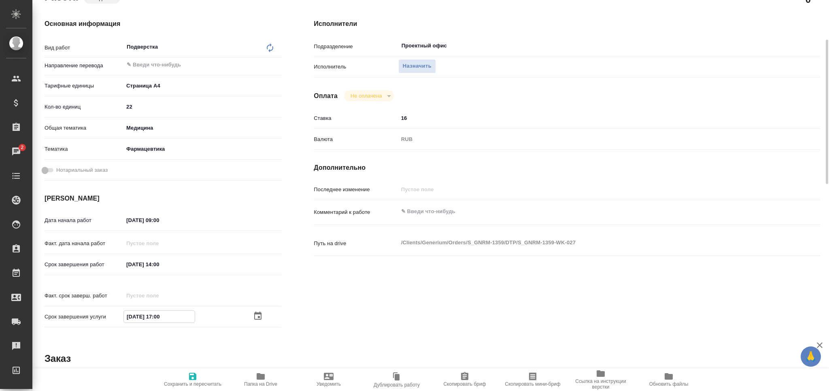
click at [185, 313] on input "[DATE] 17:00" at bounding box center [159, 317] width 71 height 12
click at [181, 262] on input "17.09.2025 14:00" at bounding box center [159, 264] width 71 height 12
paste input "8.09.2025 17"
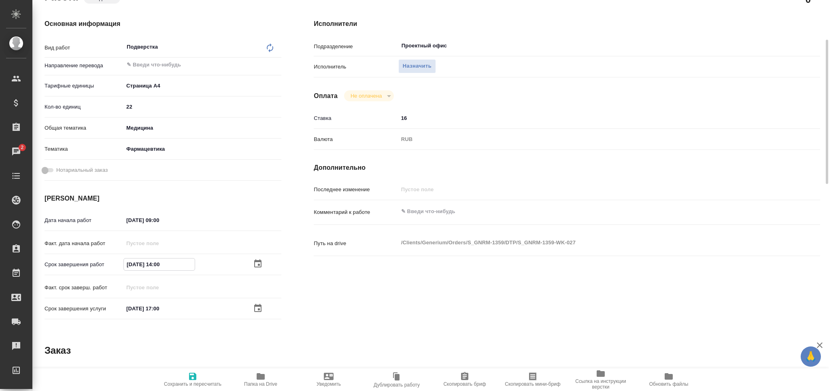
type textarea "x"
type input "[DATE] 17:00"
type textarea "x"
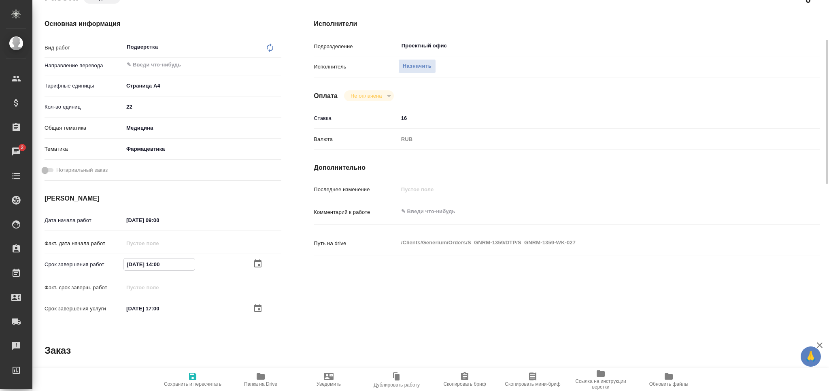
type textarea "x"
type input "[DATE] 17:00"
click at [104, 219] on div "Дата начала работ 17.09.2025 09:00" at bounding box center [163, 220] width 237 height 14
paste input "8.09.2025 17"
type textarea "x"
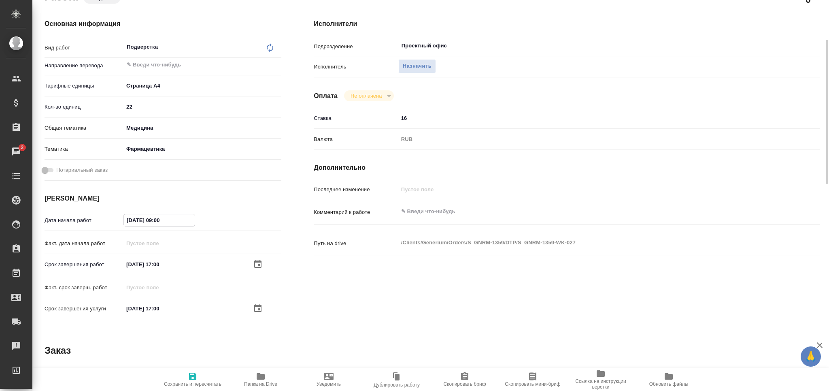
type input "[DATE] 17:00"
type textarea "x"
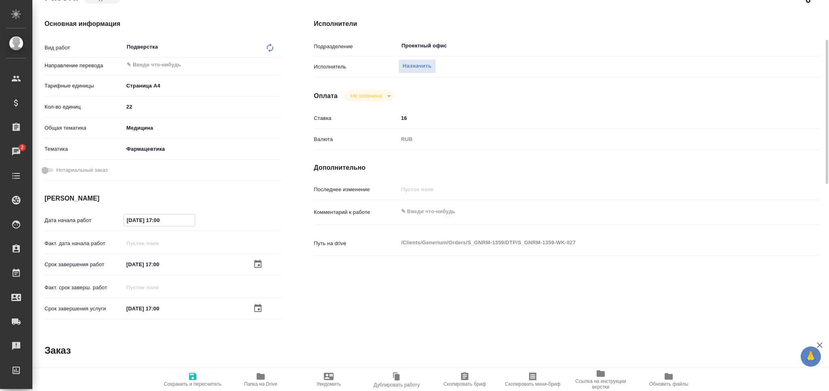
click at [158, 219] on input "[DATE] 17:00" at bounding box center [159, 220] width 71 height 12
type input "18.09.2025 15:00"
type textarea "x"
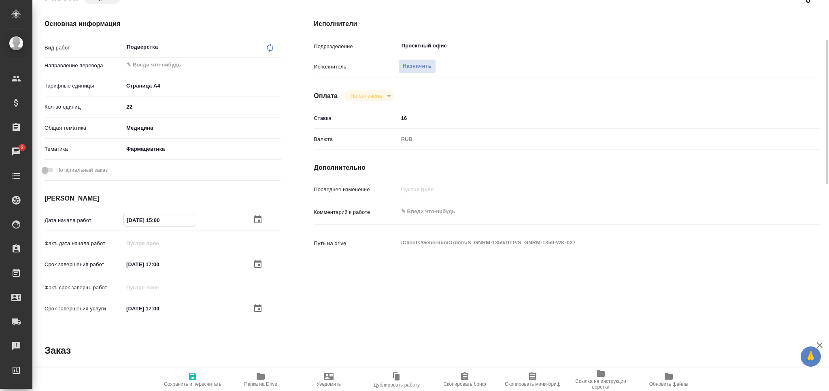
type textarea "x"
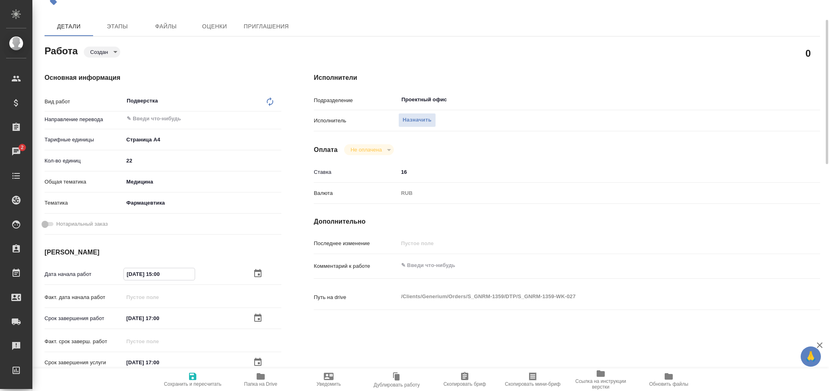
type input "18.09.2025 15:00"
type textarea "x"
click at [429, 264] on textarea at bounding box center [588, 266] width 379 height 14
type textarea "x"
type textarea "п"
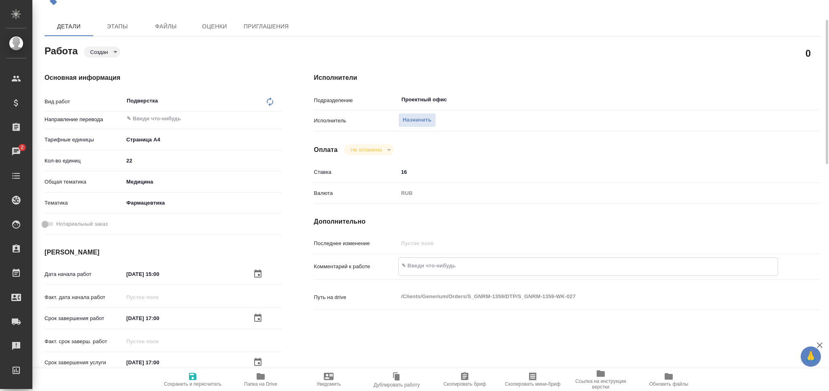
type textarea "x"
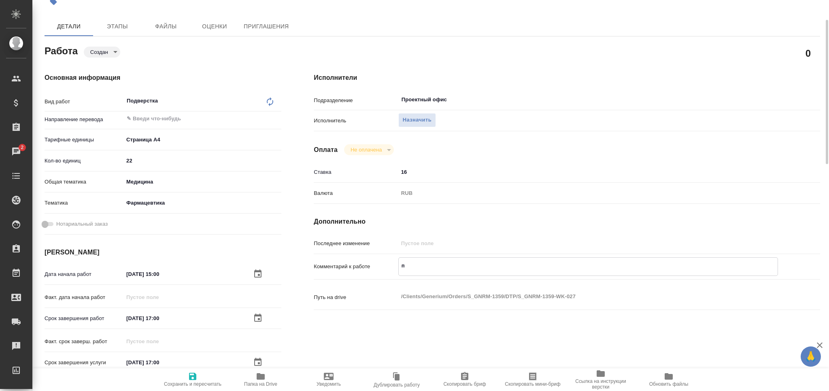
type textarea "по"
type textarea "x"
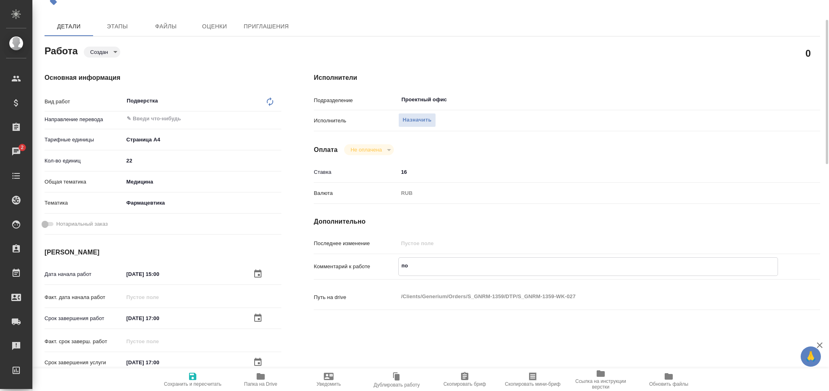
type textarea "x"
type textarea "под"
type textarea "x"
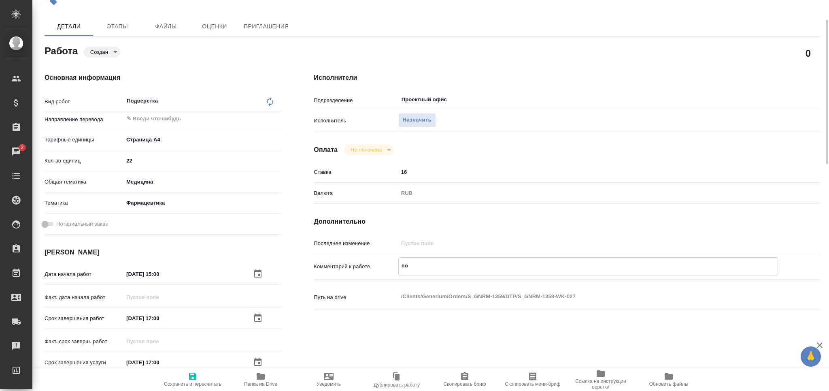
type textarea "x"
type textarea "подв"
type textarea "x"
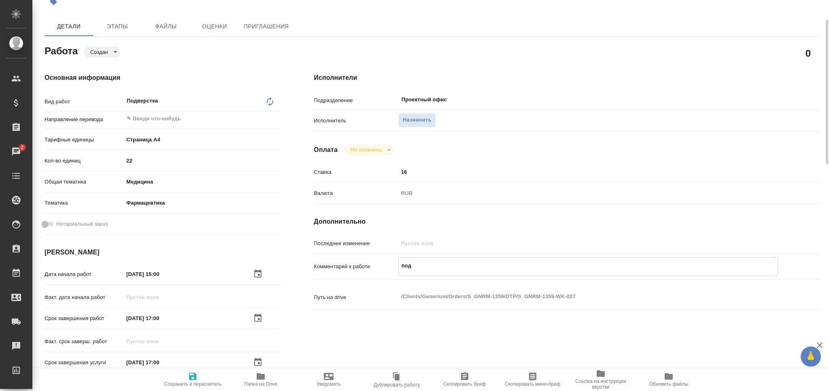
type textarea "x"
type textarea "подве"
type textarea "x"
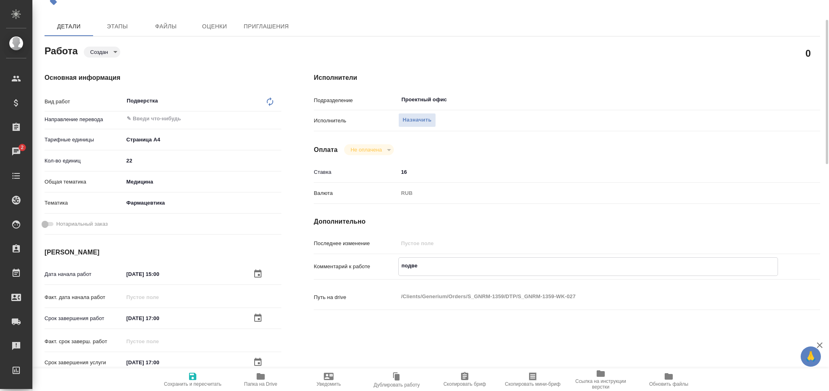
type textarea "x"
type textarea "подвер"
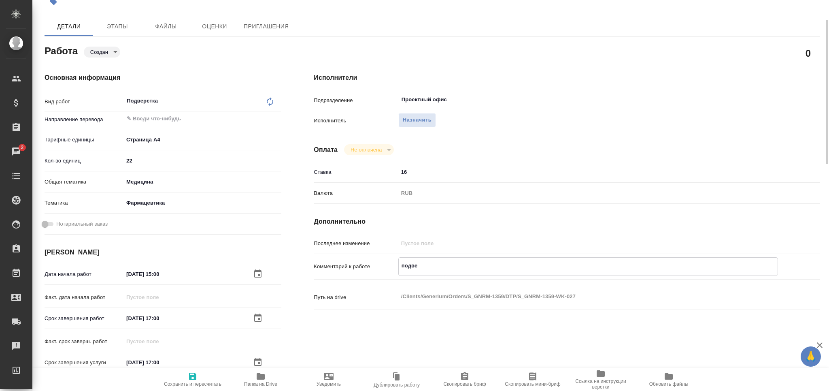
type textarea "x"
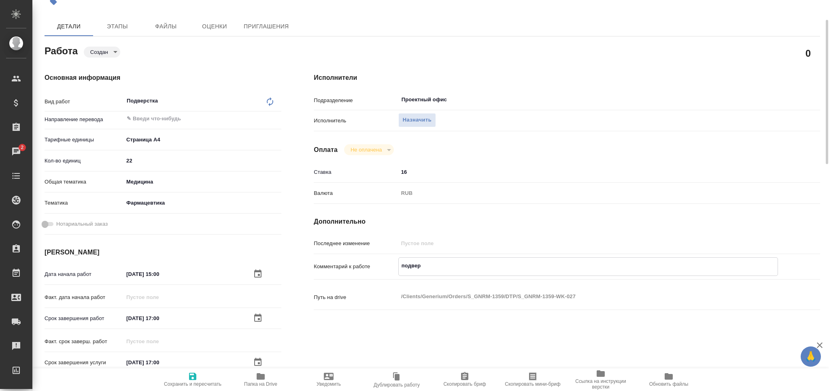
type textarea "подверс"
type textarea "x"
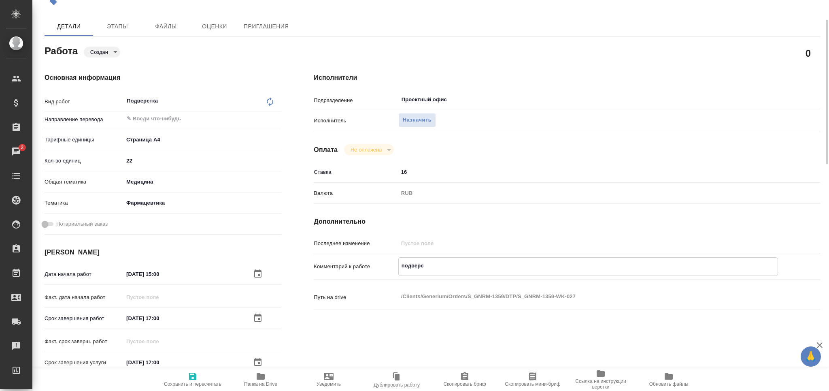
type textarea "подверст"
type textarea "x"
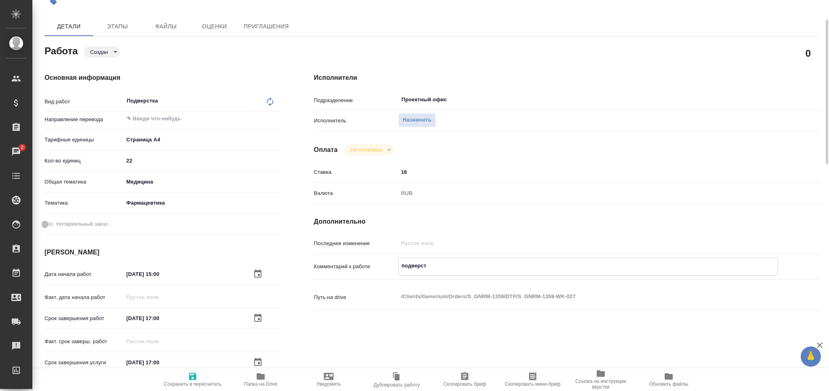
type textarea "x"
type textarea "подверста"
type textarea "x"
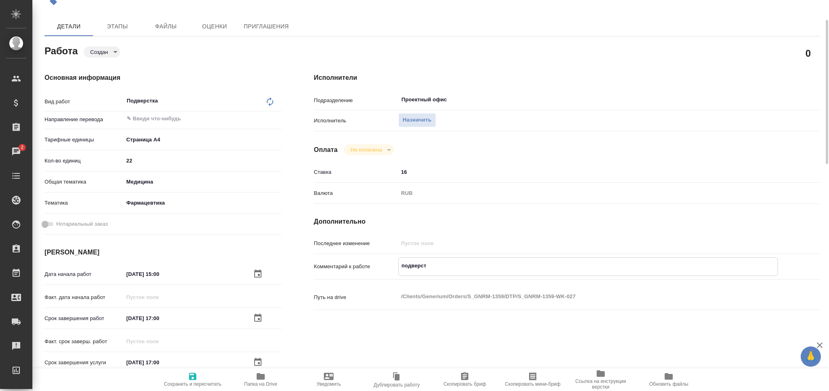
type textarea "x"
type textarea "подверстат"
type textarea "x"
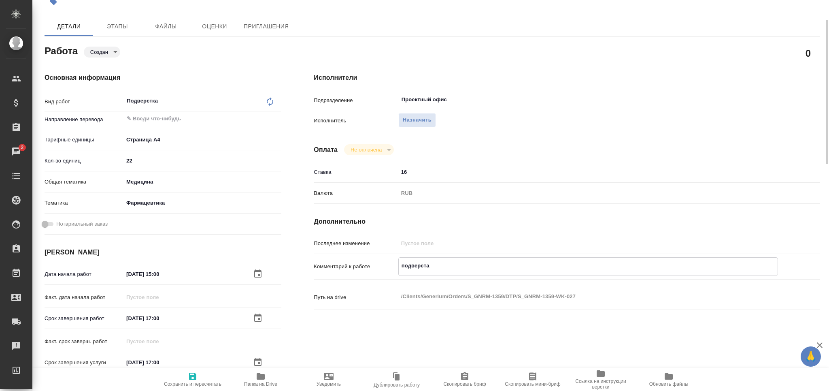
type textarea "x"
type textarea "подверстать"
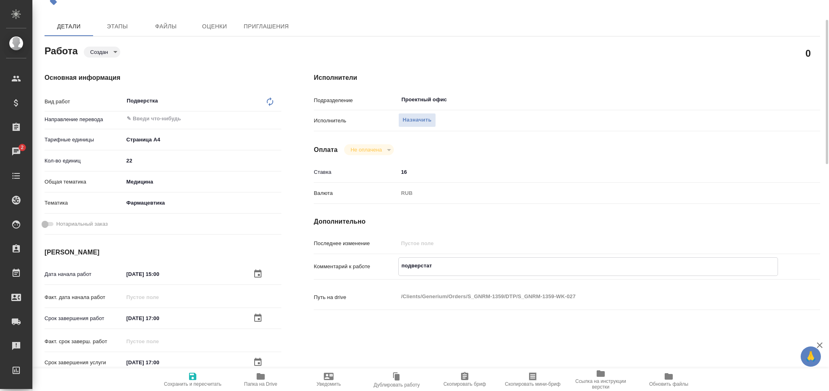
type textarea "x"
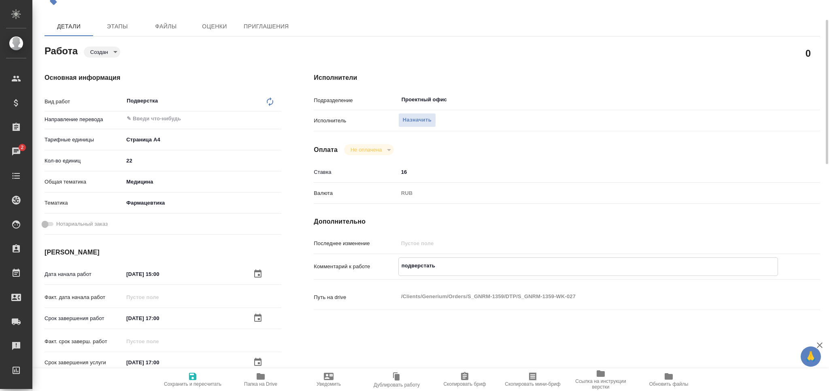
type textarea "подверстать"
type textarea "x"
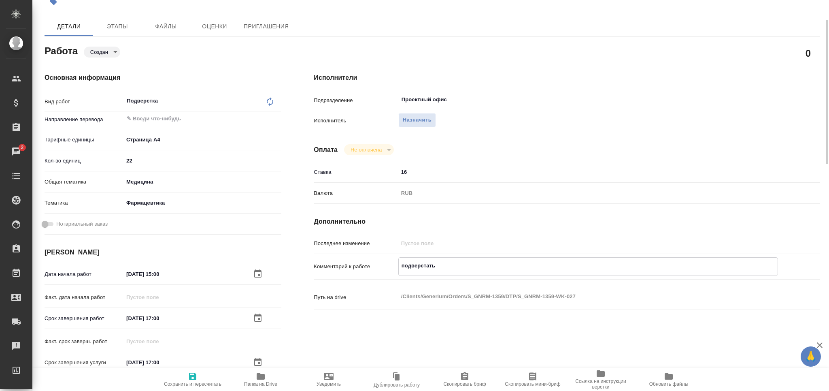
type textarea "x"
type textarea "подверстать 2"
type textarea "x"
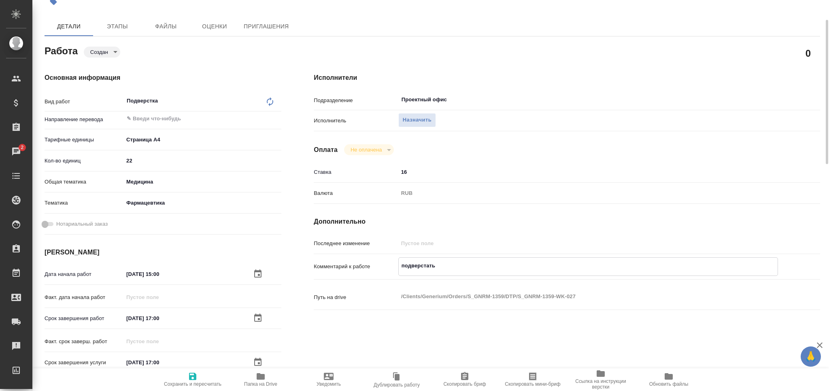
type textarea "x"
type textarea "подверстать 2"
type textarea "x"
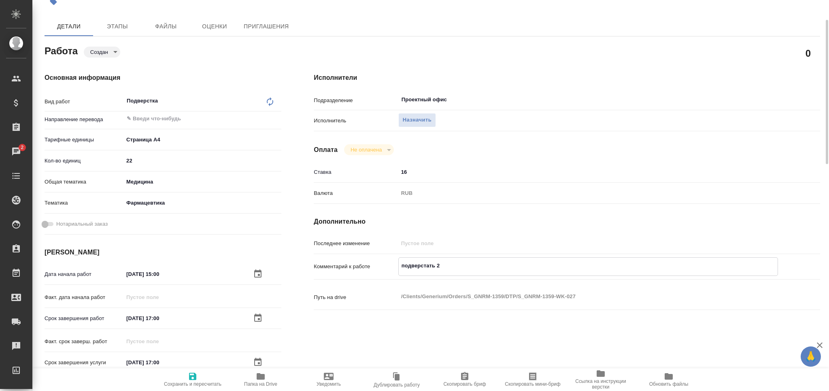
type textarea "x"
type textarea "подверстать 2 ф"
type textarea "x"
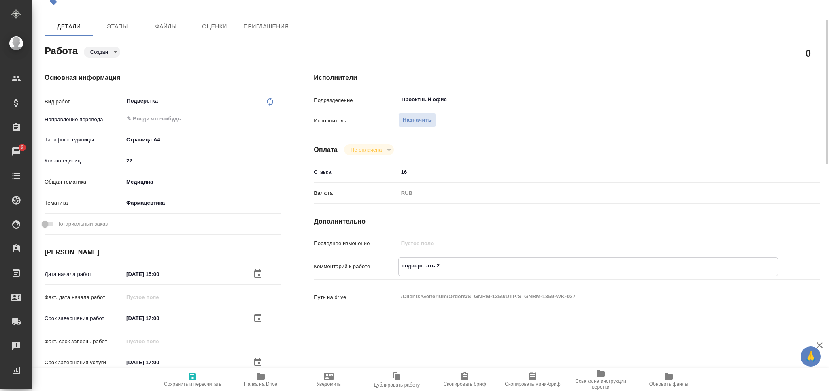
type textarea "x"
type textarea "подверстать 2 фа"
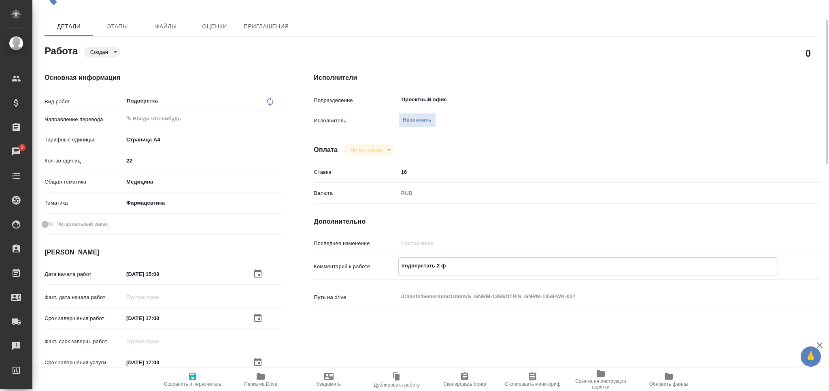
type textarea "x"
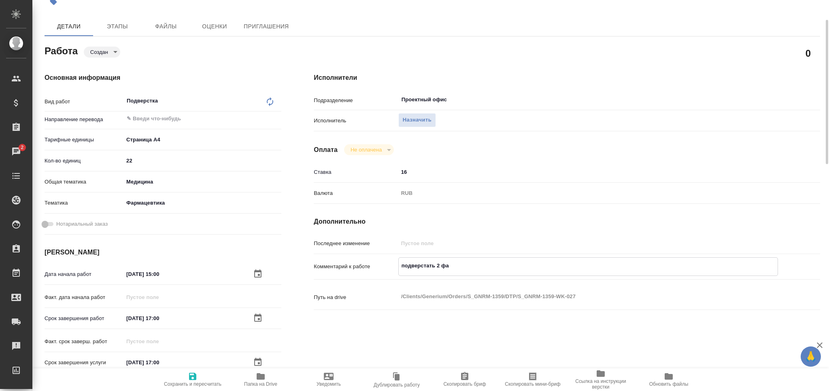
type textarea "подверстать 2 фай"
type textarea "x"
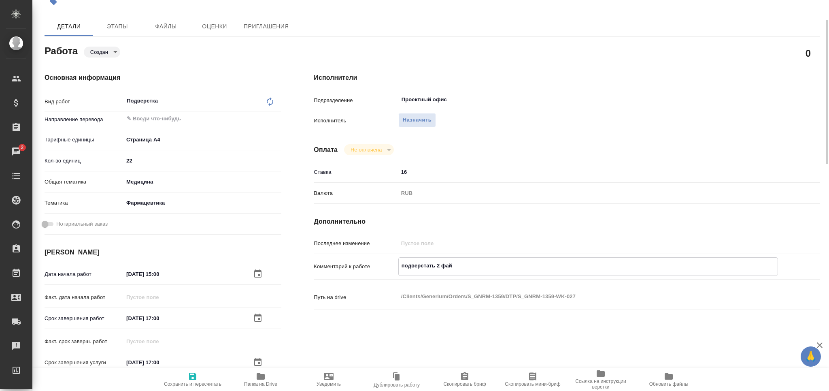
type textarea "x"
type textarea "подверстать 2 файл"
type textarea "x"
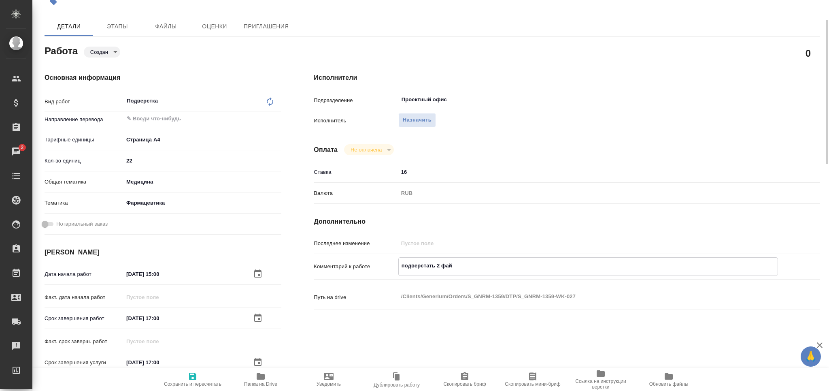
type textarea "x"
type textarea "подверстать 2 файла"
type textarea "x"
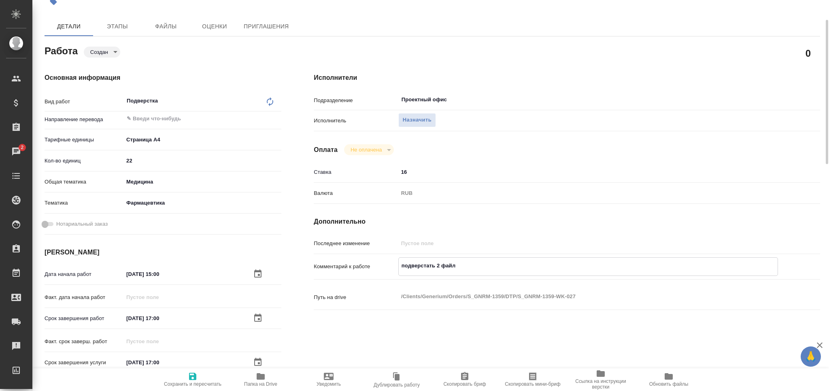
type textarea "x"
type textarea "подверстать 2 файла,"
type textarea "x"
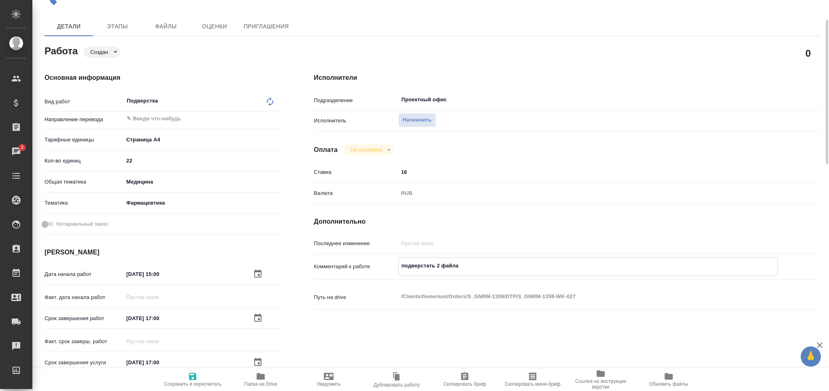
type textarea "x"
type textarea "подверстать 2 файла,"
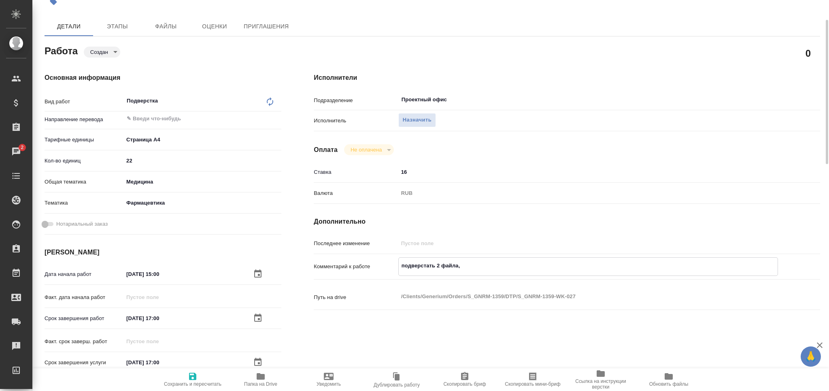
type textarea "x"
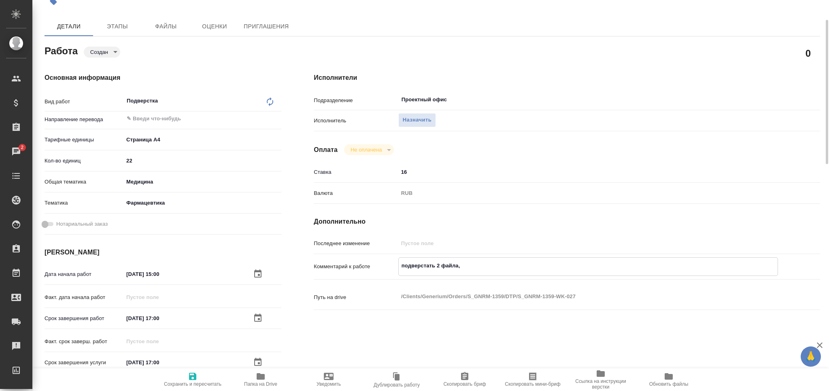
type textarea "подверстать 2 файла, к"
type textarea "x"
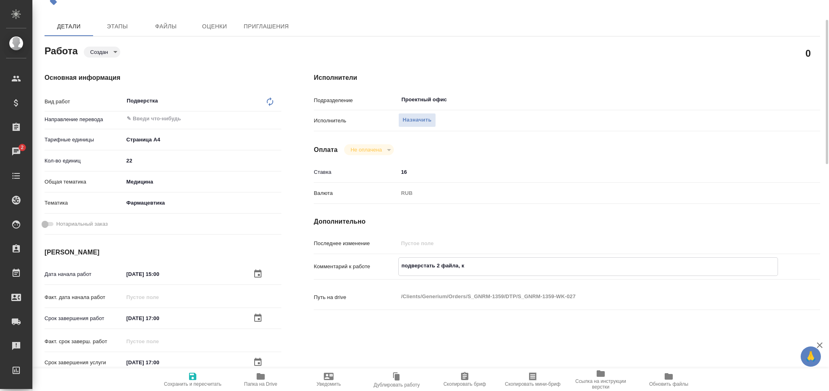
type textarea "x"
type textarea "подверстать 2 файла, ко"
type textarea "x"
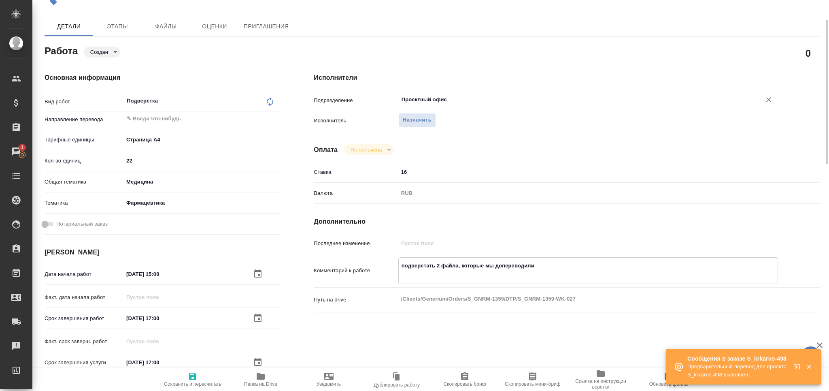
click at [432, 96] on input "Проектный офис" at bounding box center [575, 100] width 348 height 10
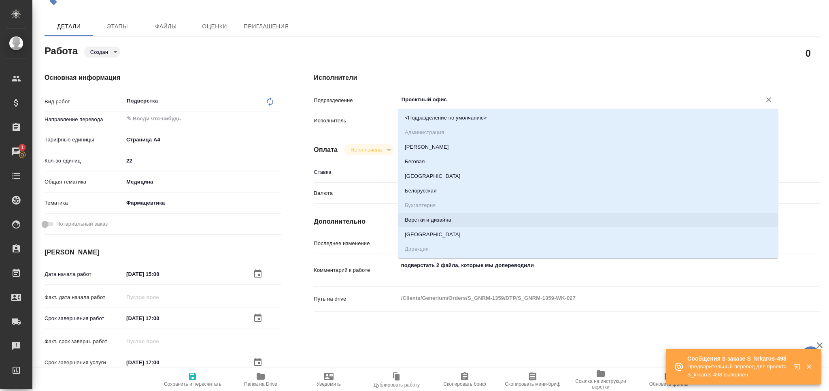
click at [449, 219] on li "Верстки и дизайна" at bounding box center [588, 220] width 380 height 15
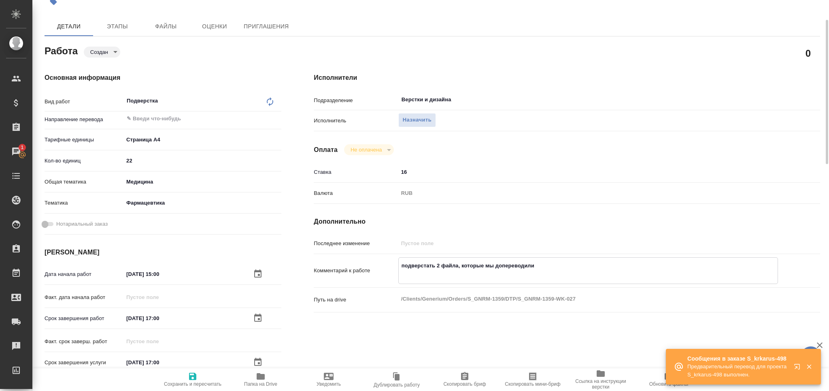
click at [430, 276] on textarea "подверстать 2 файла, которые мы допереводили" at bounding box center [588, 270] width 379 height 22
paste textarea "3.2.S.4.2 Analytical procedure of Tirzepatide-ap-250818."
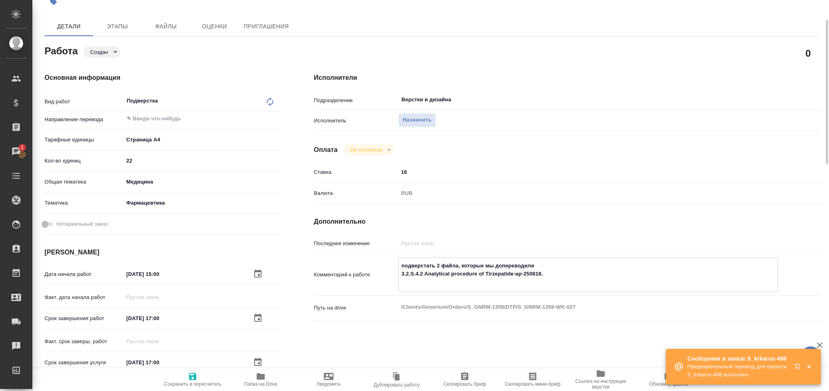
click at [549, 271] on textarea "подверстать 2 файла, которые мы допереводили 3.2.S.4.2 Analytical procedure of …" at bounding box center [588, 274] width 379 height 30
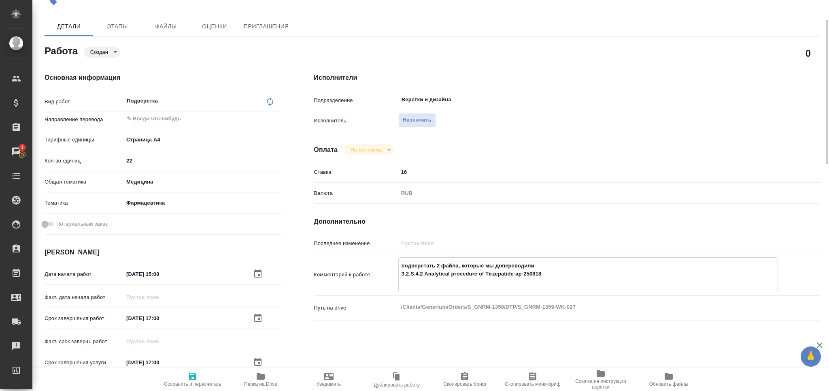
click at [449, 284] on textarea "подверстать 2 файла, которые мы допереводили 3.2.S.4.2 Analytical procedure of …" at bounding box center [588, 274] width 379 height 30
paste textarea "3.2.S.6 container-closure-system-ap(ru)"
click at [189, 379] on icon "button" at bounding box center [192, 376] width 7 height 7
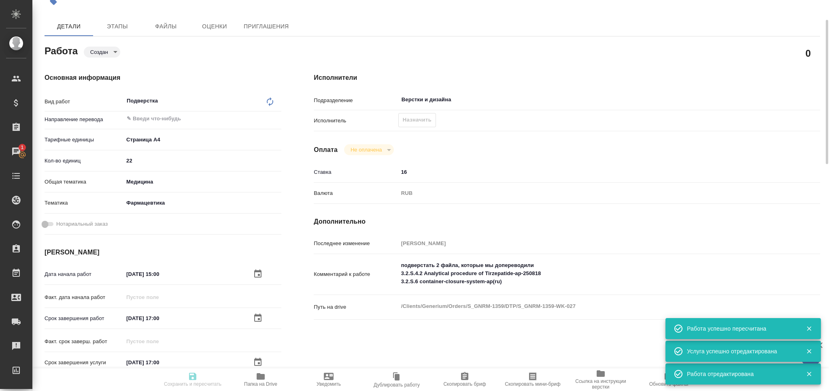
click at [109, 50] on body "🙏 .cls-1 fill:#fff; AWATERA Grabko Mariya Клиенты Спецификации Заказы 1 Чаты To…" at bounding box center [414, 195] width 829 height 391
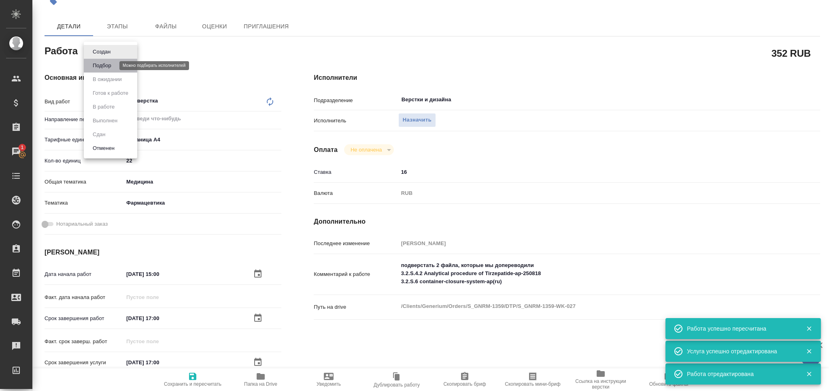
click at [110, 61] on button "Подбор" at bounding box center [101, 65] width 23 height 9
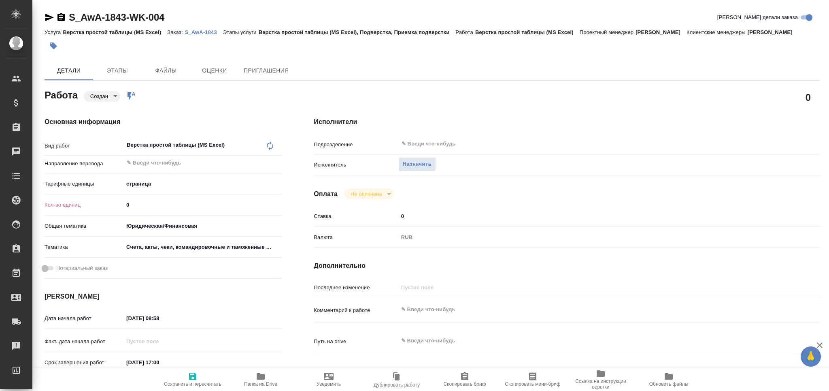
type textarea "x"
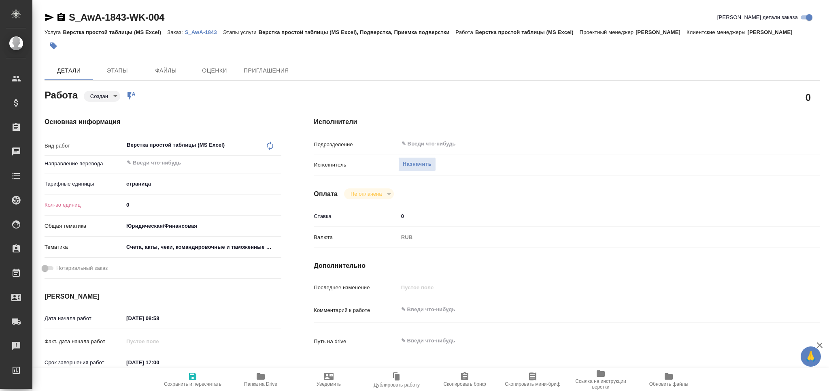
type textarea "x"
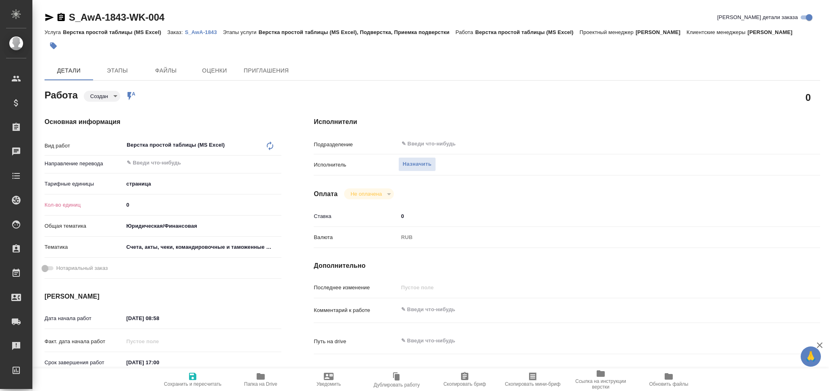
type textarea "x"
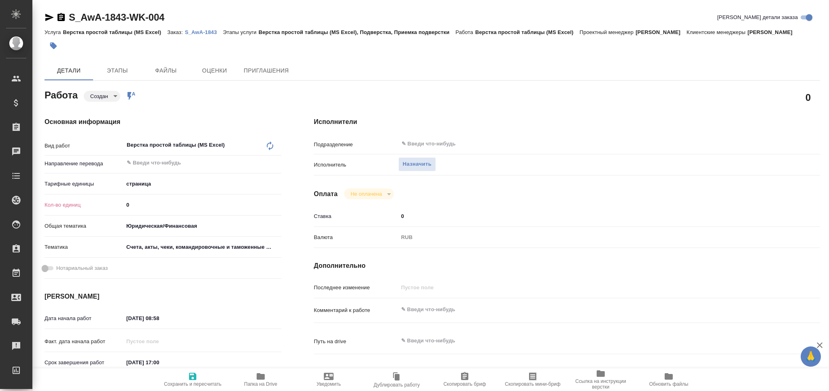
type textarea "x"
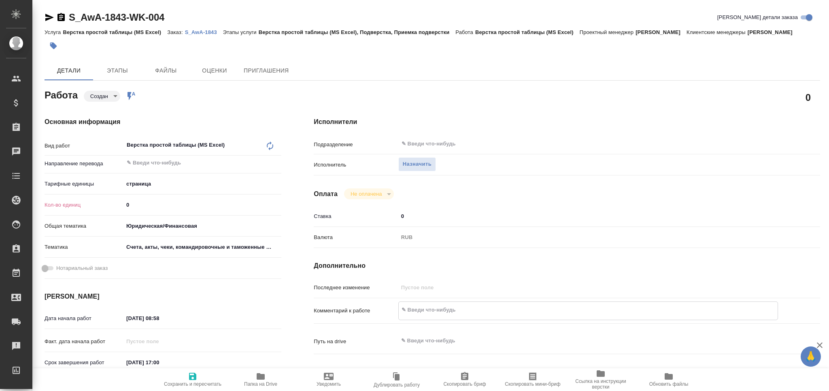
type textarea "x"
click at [449, 309] on textarea at bounding box center [588, 310] width 379 height 14
type textarea "x"
type textarea "п"
type textarea "x"
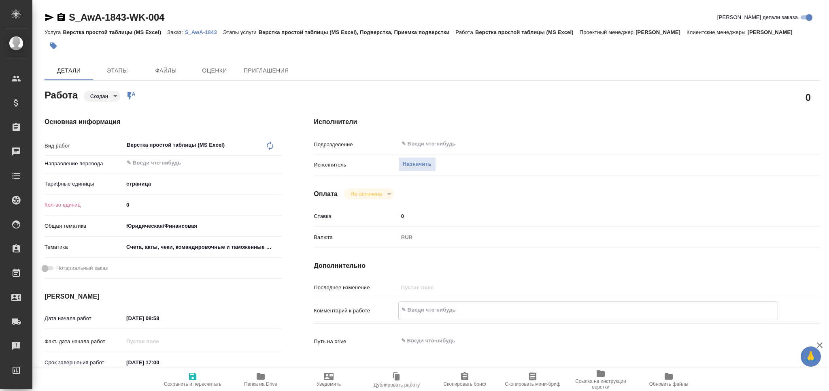
type textarea "x"
type textarea "по"
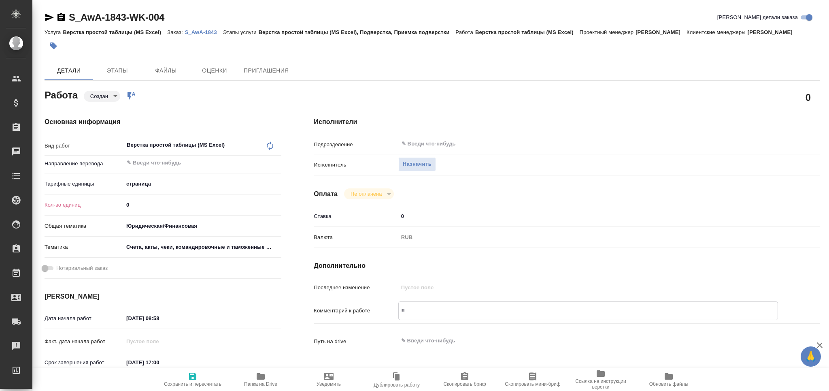
type textarea "x"
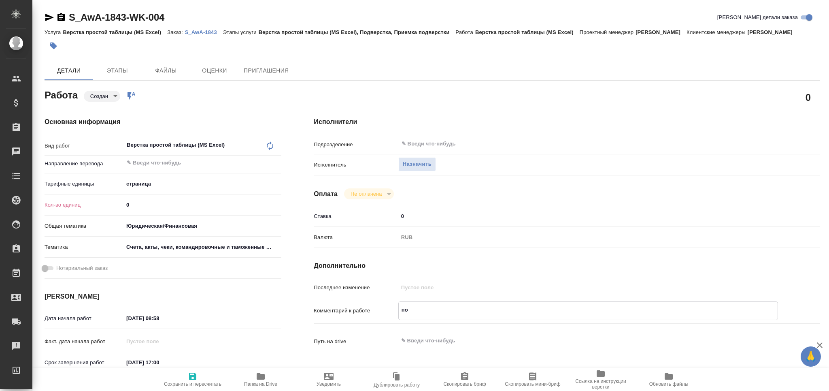
type textarea "под"
type textarea "x"
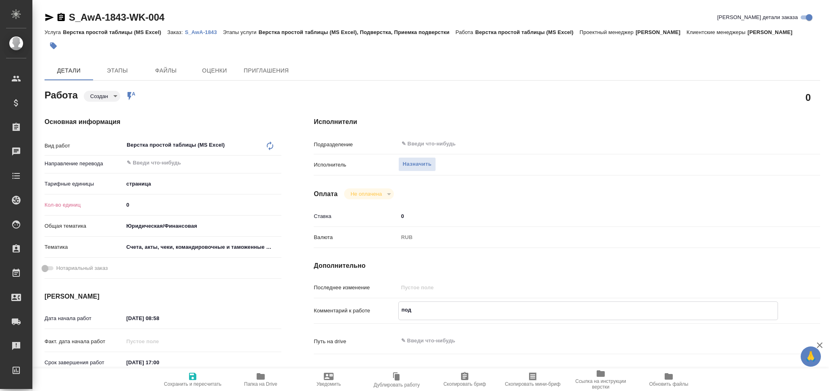
type textarea "x"
type textarea "подв"
type textarea "x"
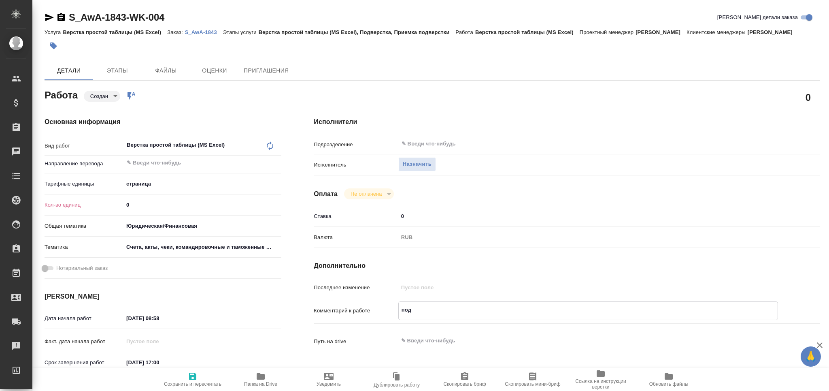
type textarea "x"
type textarea "подве"
type textarea "x"
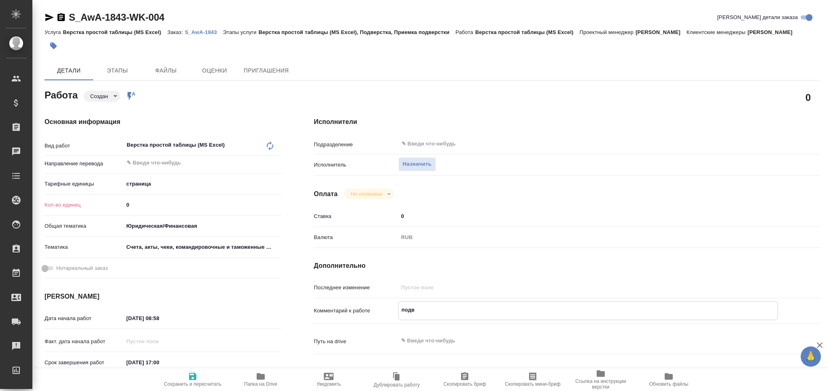
type textarea "x"
type textarea "подвер"
type textarea "x"
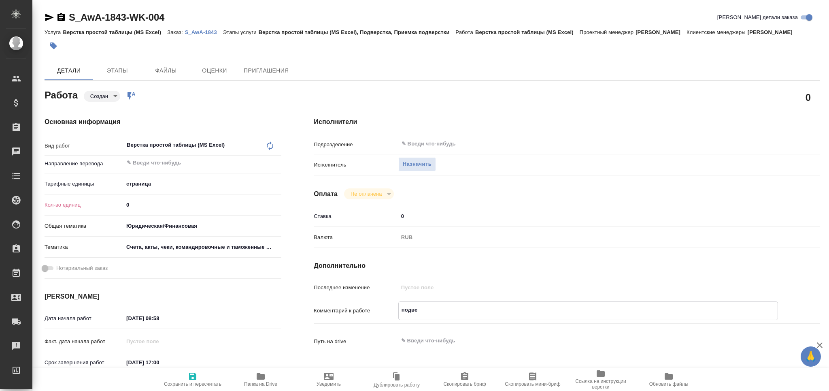
type textarea "x"
type textarea "подверс"
type textarea "x"
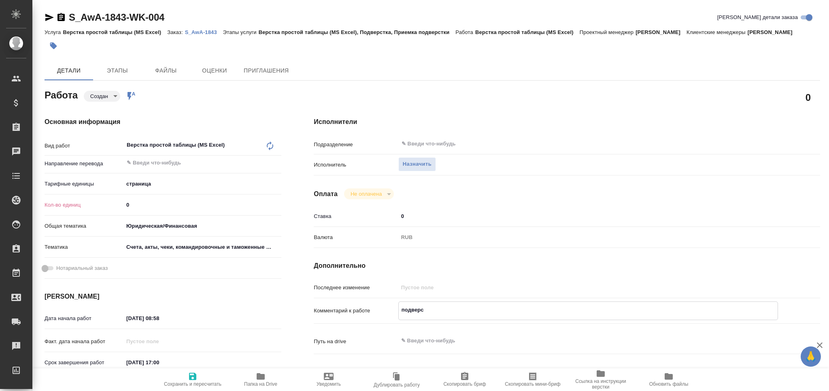
type textarea "x"
type textarea "подверст"
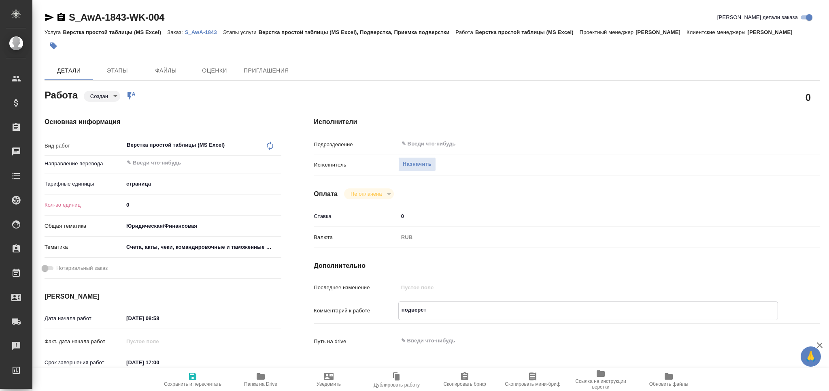
type textarea "x"
type textarea "подверста"
type textarea "x"
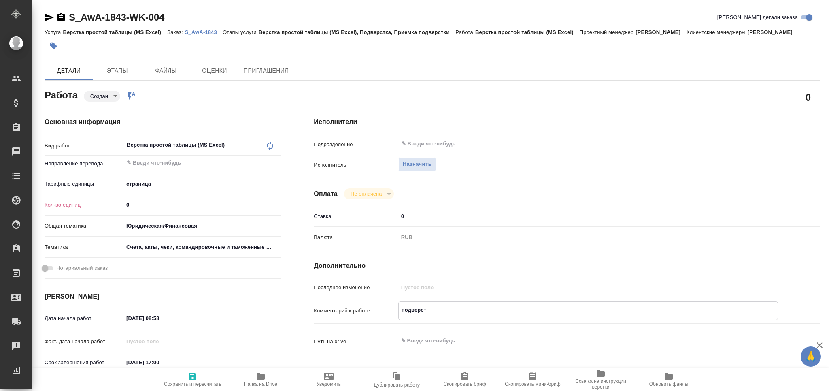
type textarea "x"
type textarea "подверстаь"
type textarea "x"
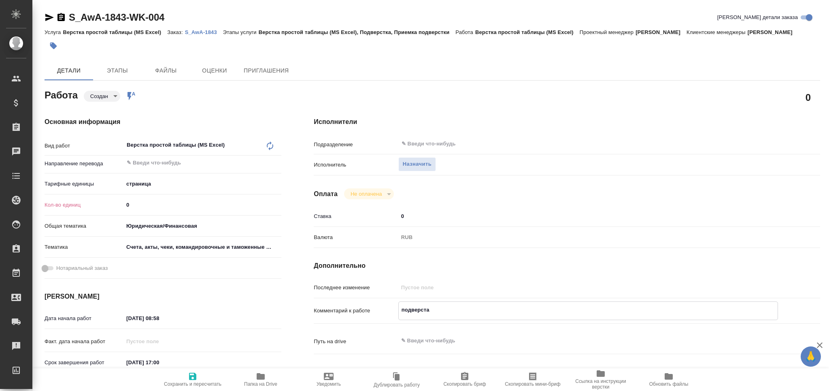
type textarea "x"
type textarea "подверстаь"
type textarea "x"
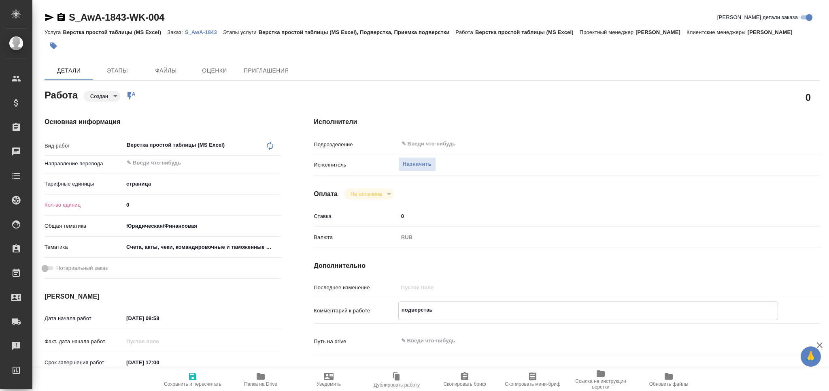
type textarea "x"
type textarea "подверстаь т"
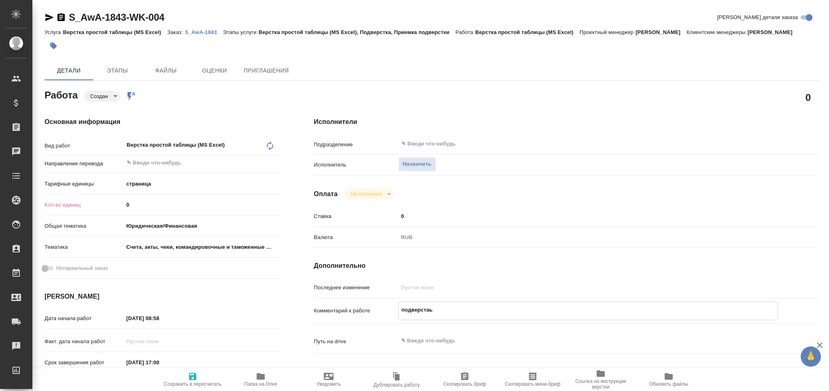
type textarea "x"
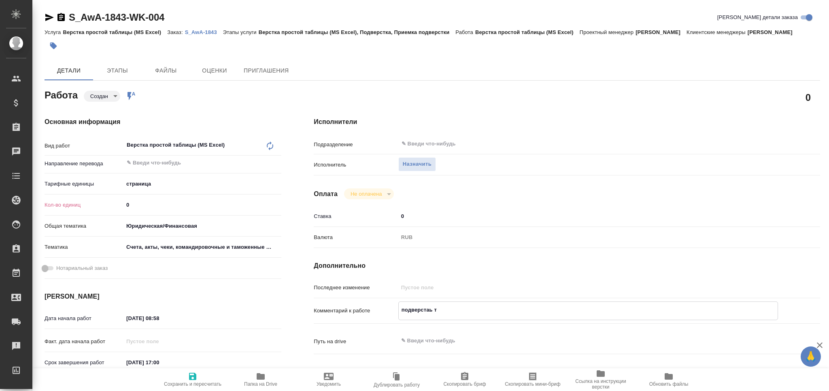
type textarea "подверстаь та"
type textarea "x"
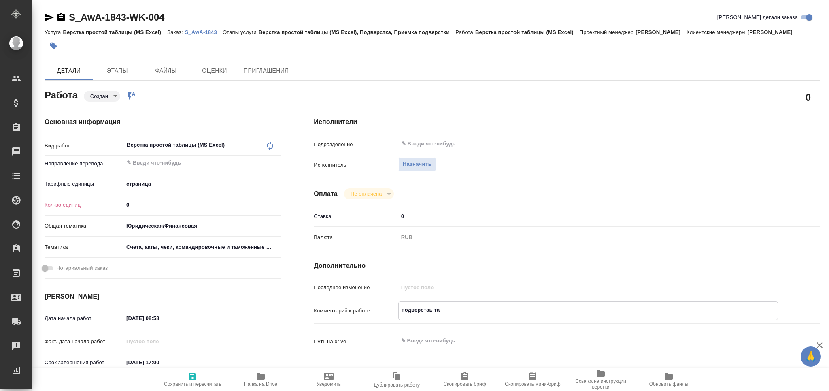
type textarea "x"
type textarea "подверстаь таб"
type textarea "x"
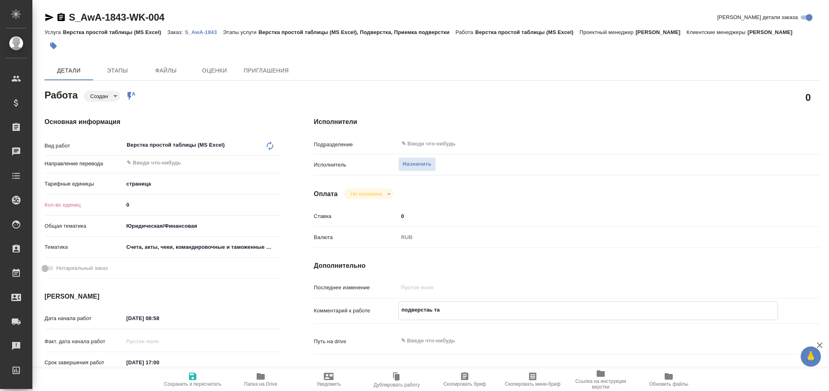
type textarea "x"
type textarea "подверстаь табл"
type textarea "x"
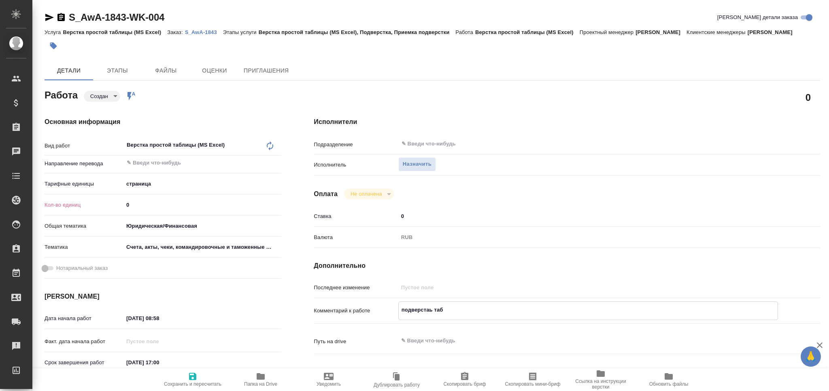
type textarea "x"
type textarea "подверстаь табли"
type textarea "x"
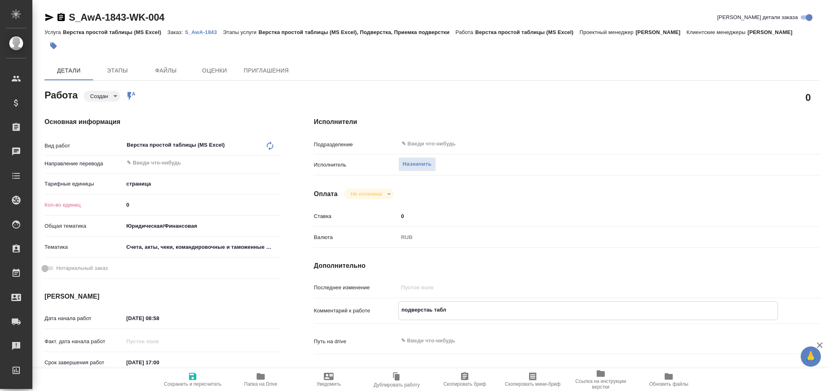
type textarea "x"
type textarea "подверстаь табл"
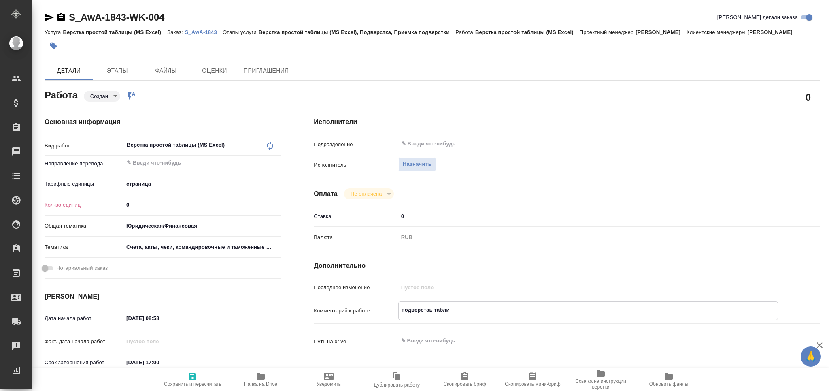
type textarea "x"
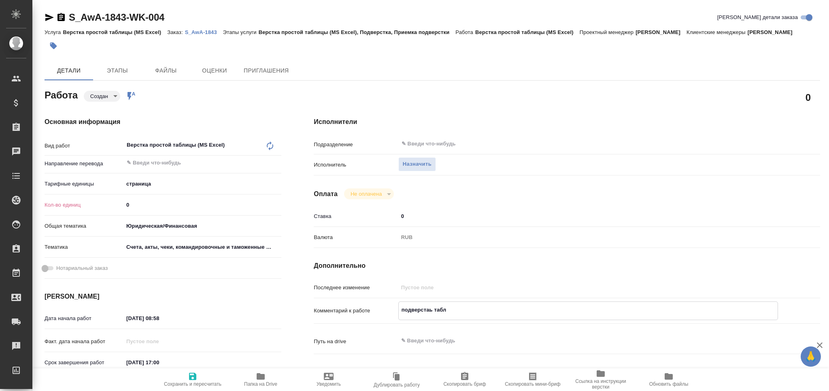
type textarea "подверстаь таб"
type textarea "x"
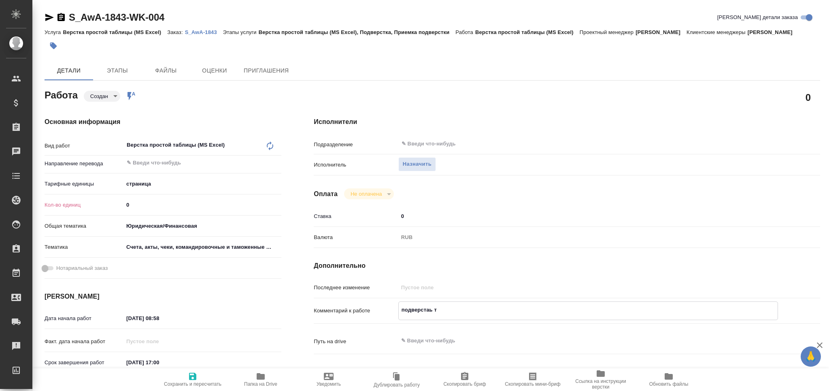
type textarea "подверстаь"
type textarea "x"
type textarea "подверстаь"
type textarea "x"
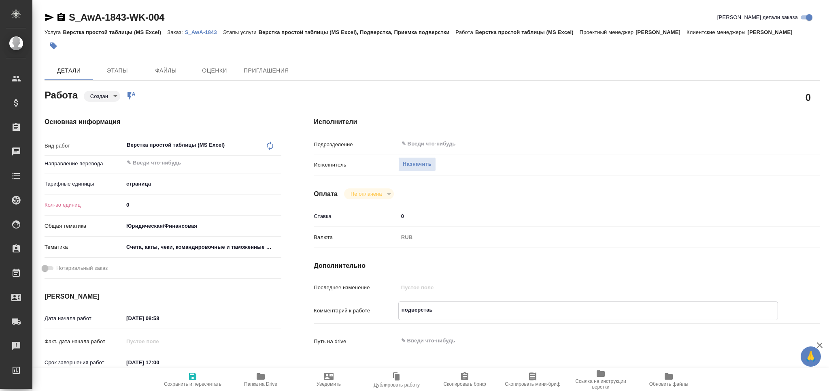
type textarea "x"
type textarea "подверста"
type textarea "x"
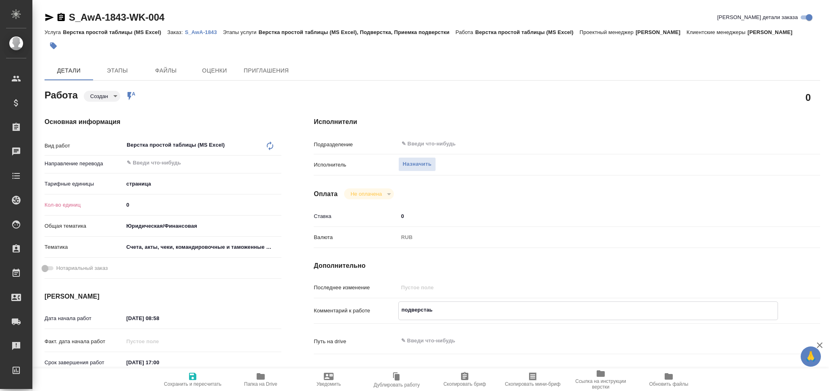
type textarea "x"
type textarea "подверст"
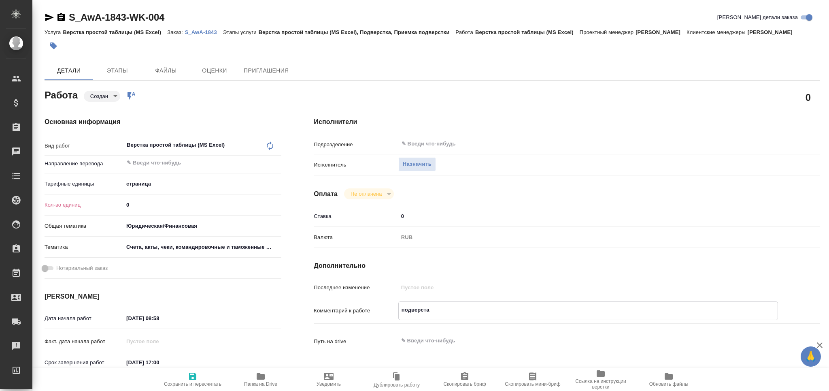
type textarea "x"
type textarea "подвер"
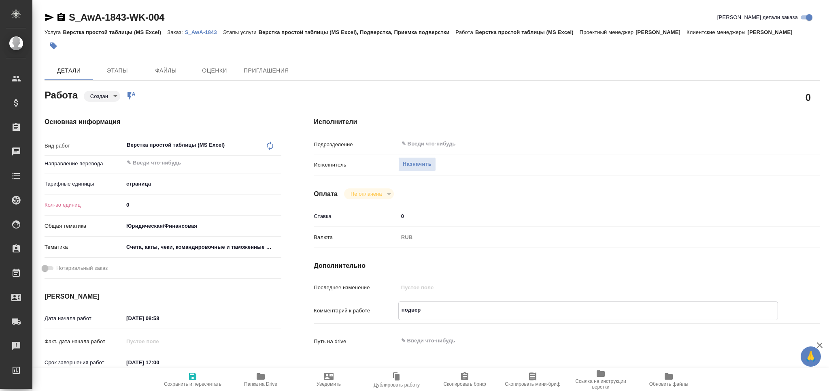
type textarea "x"
type textarea "подве"
type textarea "x"
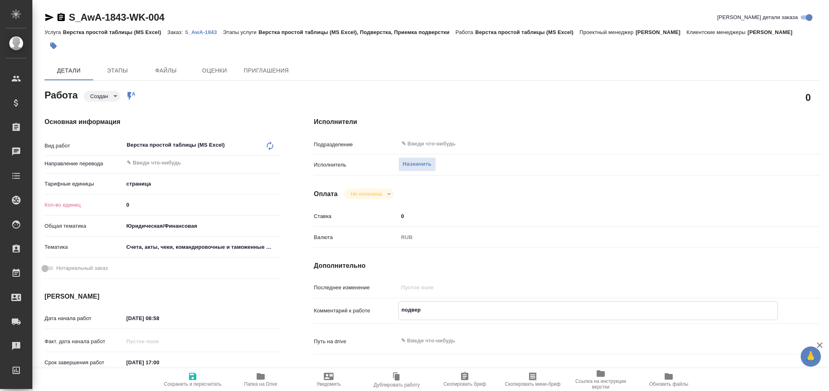
type textarea "x"
type textarea "подв"
type textarea "x"
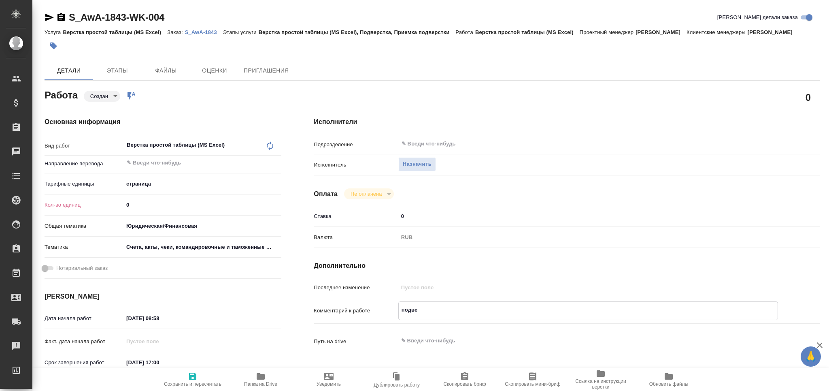
type textarea "x"
type textarea "под"
type textarea "x"
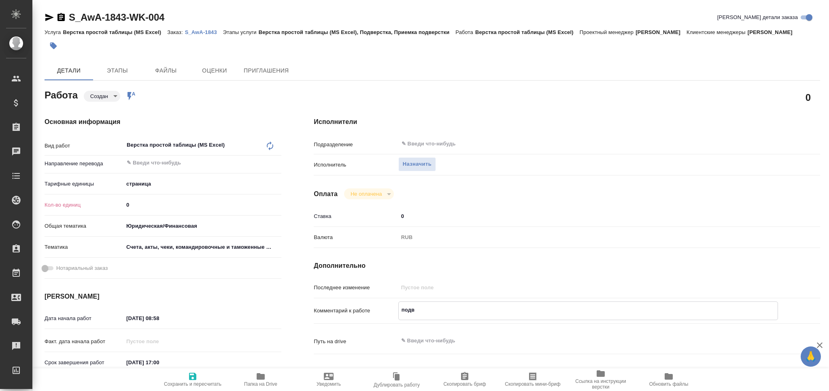
type textarea "x"
type textarea "п"
type textarea "x"
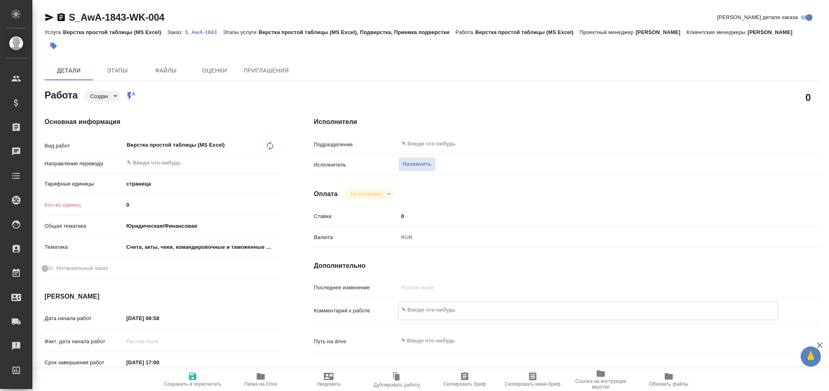
type textarea "x"
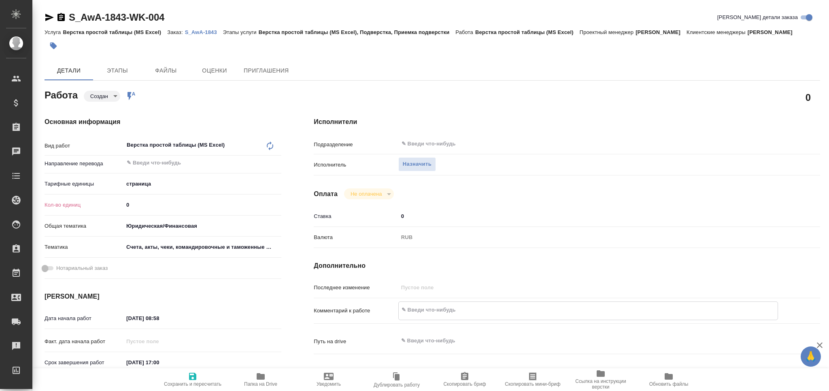
type textarea "п"
type textarea "x"
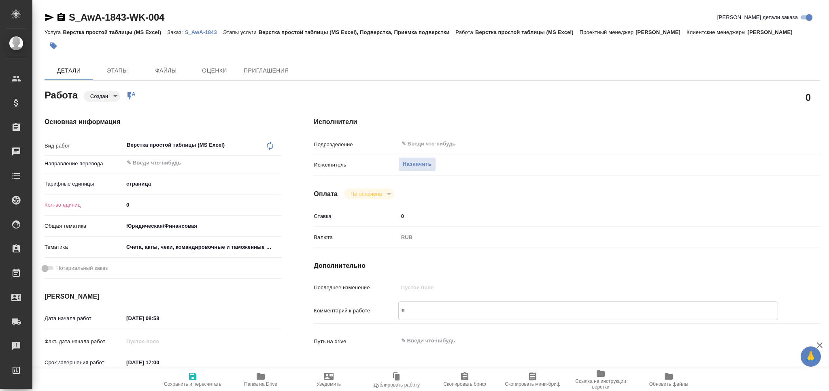
type textarea "пр"
type textarea "x"
type textarea "пре"
type textarea "x"
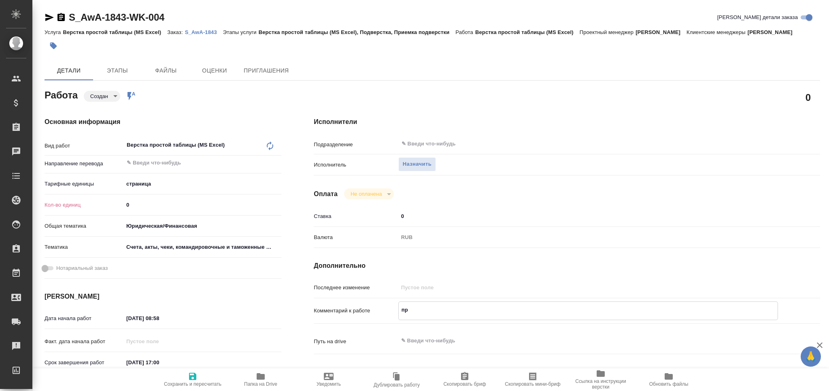
type textarea "x"
type textarea "прео"
type textarea "x"
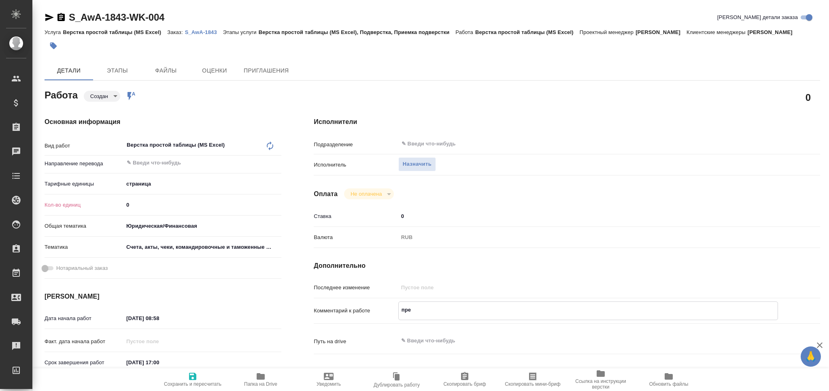
type textarea "x"
type textarea "преоб"
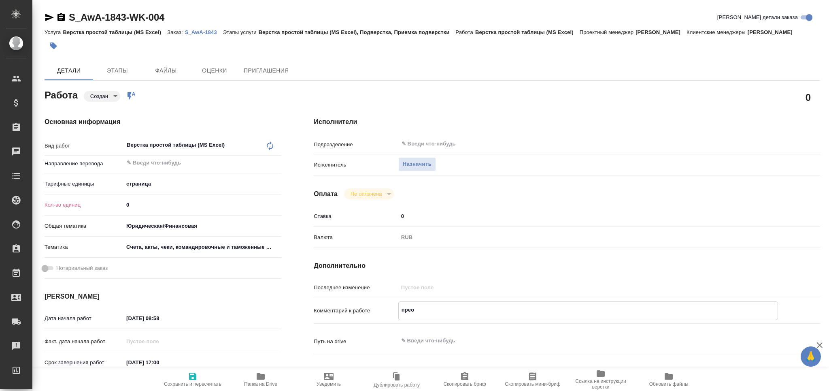
type textarea "x"
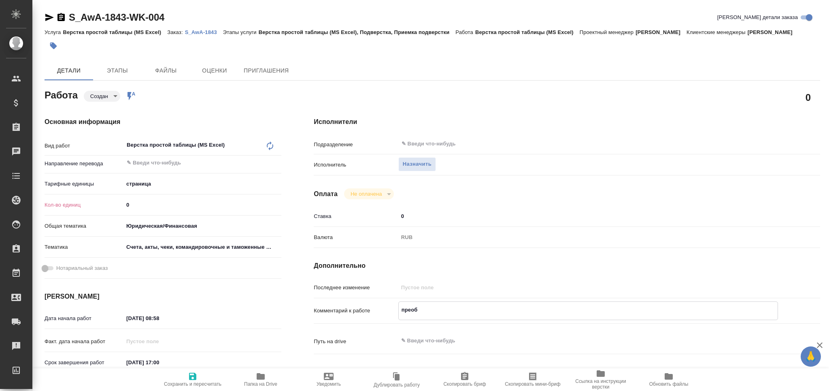
type textarea "преобр"
type textarea "x"
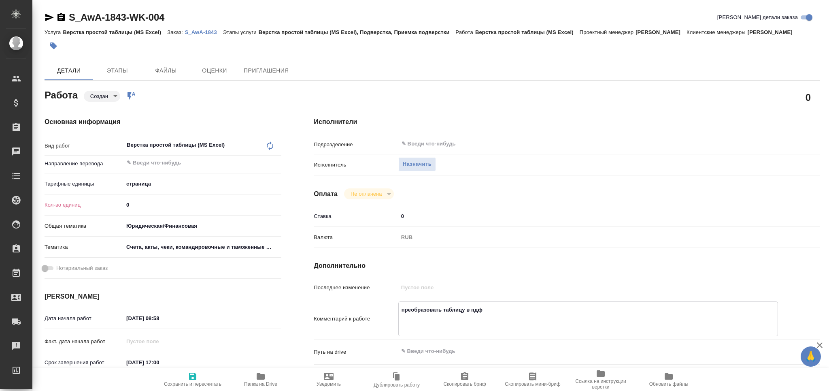
paste textarea "[URL][DOMAIN_NAME]"
drag, startPoint x: 134, startPoint y: 202, endPoint x: 106, endPoint y: 205, distance: 27.7
click at [106, 205] on div "Кол-во единиц 0" at bounding box center [163, 205] width 237 height 14
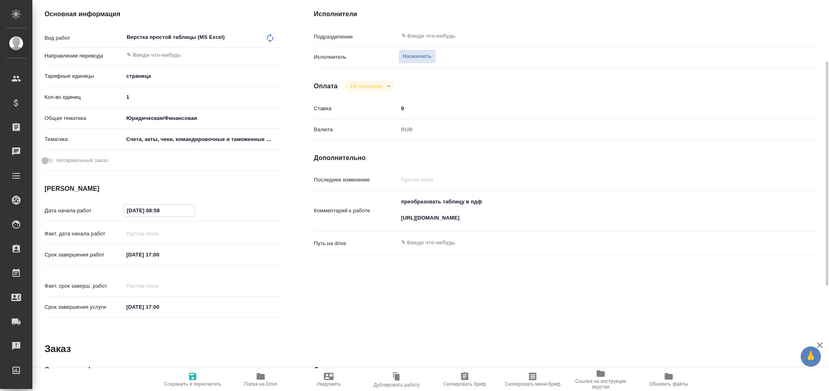
drag, startPoint x: 171, startPoint y: 210, endPoint x: 155, endPoint y: 214, distance: 17.0
click at [155, 214] on input "[DATE] 08:58" at bounding box center [159, 210] width 71 height 12
click at [158, 256] on input "[DATE] 17:00" at bounding box center [159, 255] width 71 height 12
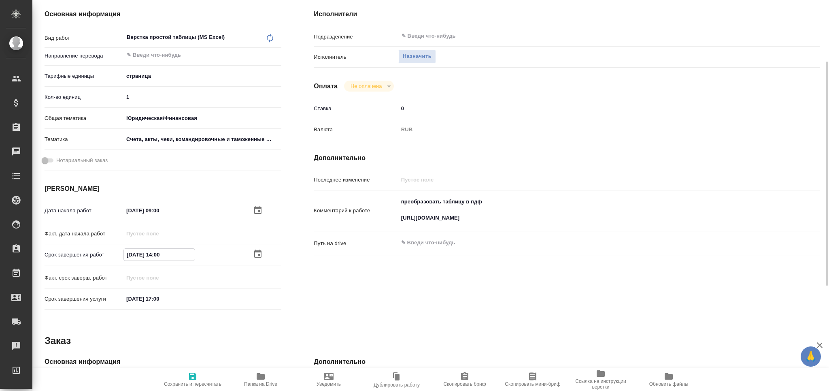
click at [199, 377] on span "Сохранить и пересчитать" at bounding box center [193, 378] width 58 height 15
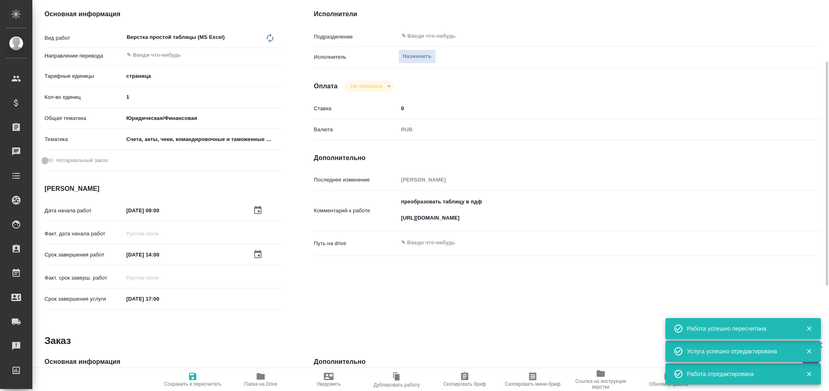
scroll to position [0, 0]
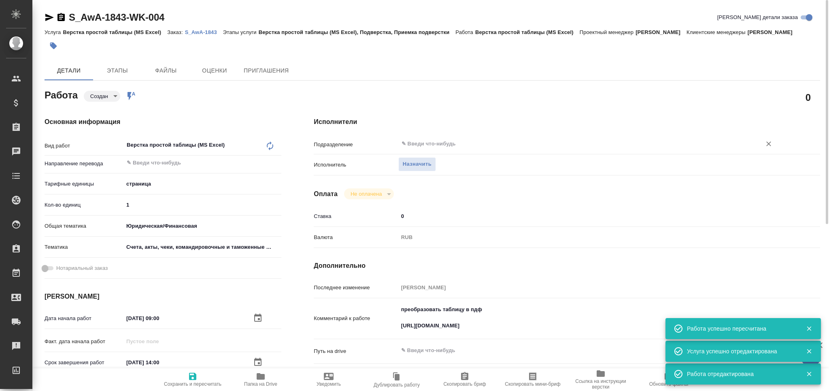
click at [430, 142] on input "text" at bounding box center [575, 144] width 348 height 10
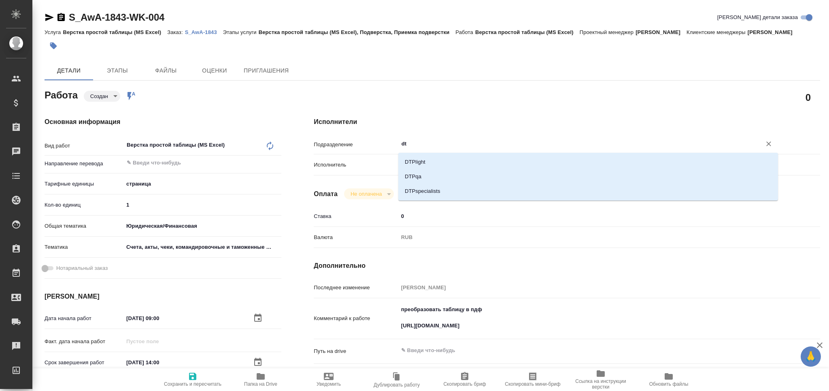
click at [424, 159] on li "DTPlight" at bounding box center [588, 162] width 380 height 15
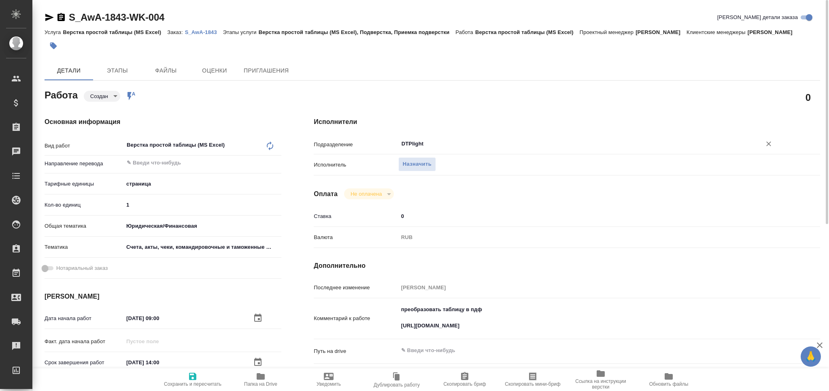
click at [204, 373] on span "Сохранить и пересчитать" at bounding box center [193, 378] width 58 height 15
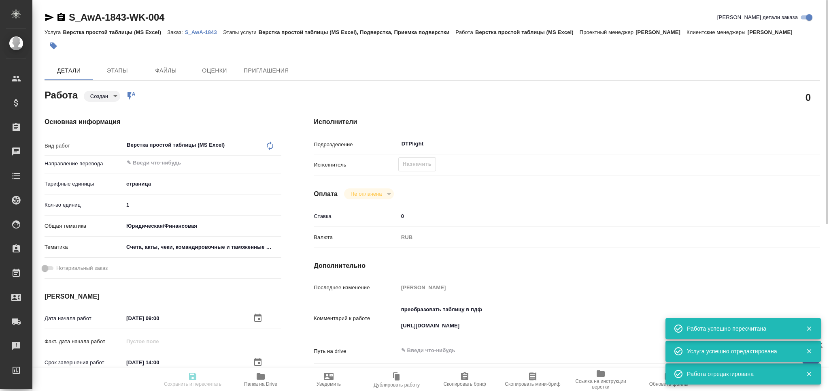
click at [108, 99] on body "🙏 .cls-1 fill:#fff; AWATERA Grabko [PERSON_NAME] Спецификации Заказы 0 Чаты Tod…" at bounding box center [414, 195] width 829 height 391
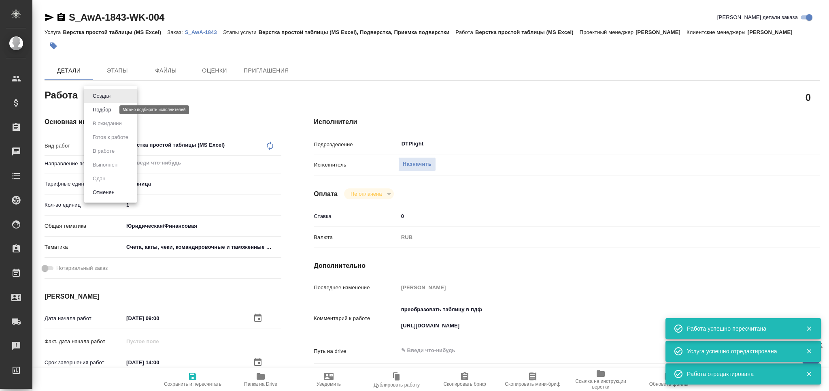
click at [107, 107] on button "Подбор" at bounding box center [101, 109] width 23 height 9
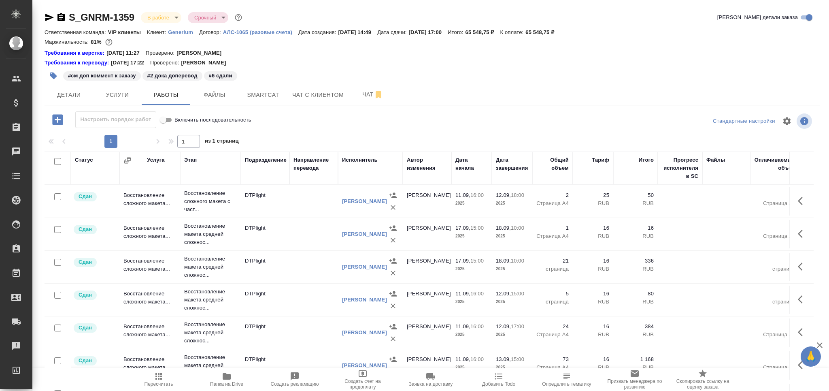
click at [158, 377] on icon "button" at bounding box center [159, 376] width 10 height 10
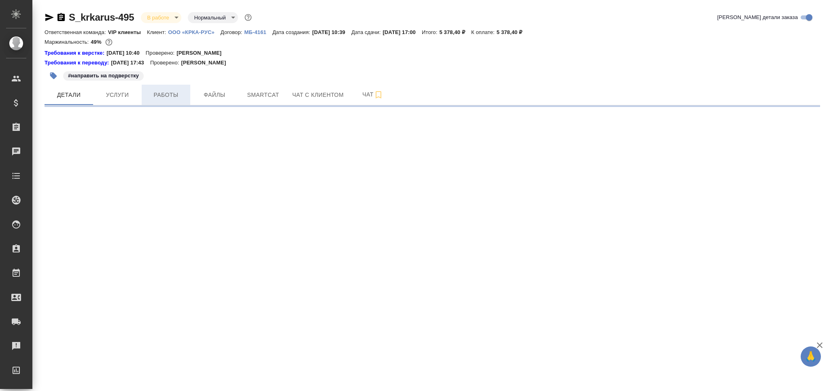
select select "RU"
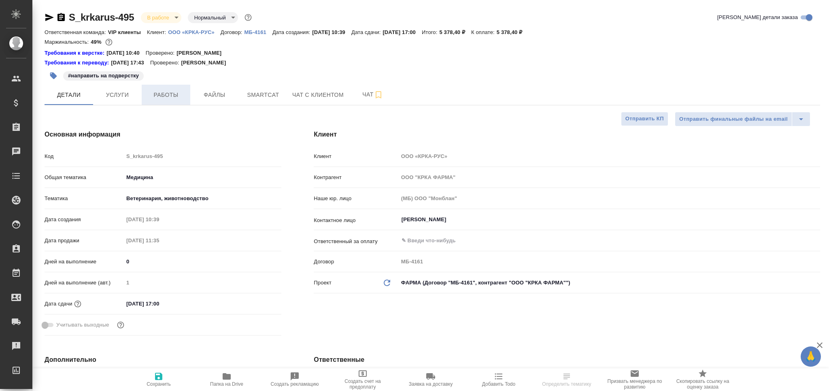
type textarea "x"
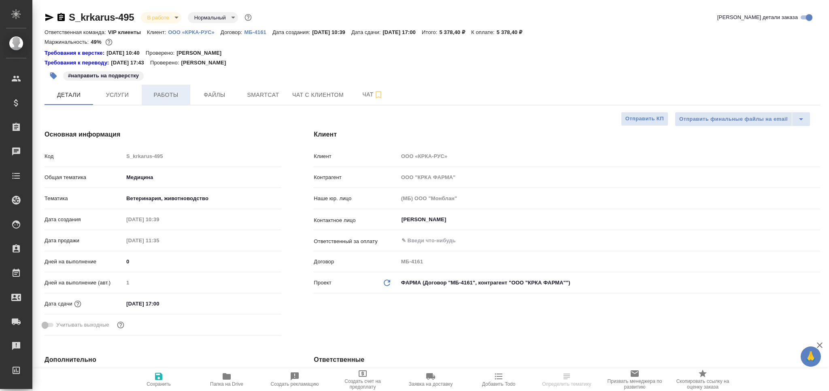
type textarea "x"
click at [173, 99] on span "Работы" at bounding box center [166, 95] width 39 height 10
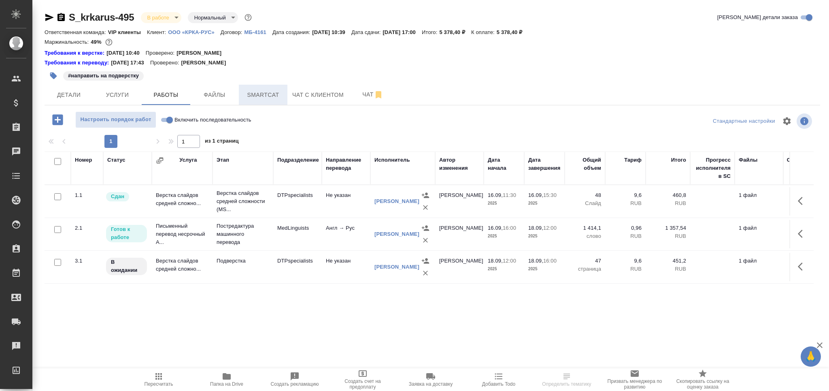
click at [264, 94] on span "Smartcat" at bounding box center [263, 95] width 39 height 10
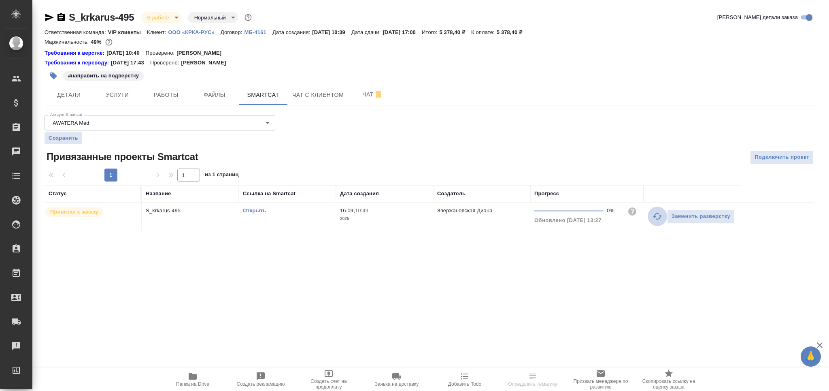
click at [655, 217] on icon "button" at bounding box center [657, 216] width 9 height 6
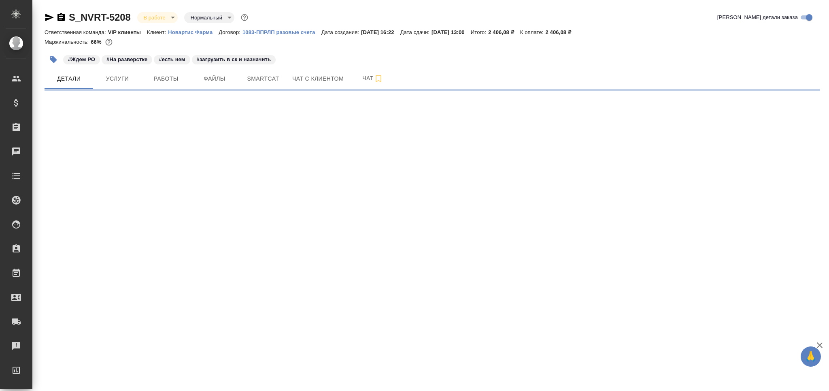
select select "RU"
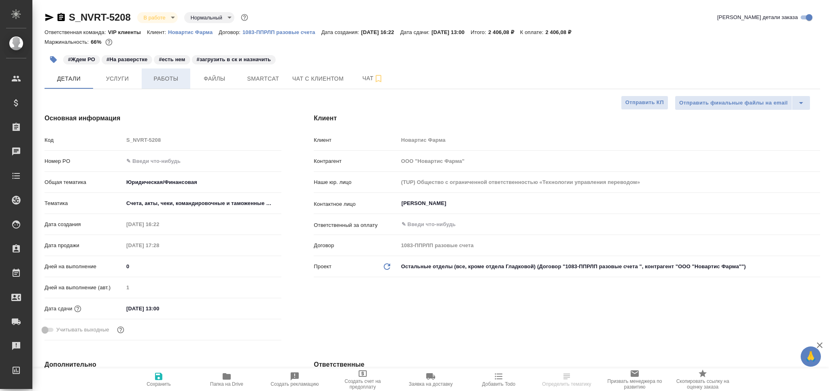
type textarea "x"
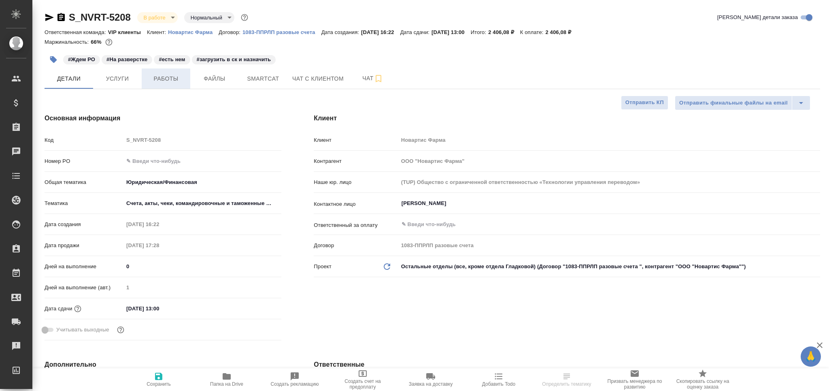
type textarea "x"
click at [157, 80] on span "Работы" at bounding box center [166, 79] width 39 height 10
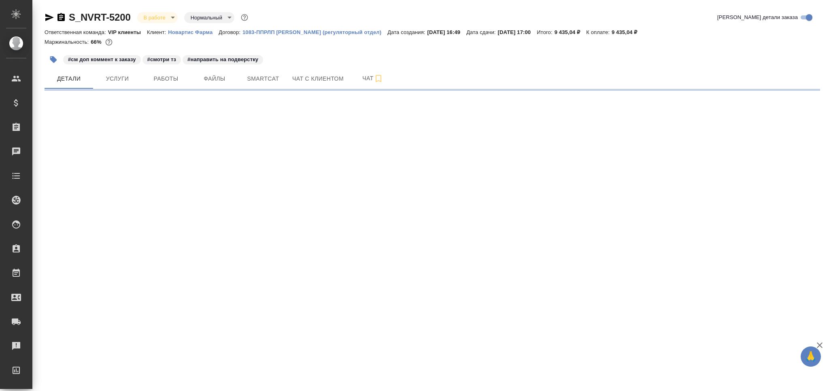
select select "RU"
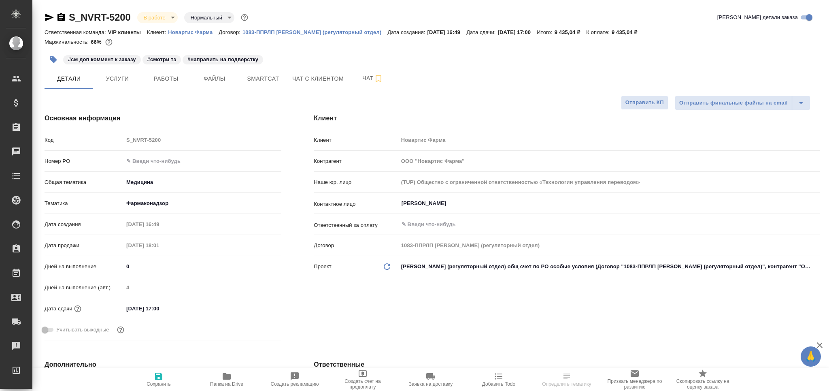
type textarea "x"
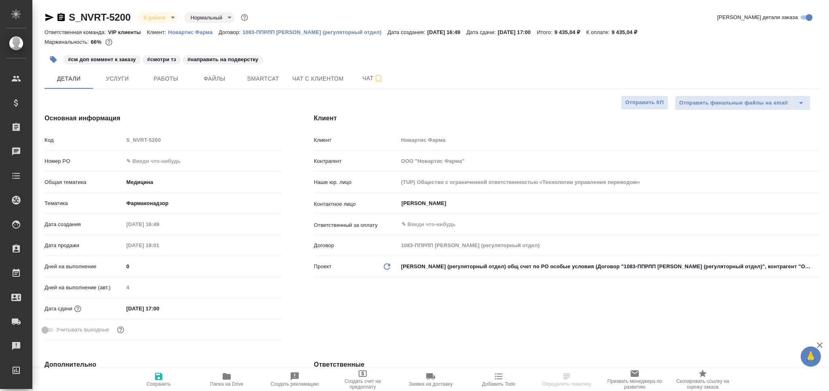
type textarea "x"
click at [166, 79] on span "Работы" at bounding box center [166, 79] width 39 height 10
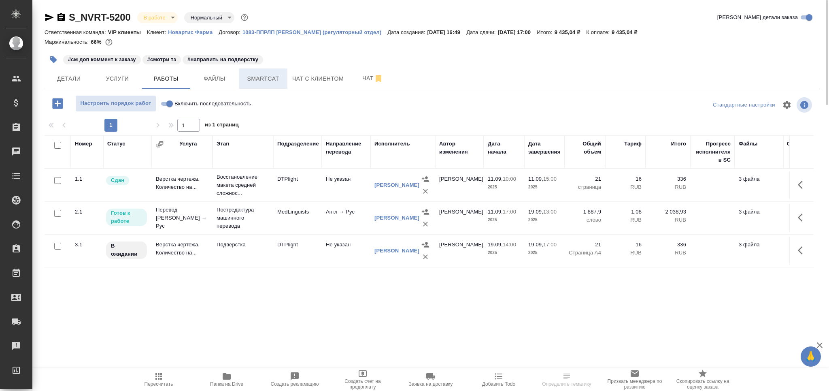
click at [262, 85] on button "Smartcat" at bounding box center [263, 78] width 49 height 20
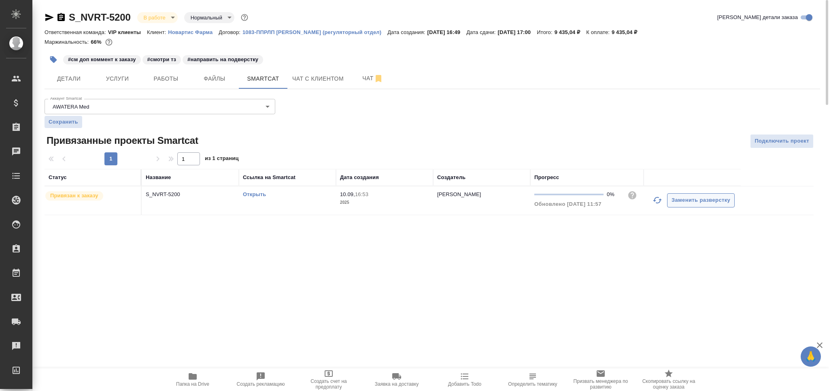
click at [660, 196] on button "button" at bounding box center [657, 199] width 19 height 19
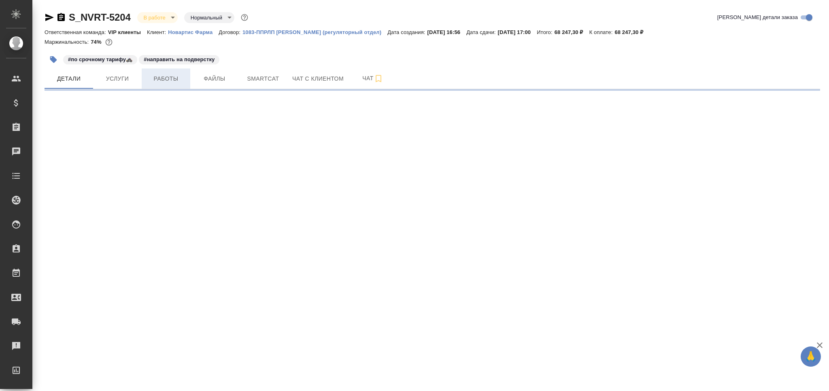
select select "RU"
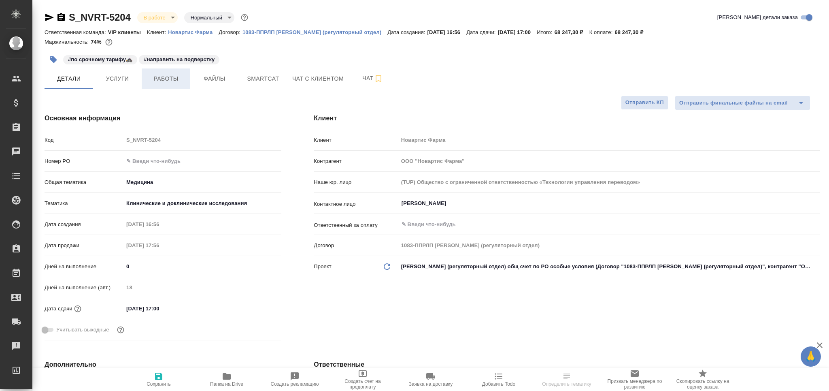
type textarea "x"
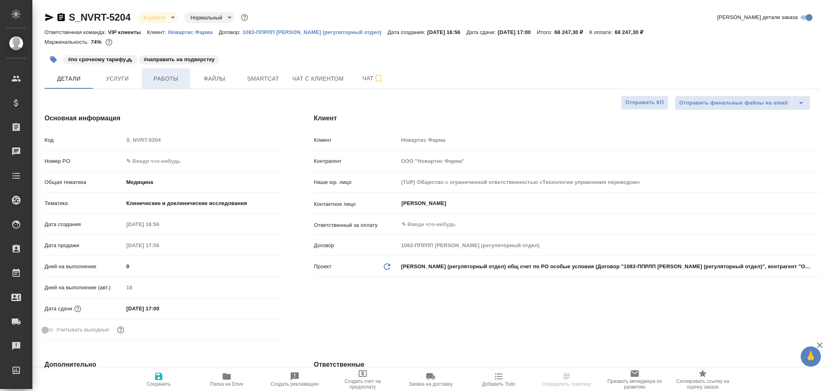
type textarea "x"
click at [162, 80] on span "Работы" at bounding box center [166, 79] width 39 height 10
type textarea "x"
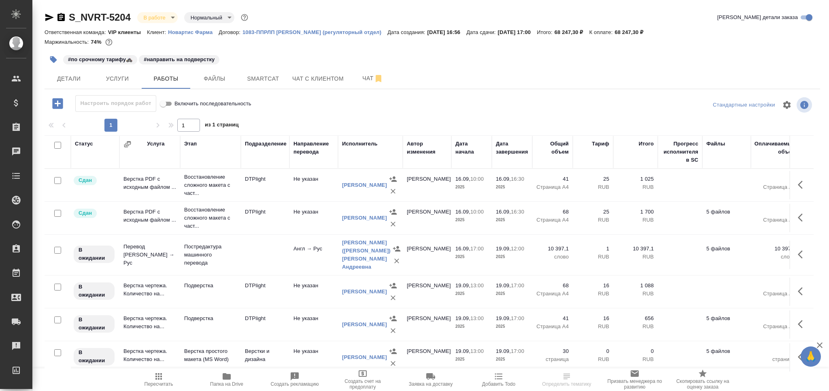
click at [268, 75] on span "Smartcat" at bounding box center [263, 79] width 39 height 10
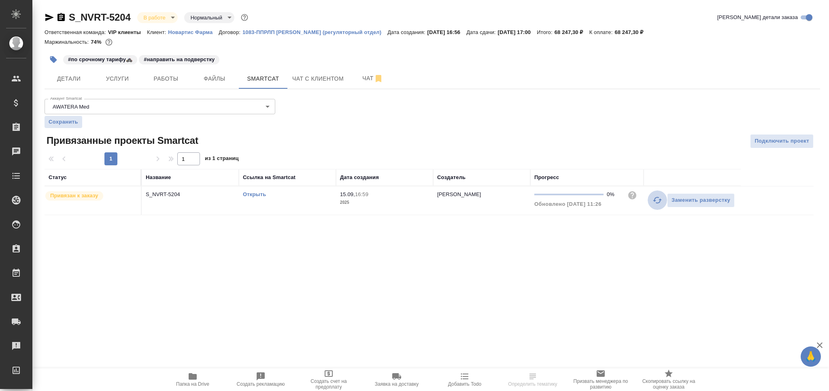
click at [657, 201] on icon "button" at bounding box center [658, 200] width 10 height 10
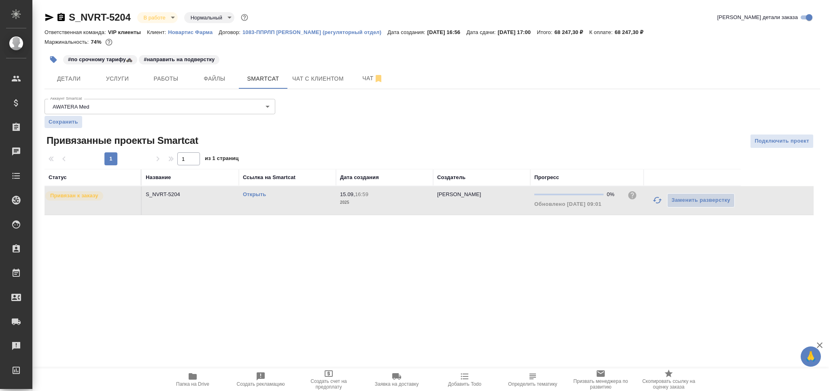
click at [159, 66] on div "#по срочному тарифу🚓 #направить на подверстку" at bounding box center [303, 60] width 517 height 18
click at [162, 88] on button "Работы" at bounding box center [166, 78] width 49 height 20
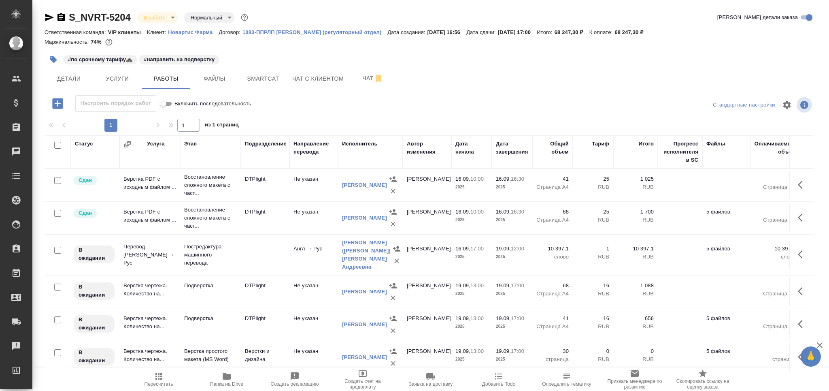
click at [247, 260] on td at bounding box center [265, 255] width 49 height 28
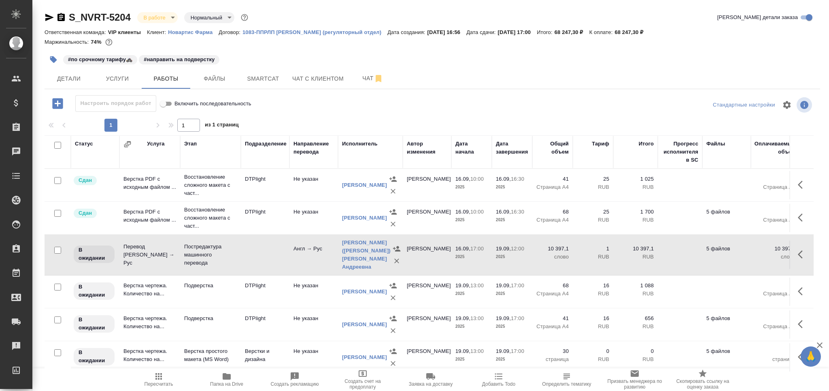
click at [247, 260] on td at bounding box center [265, 255] width 49 height 28
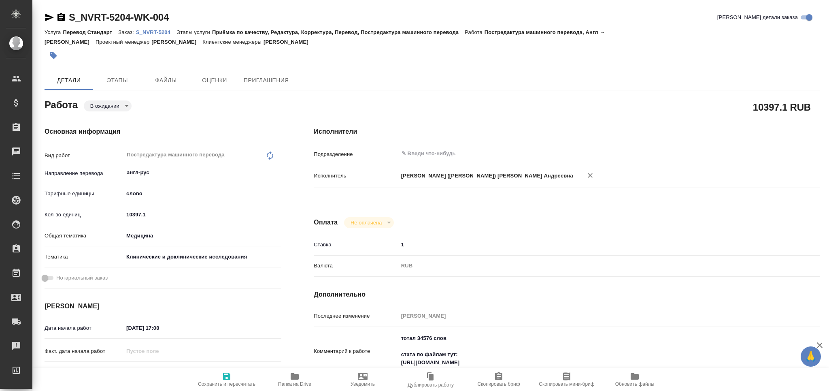
type textarea "x"
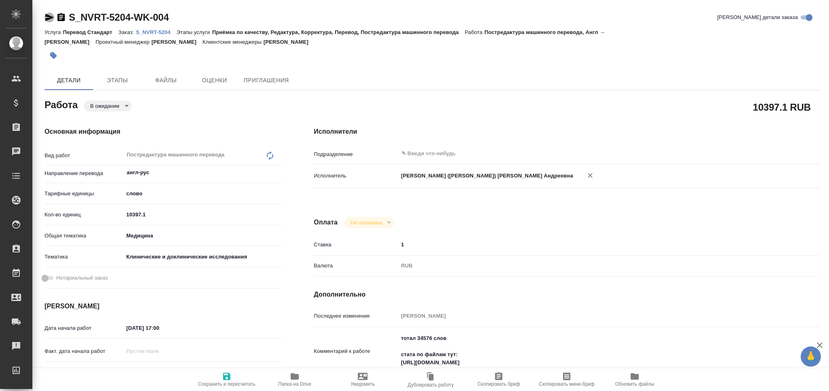
click at [47, 16] on icon "button" at bounding box center [49, 17] width 9 height 7
type textarea "x"
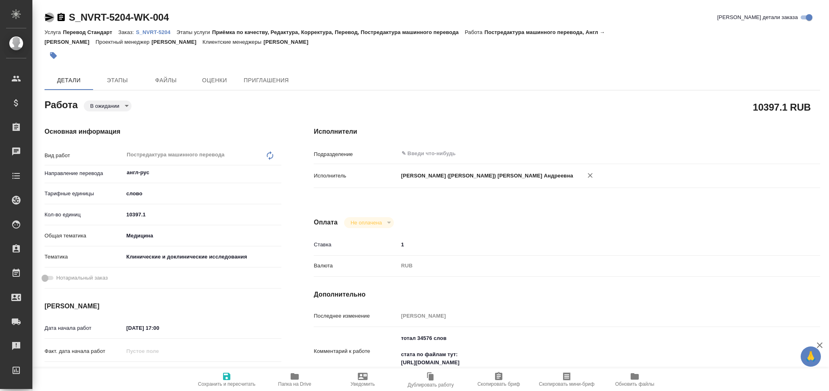
type textarea "x"
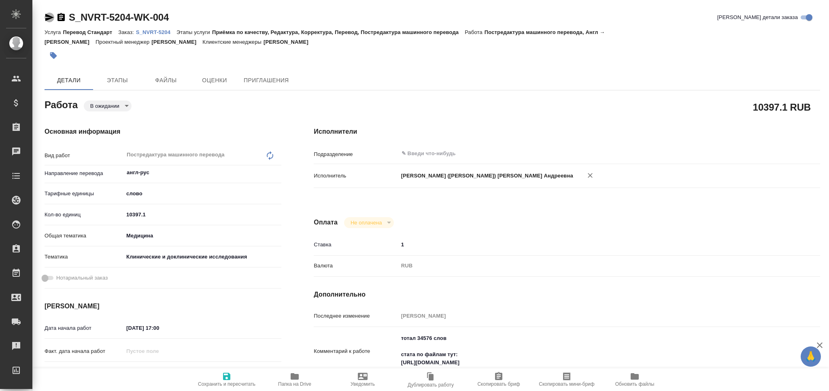
type textarea "x"
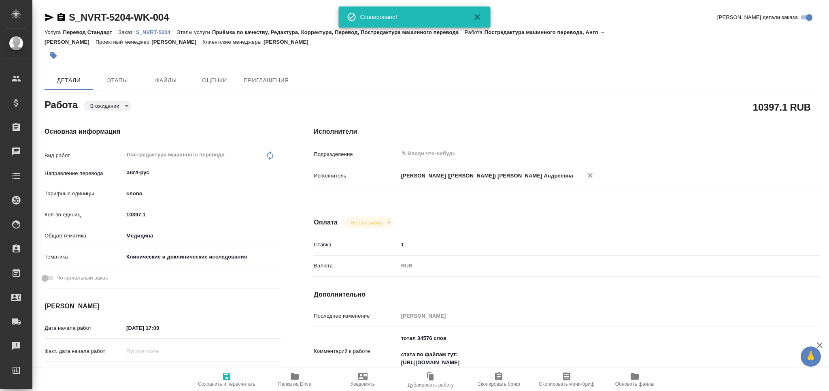
type textarea "x"
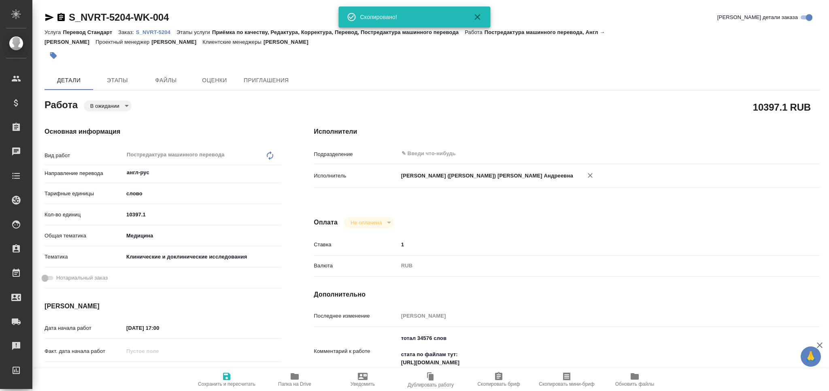
type textarea "x"
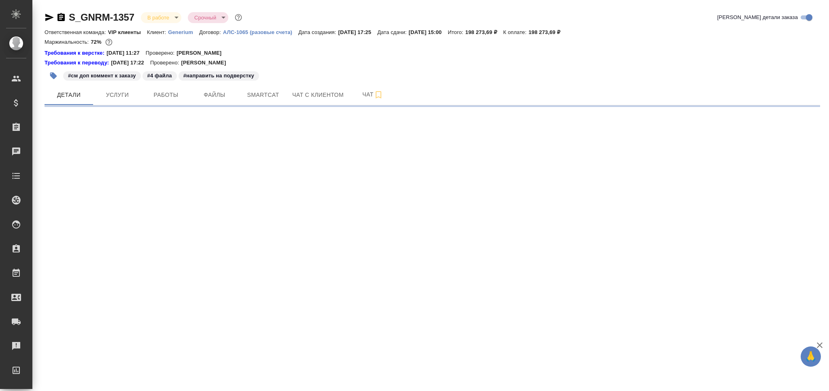
select select "RU"
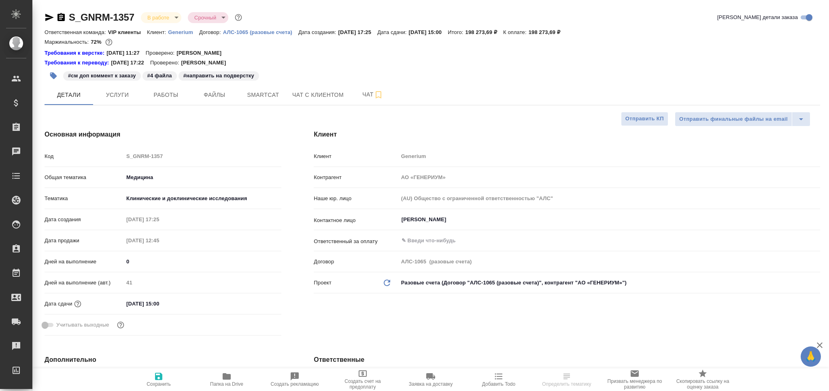
type textarea "x"
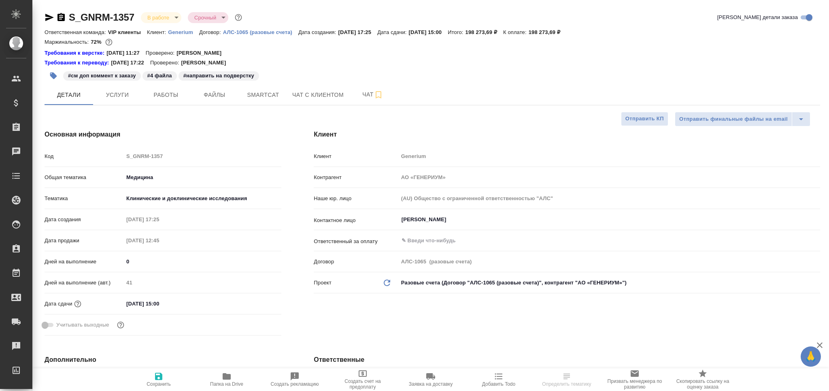
type textarea "x"
click at [159, 94] on span "Работы" at bounding box center [166, 95] width 39 height 10
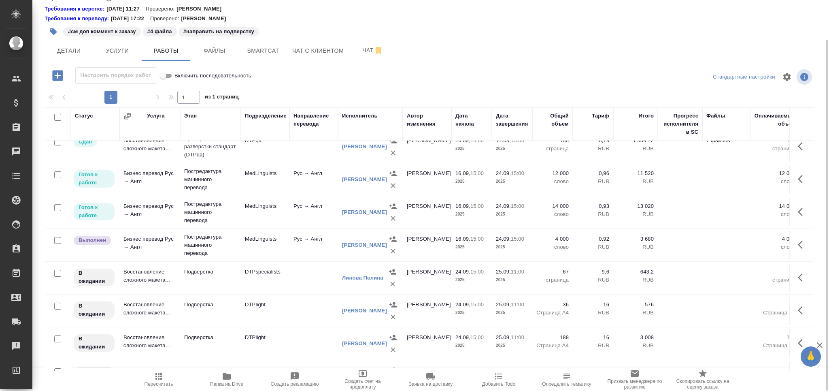
scroll to position [266, 0]
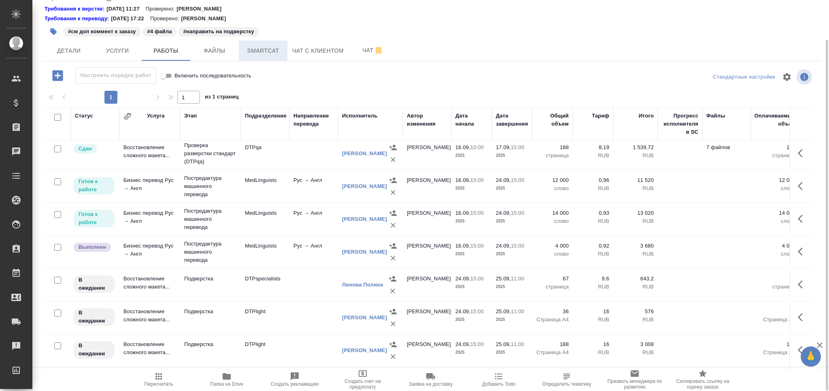
click at [271, 47] on span "Smartcat" at bounding box center [263, 51] width 39 height 10
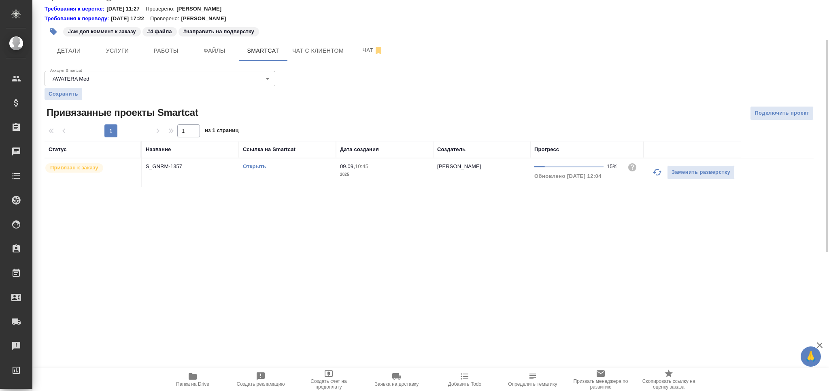
click at [261, 165] on link "Открыть" at bounding box center [254, 166] width 23 height 6
click at [364, 46] on span "Чат" at bounding box center [372, 50] width 39 height 10
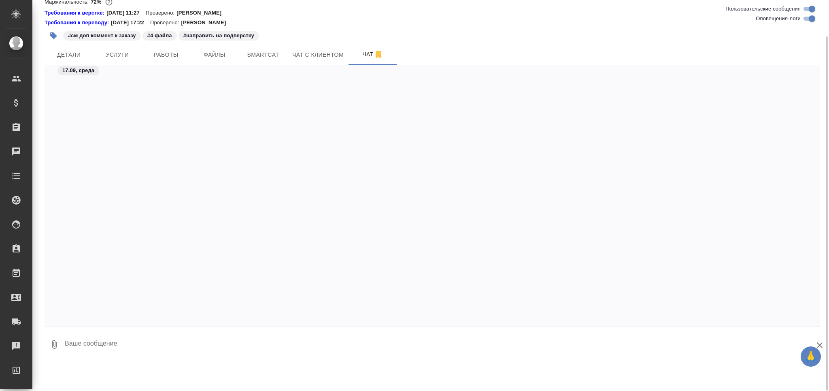
scroll to position [102401, 0]
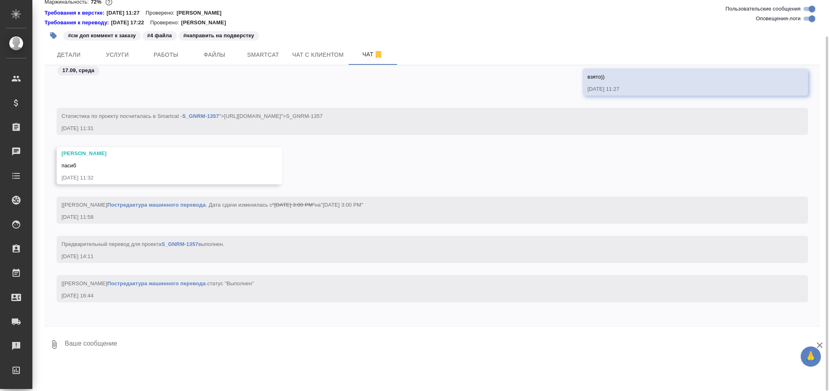
click at [96, 346] on textarea at bounding box center [442, 344] width 756 height 28
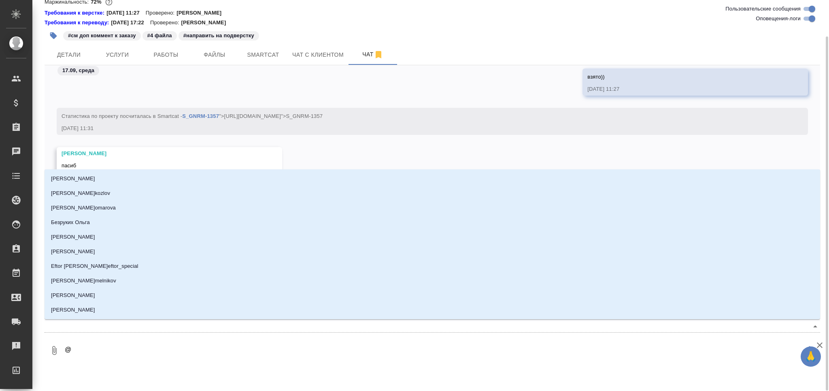
type textarea "@о"
type input "о"
type textarea "@ок"
type input "ок"
type textarea "@окс"
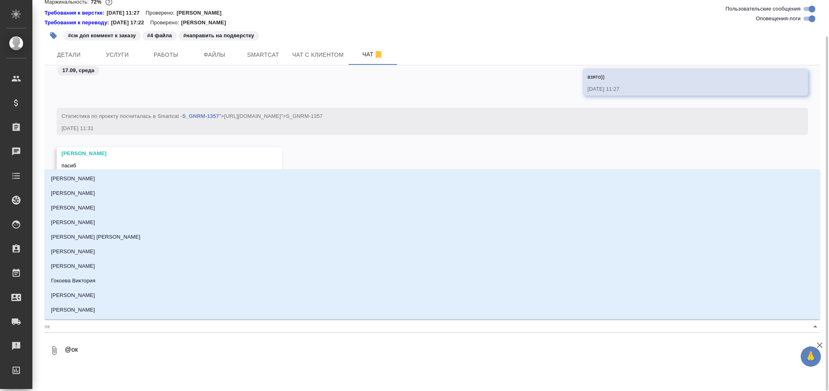
type input "окс"
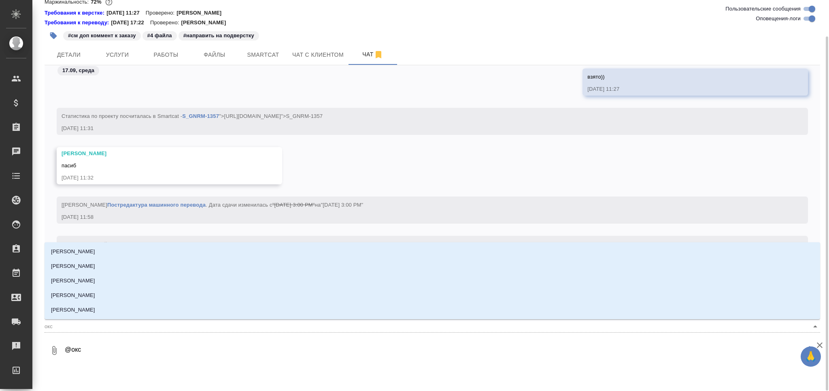
type textarea "@оксю"
type input "оксю"
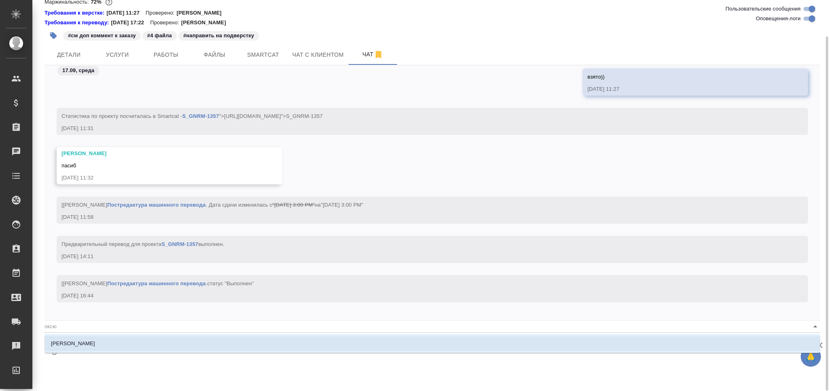
click at [96, 346] on li "[PERSON_NAME]" at bounding box center [433, 343] width 776 height 15
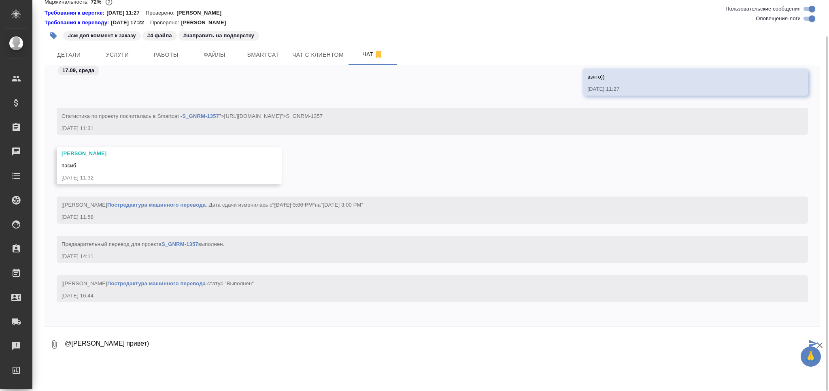
type textarea "@[PERSON_NAME] привет)"
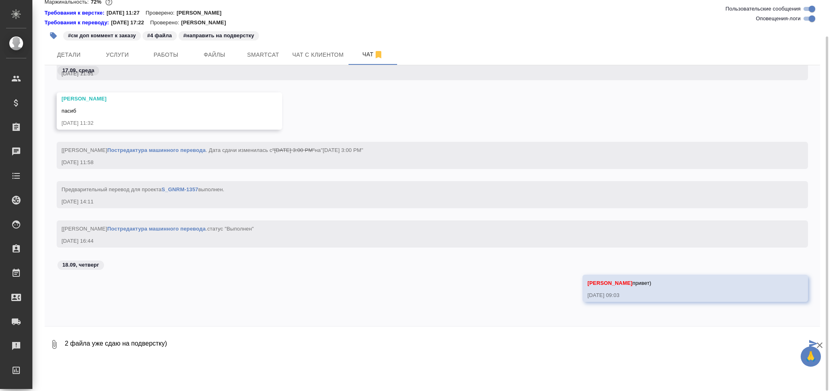
paste textarea "[URL][DOMAIN_NAME]"
type textarea "2 файла уже сдаю на подверстку) [URL][DOMAIN_NAME]"
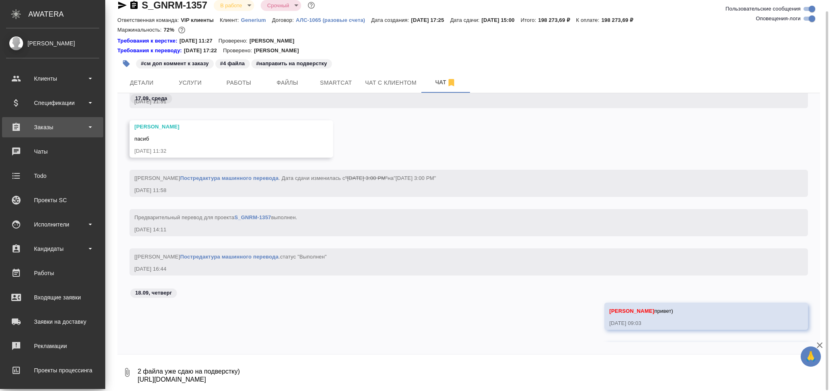
scroll to position [12, 0]
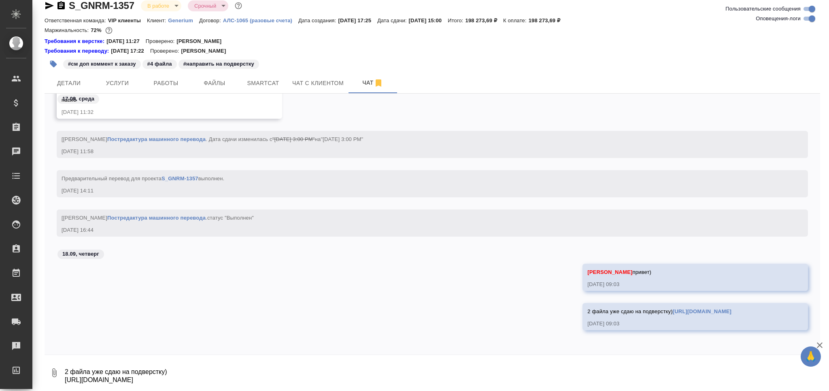
click at [52, 61] on icon "button" at bounding box center [53, 64] width 7 height 7
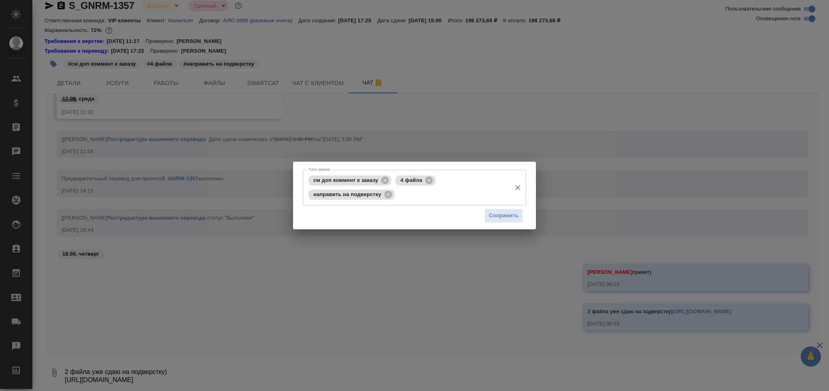
click at [426, 189] on input "Тэги заказа" at bounding box center [452, 194] width 111 height 14
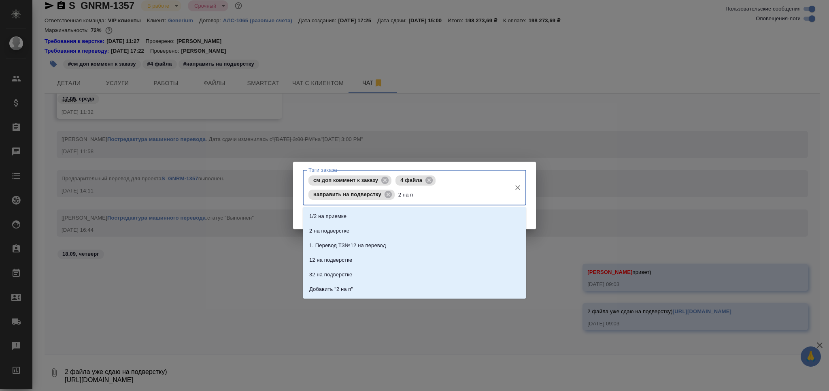
type input "2 на по"
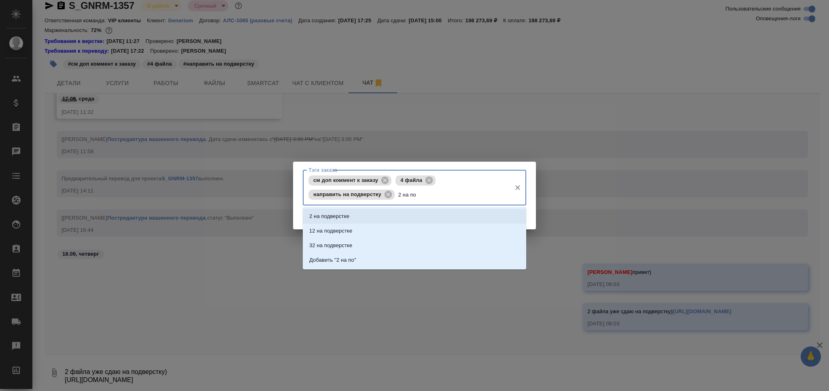
click at [407, 213] on li "2 на подверстке" at bounding box center [415, 216] width 224 height 15
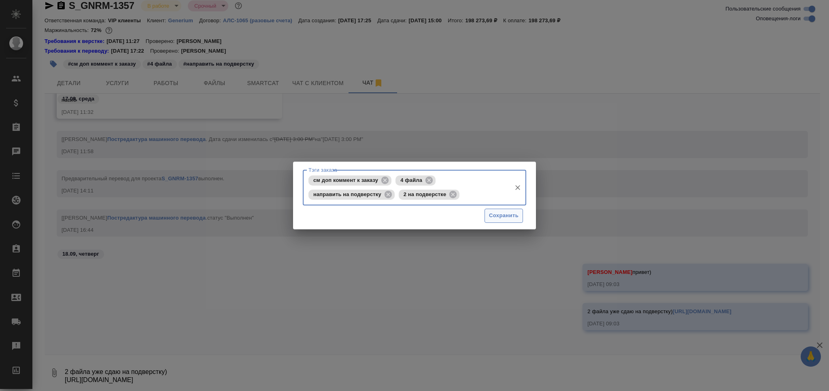
click at [496, 213] on span "Сохранить" at bounding box center [504, 215] width 30 height 9
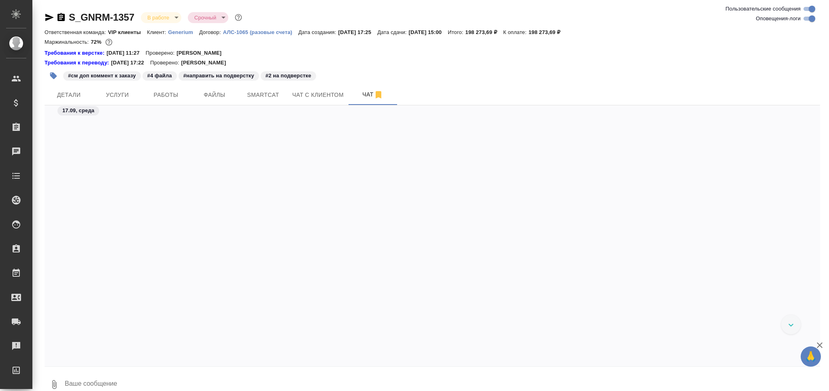
scroll to position [103208, 0]
